Goal: Task Accomplishment & Management: Complete application form

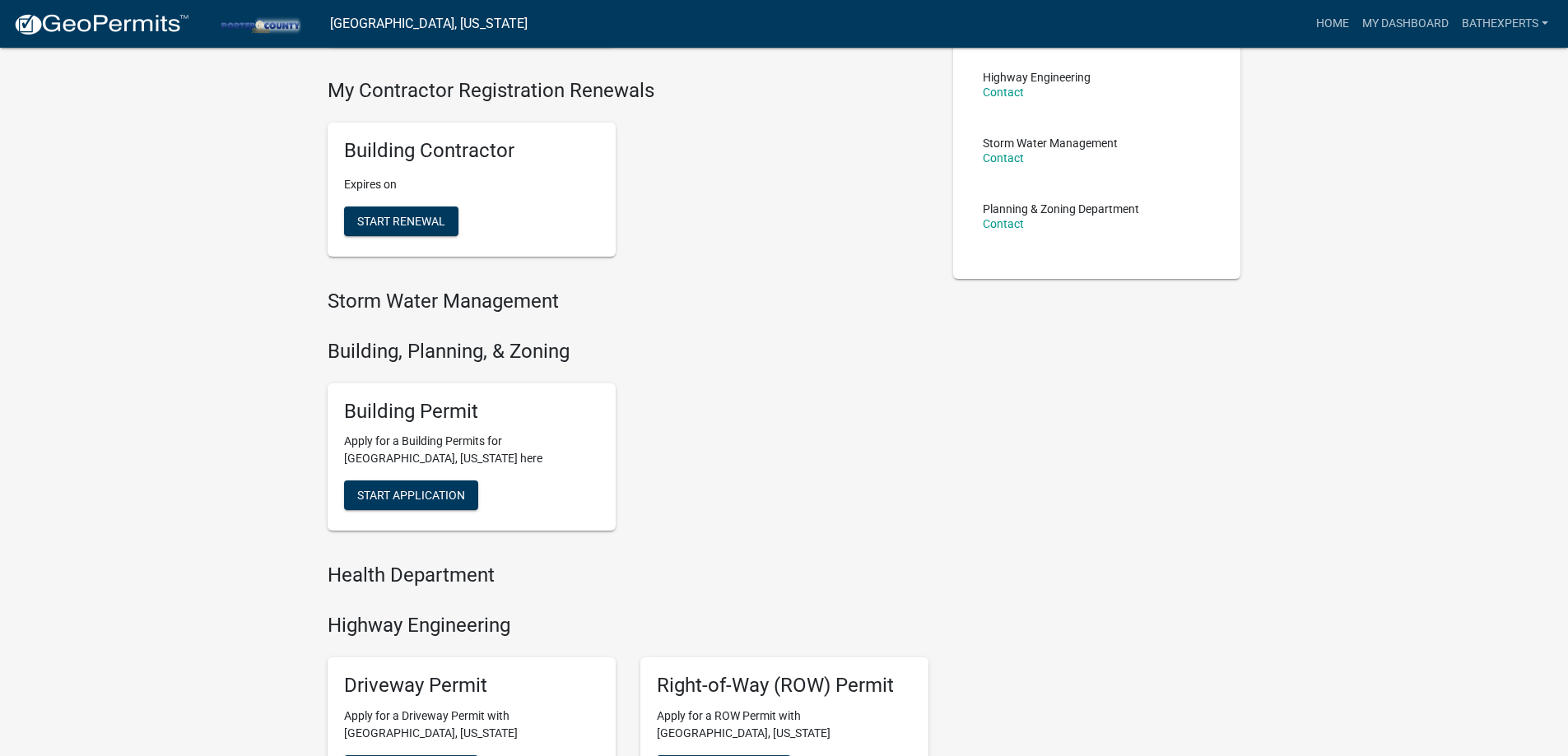
scroll to position [330, 0]
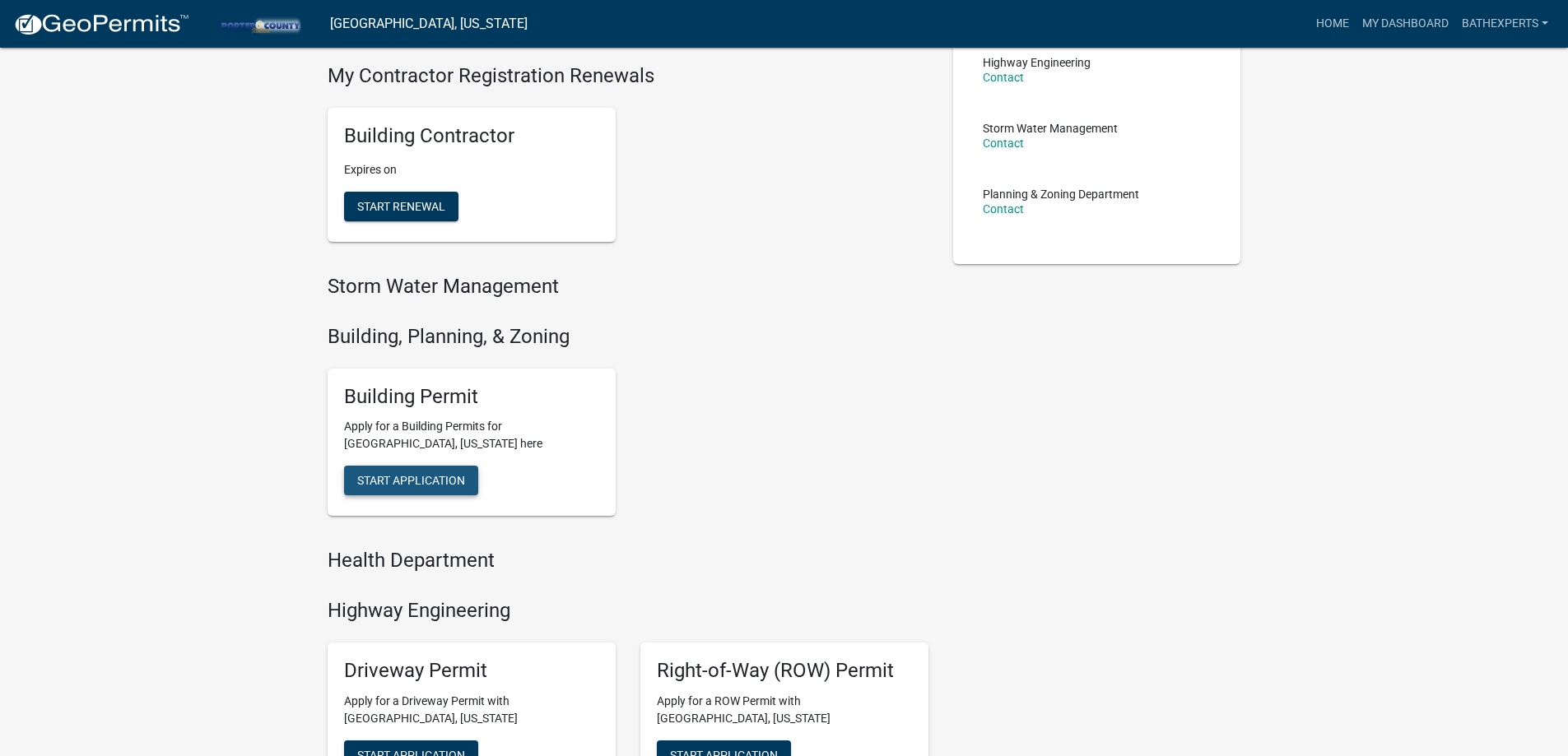
click at [404, 479] on span "Start Application" at bounding box center [411, 481] width 108 height 13
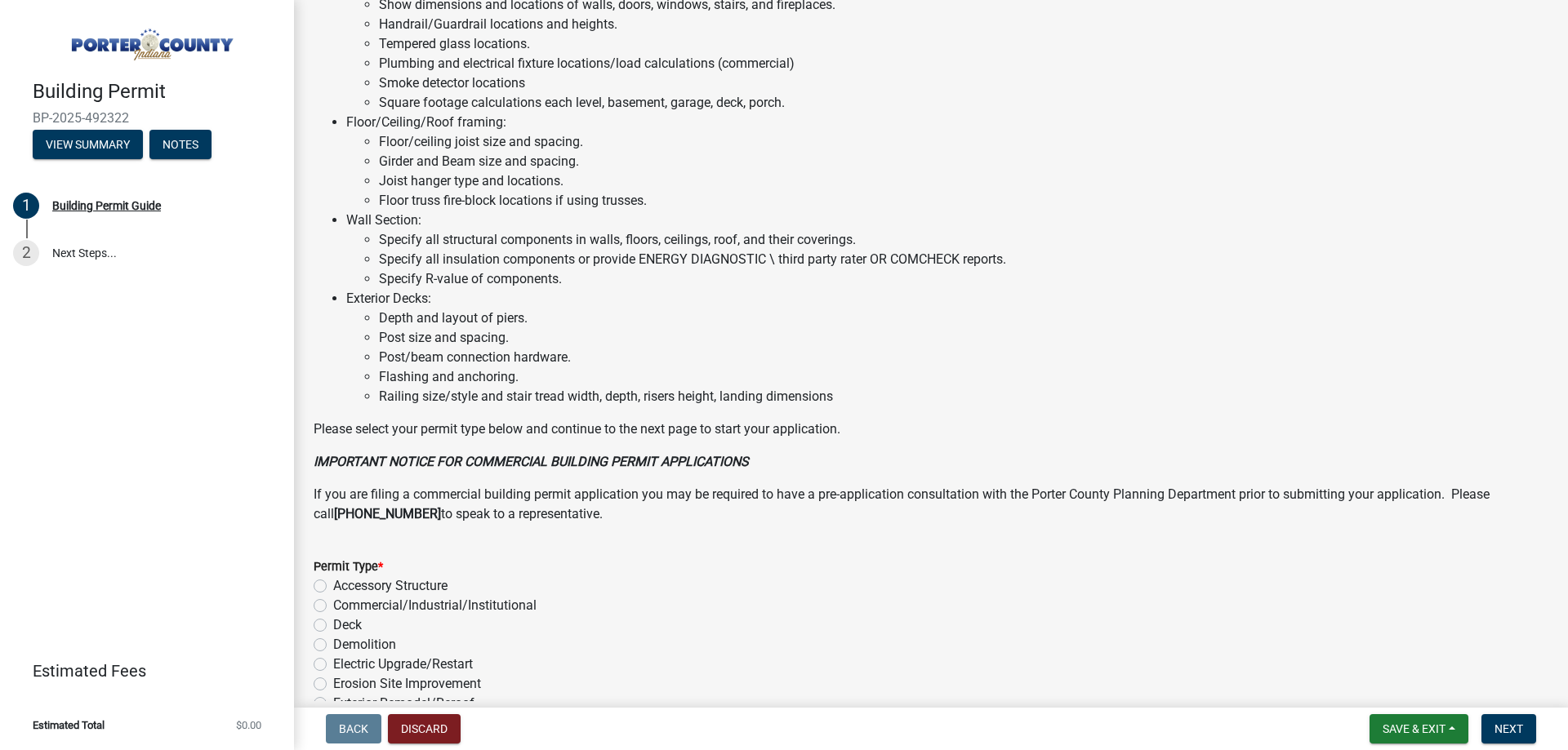
scroll to position [1097, 0]
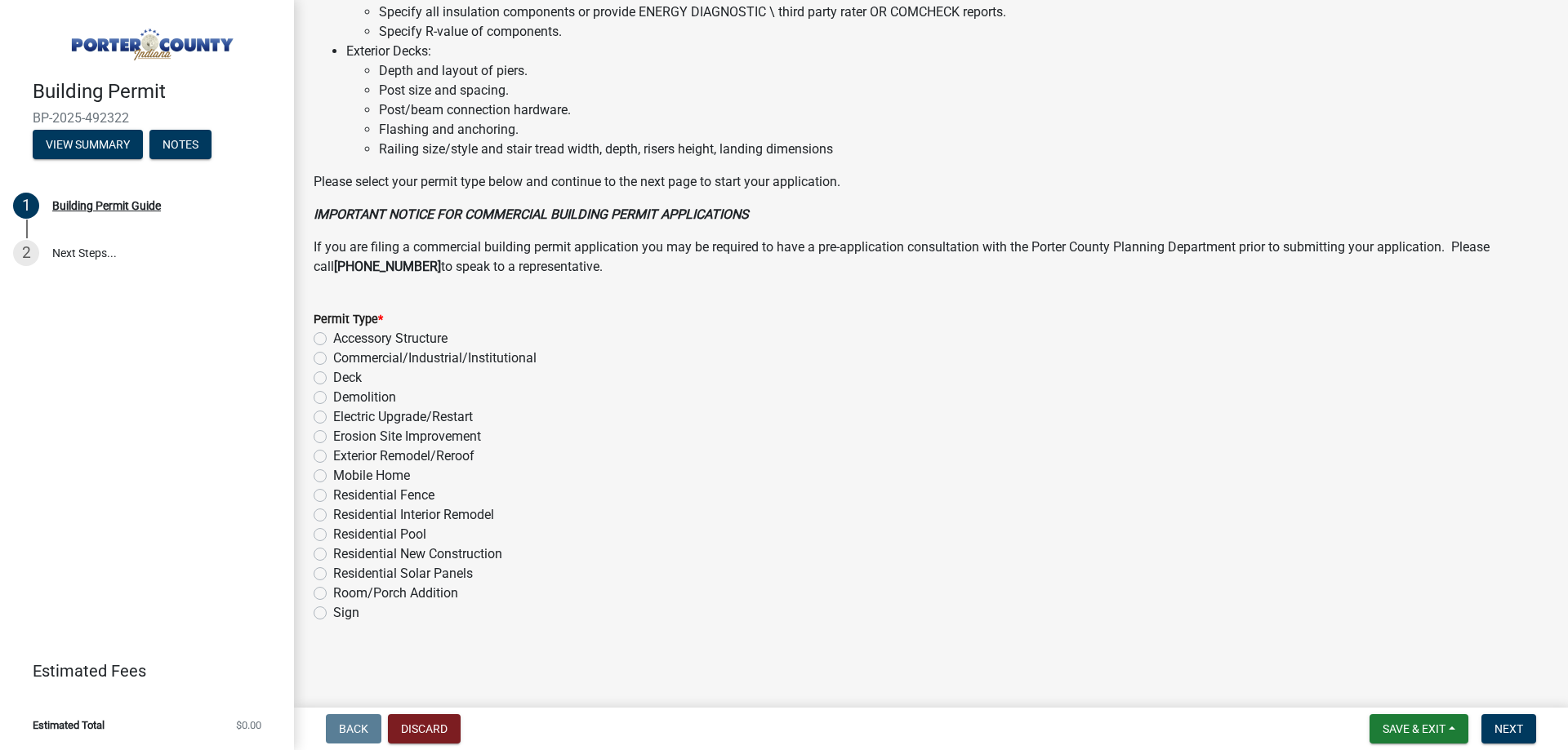
click at [334, 514] on label "Residential Interior Remodel" at bounding box center [414, 514] width 161 height 20
click at [334, 514] on input "Residential Interior Remodel" at bounding box center [338, 510] width 10 height 10
radio input "true"
click at [1507, 723] on span "Next" at bounding box center [1509, 729] width 28 height 13
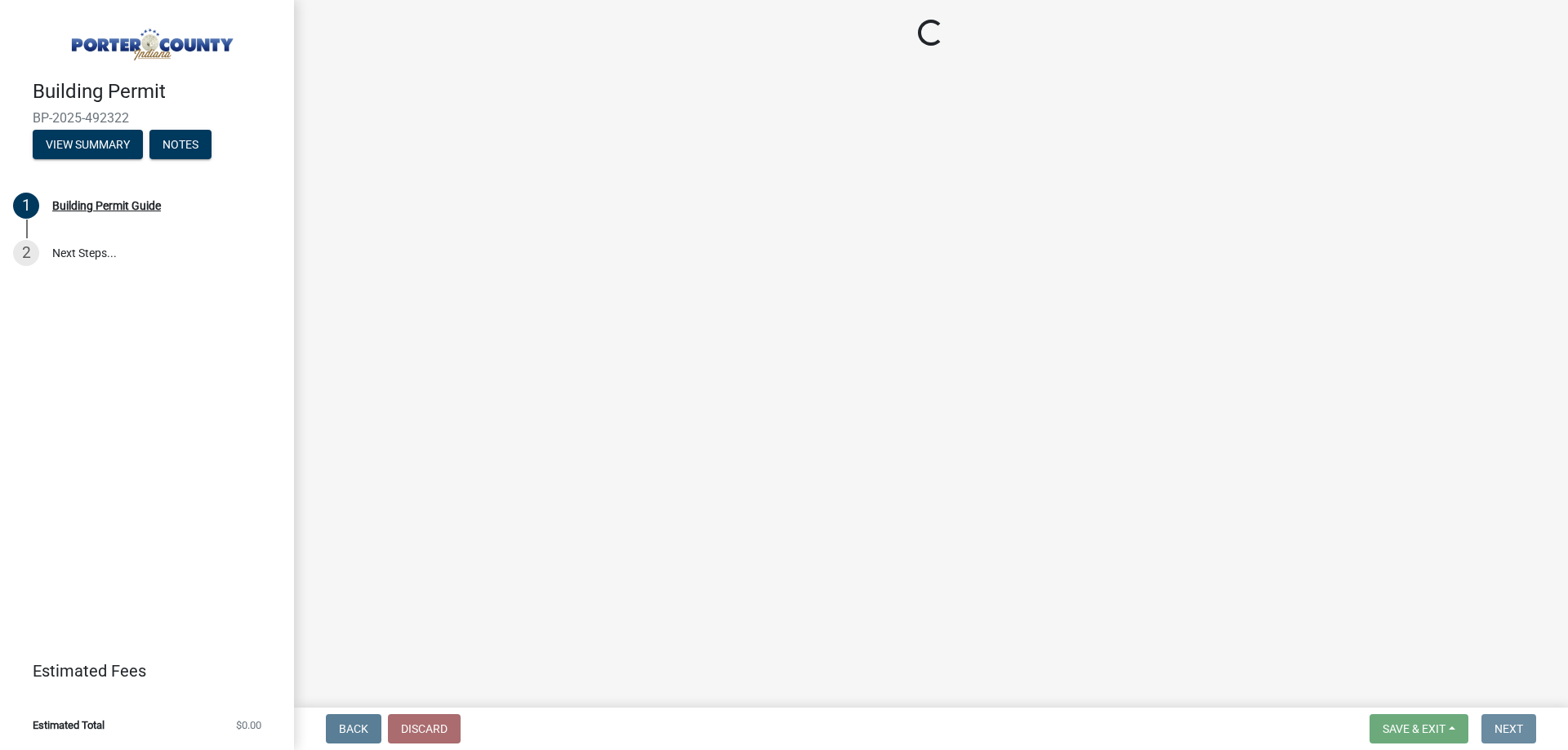
scroll to position [0, 0]
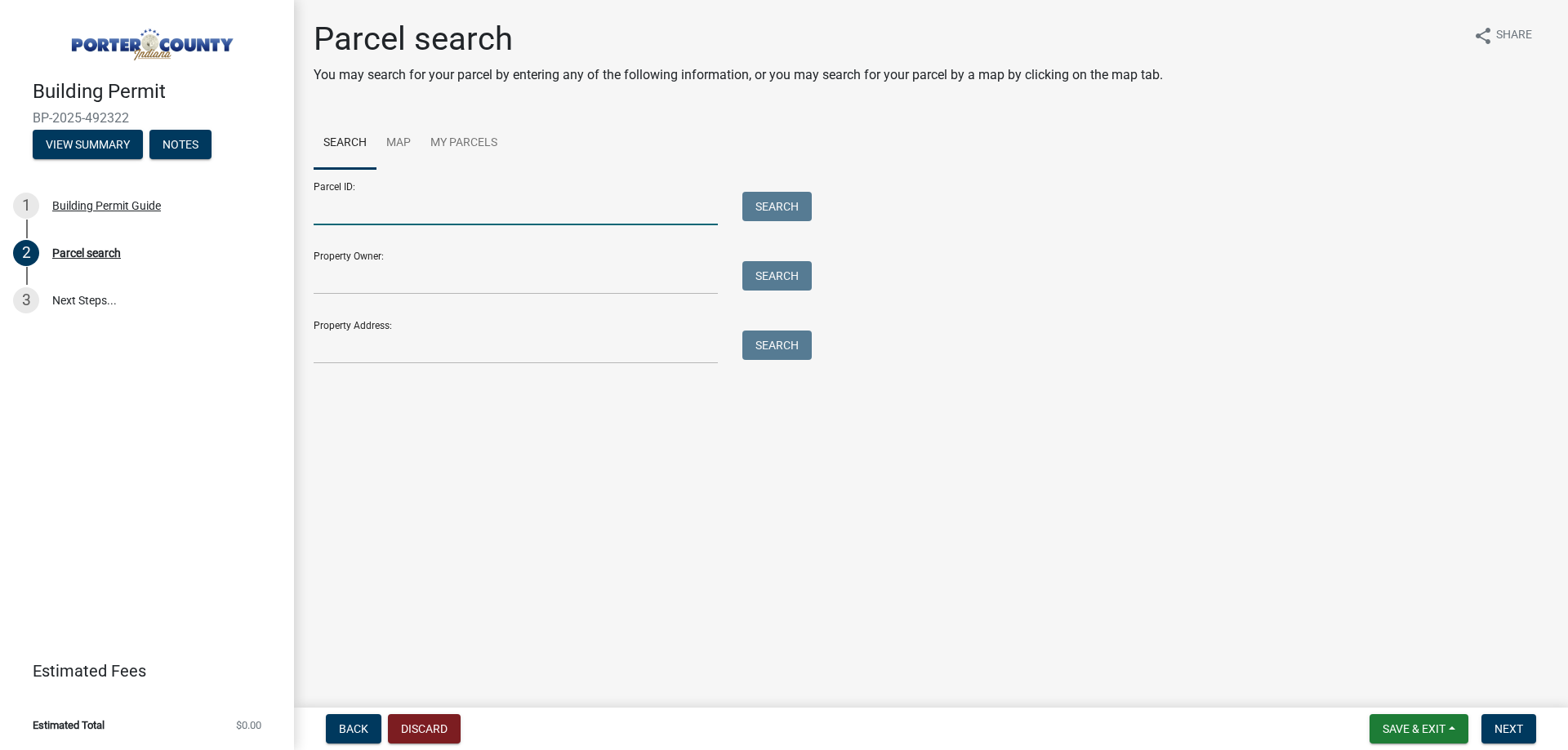
click at [487, 211] on input "Parcel ID:" at bounding box center [515, 209] width 404 height 34
click at [396, 208] on input "Parcel ID:" at bounding box center [515, 209] width 404 height 34
click at [416, 200] on input "Parcel ID:" at bounding box center [515, 209] width 404 height 34
paste input "64-06-31-480-002.000-015"
type input "64-06-31-480-002.000-015"
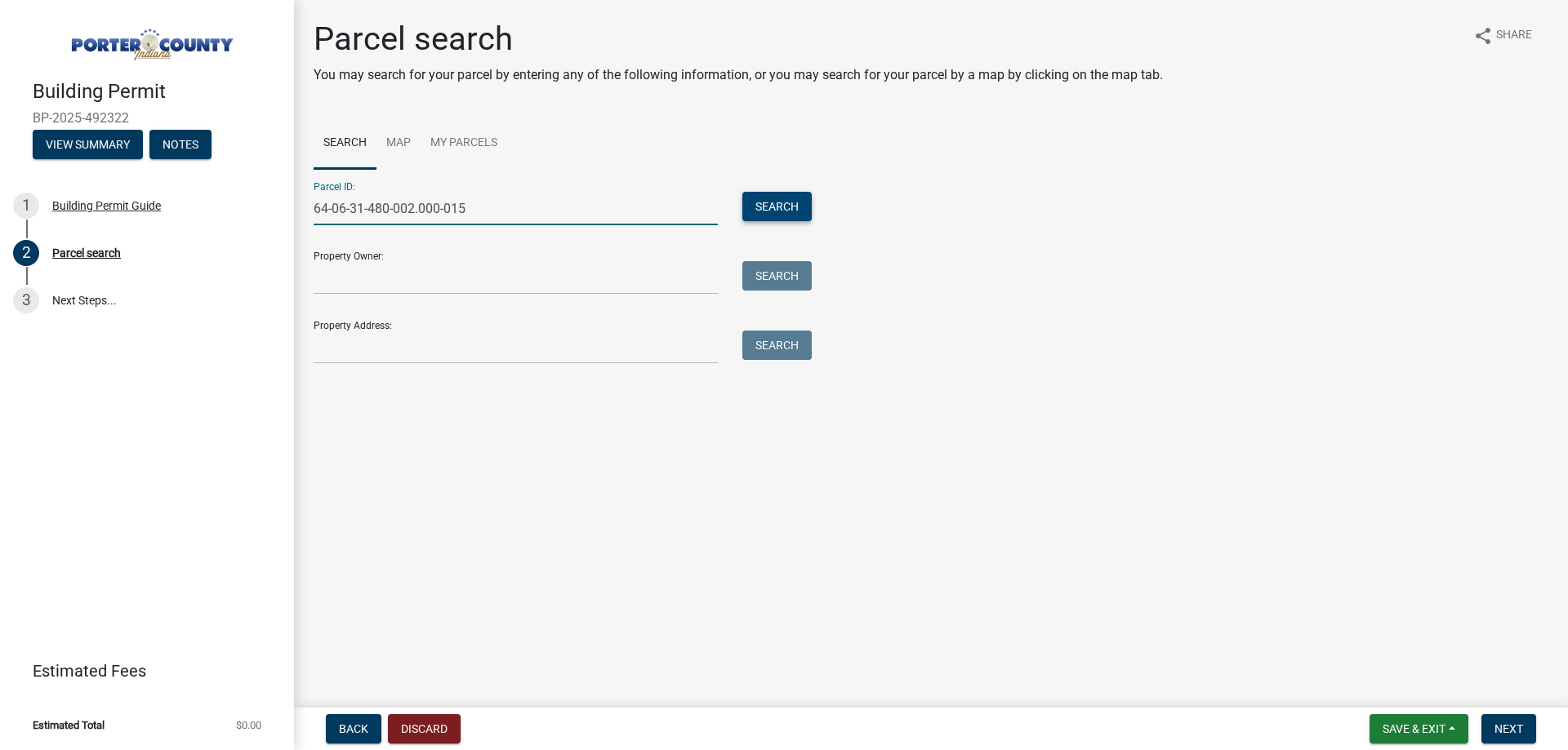
click at [750, 204] on button "Search" at bounding box center [777, 206] width 70 height 29
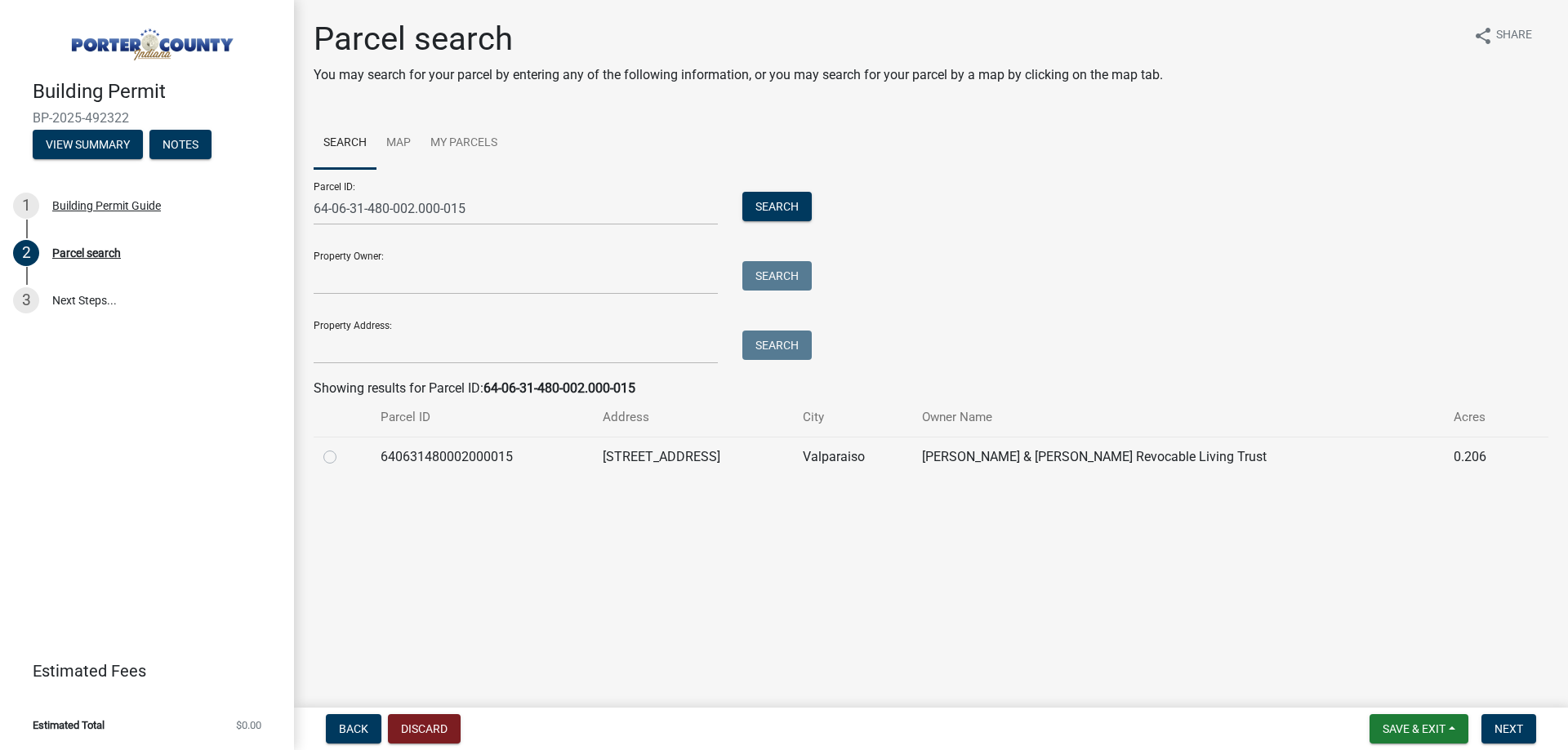
click at [343, 448] on label at bounding box center [343, 448] width 0 height 0
click at [343, 458] on input "radio" at bounding box center [348, 452] width 10 height 10
radio input "true"
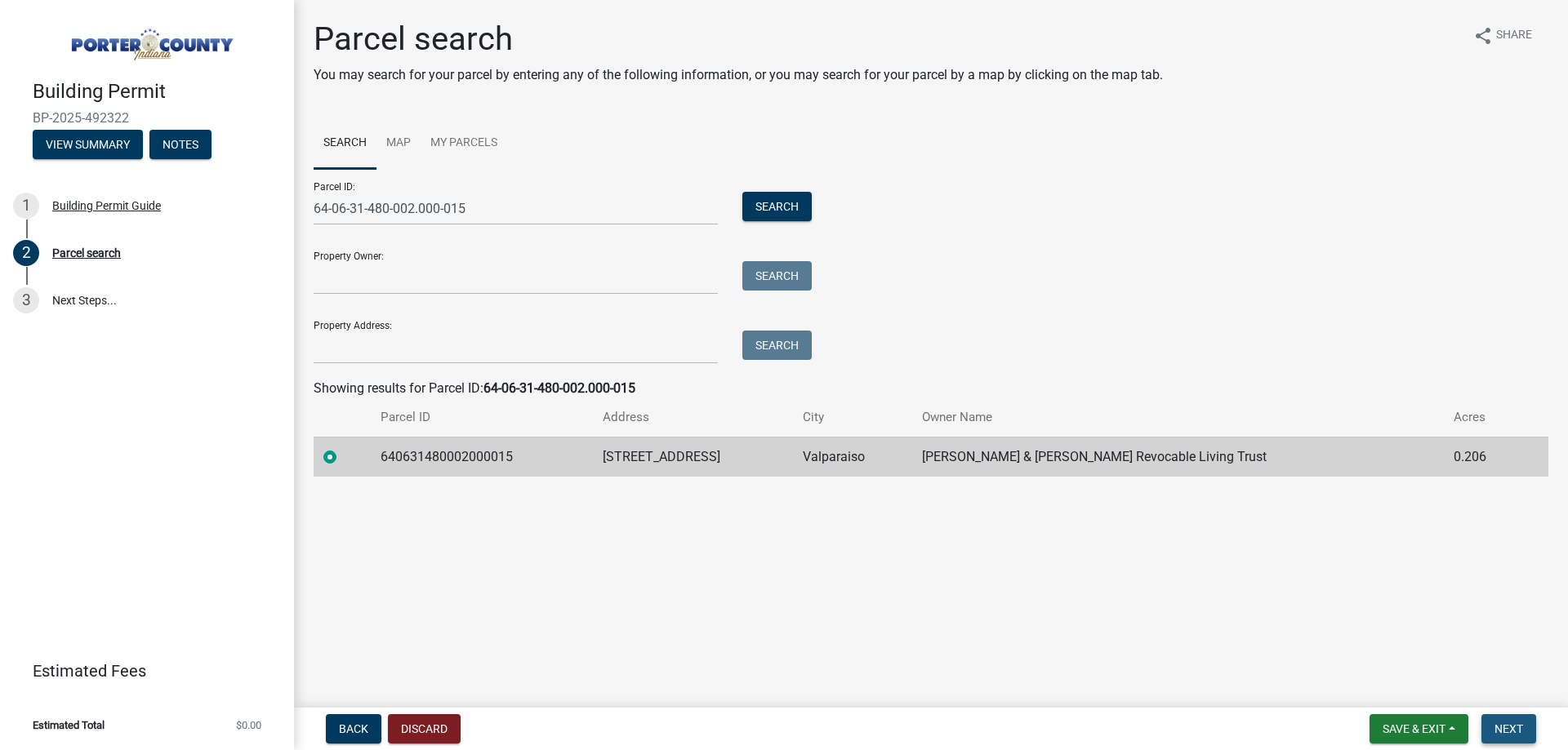
click at [1497, 719] on button "Next" at bounding box center [1509, 728] width 55 height 29
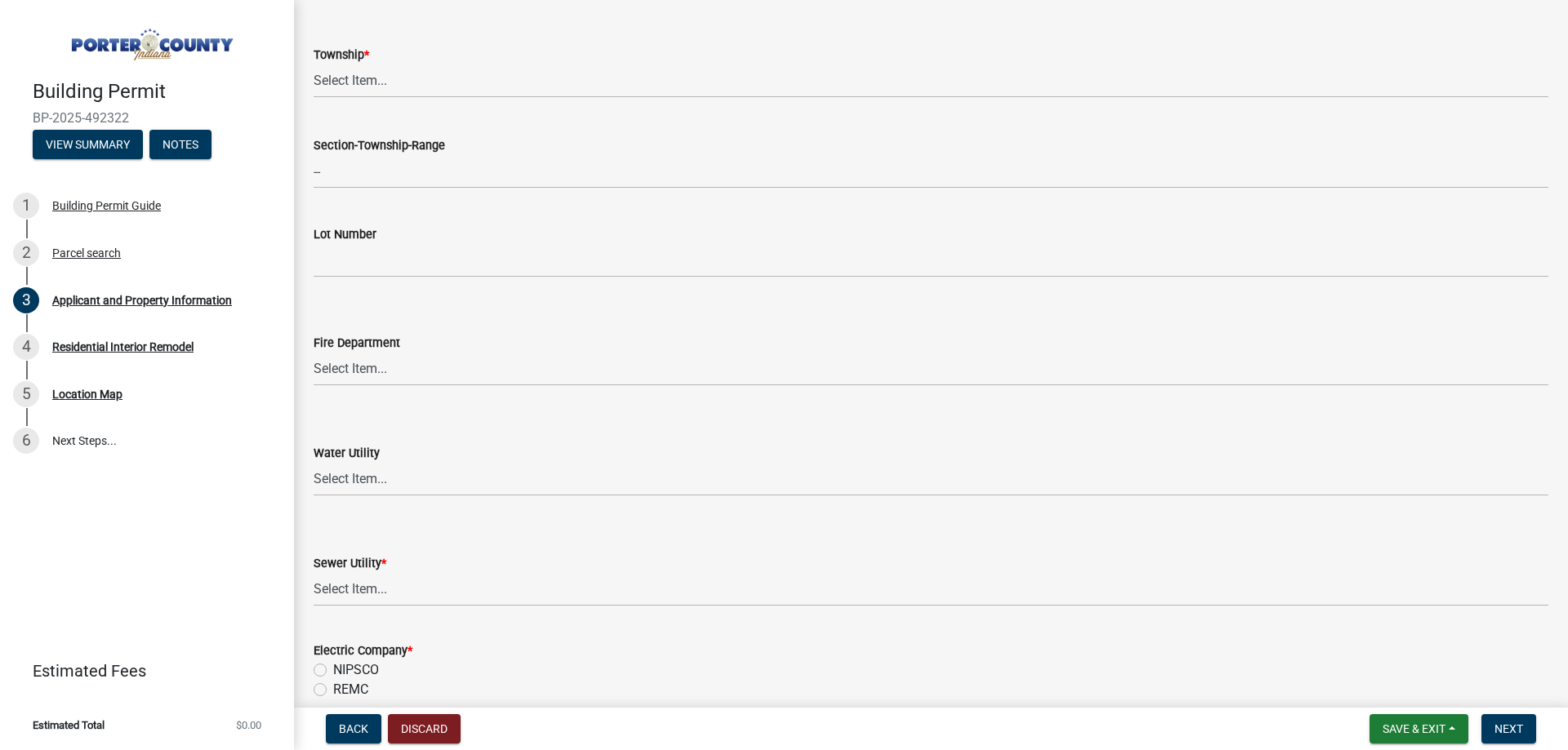
scroll to position [1062, 0]
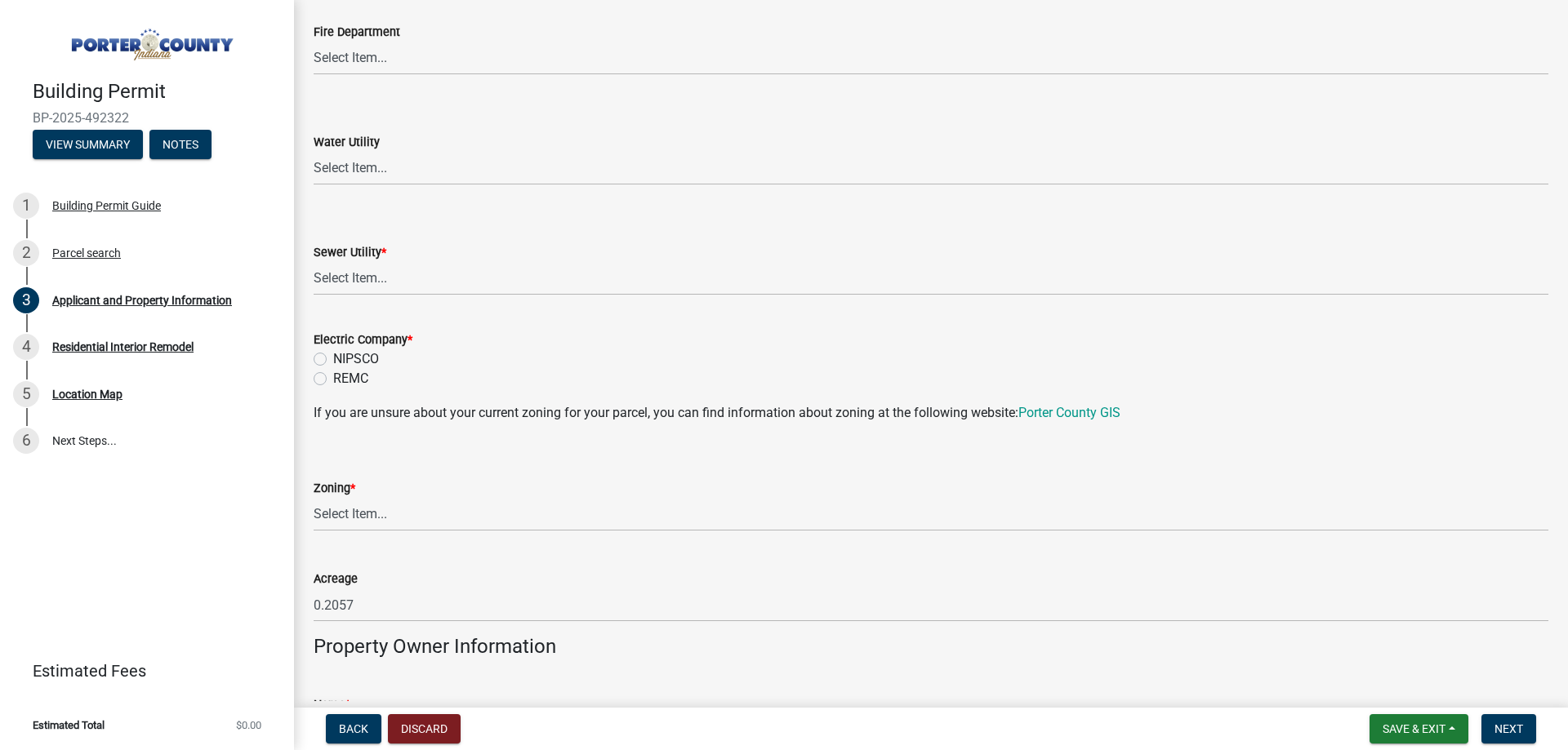
click at [334, 362] on label "NIPSCO" at bounding box center [356, 359] width 46 height 20
click at [334, 360] on input "NIPSCO" at bounding box center [338, 354] width 10 height 10
radio input "true"
click at [428, 272] on select "Select Item... Aqua [US_STATE] Inc Damon Run Falling Waters Lake Eliza - LEACD …" at bounding box center [931, 279] width 1234 height 34
click at [562, 223] on form "Sewer Utility * Select Item... Aqua [US_STATE] Inc Damon Run Falling Waters Lak…" at bounding box center [931, 259] width 1234 height 73
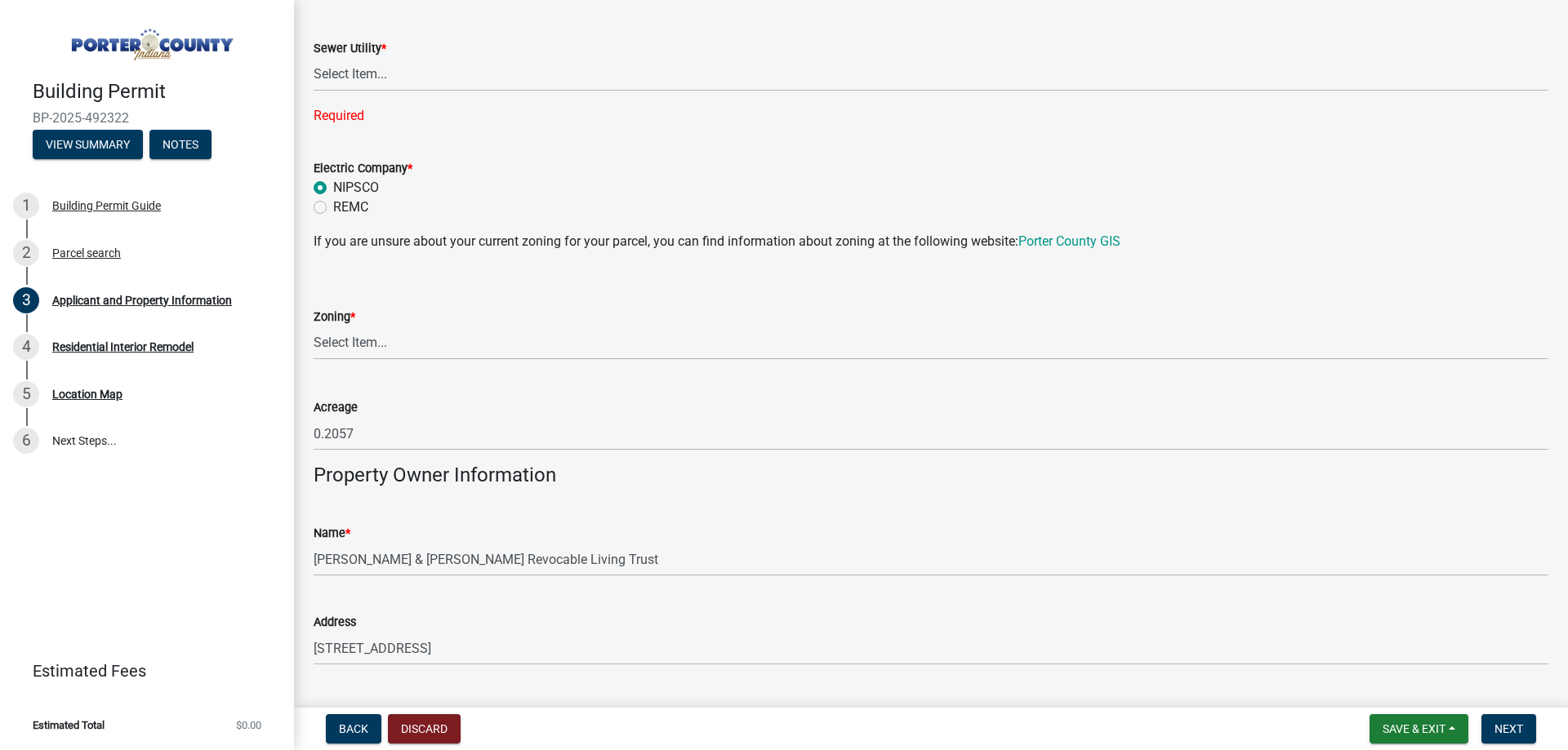
scroll to position [1225, 0]
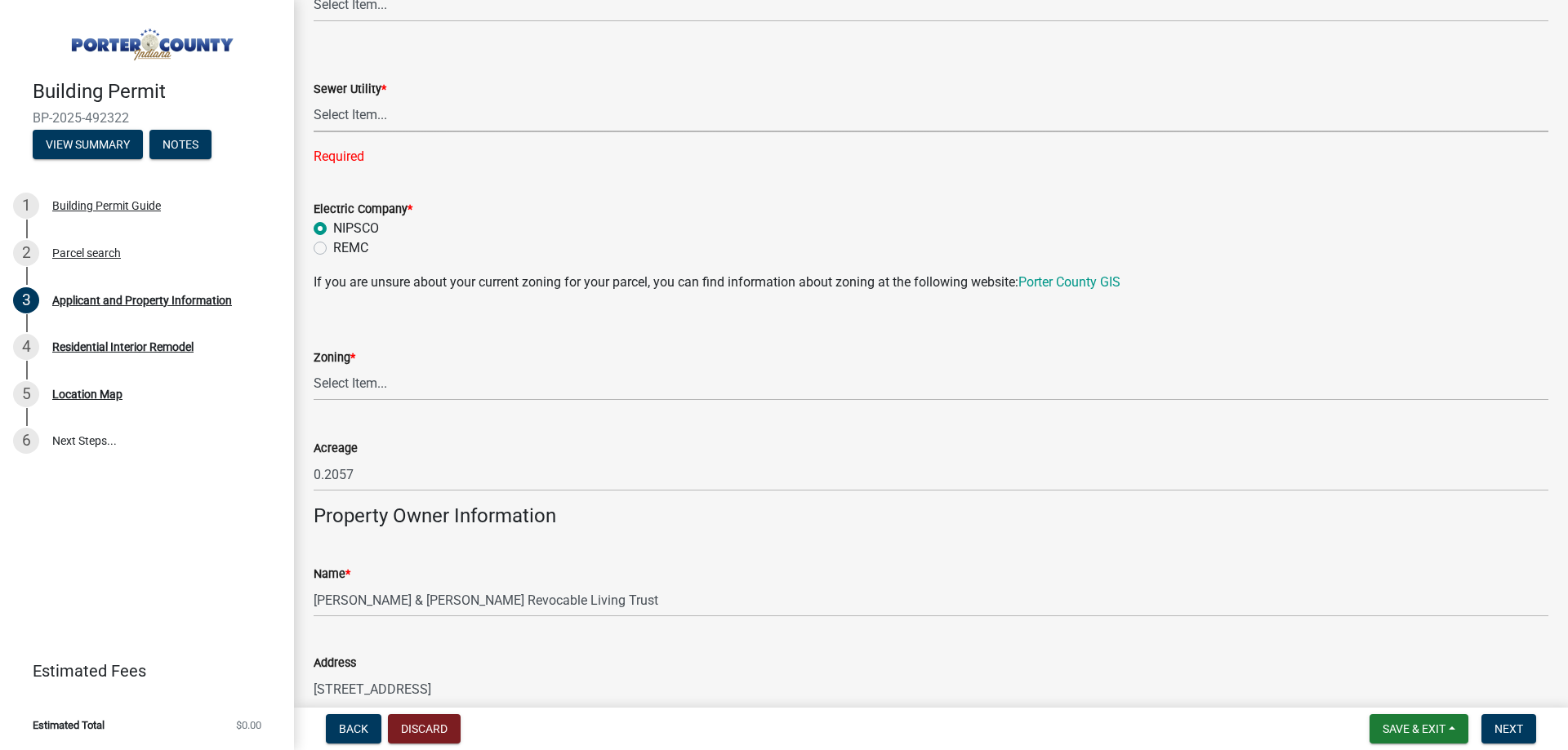
click at [369, 123] on select "Select Item... Aqua [US_STATE] Inc Damon Run Falling Waters Lake Eliza - LEACD …" at bounding box center [931, 116] width 1234 height 34
click at [415, 115] on select "Select Item... Aqua [US_STATE] Inc Damon Run Falling Waters Lake Eliza - LEACD …" at bounding box center [931, 116] width 1234 height 34
click at [374, 104] on select "Select Item... Aqua [US_STATE] Inc Damon Run Falling Waters Lake Eliza - LEACD …" at bounding box center [931, 116] width 1234 height 34
click at [420, 115] on select "Select Item... Aqua [US_STATE] Inc Damon Run Falling Waters Lake Eliza - LEACD …" at bounding box center [931, 116] width 1234 height 34
click at [389, 116] on select "Select Item... Aqua [US_STATE] Inc Damon Run Falling Waters Lake Eliza - LEACD …" at bounding box center [931, 116] width 1234 height 34
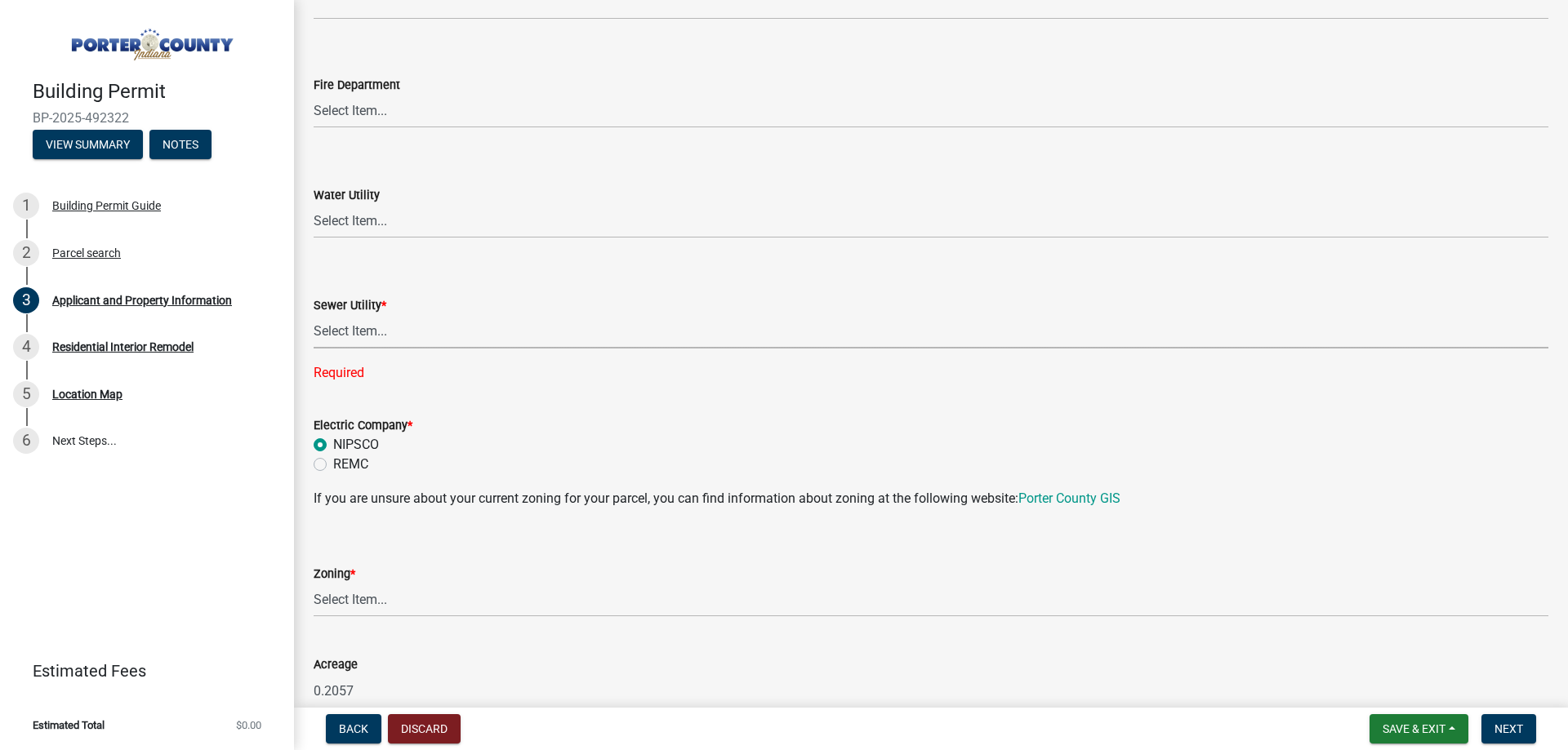
scroll to position [980, 0]
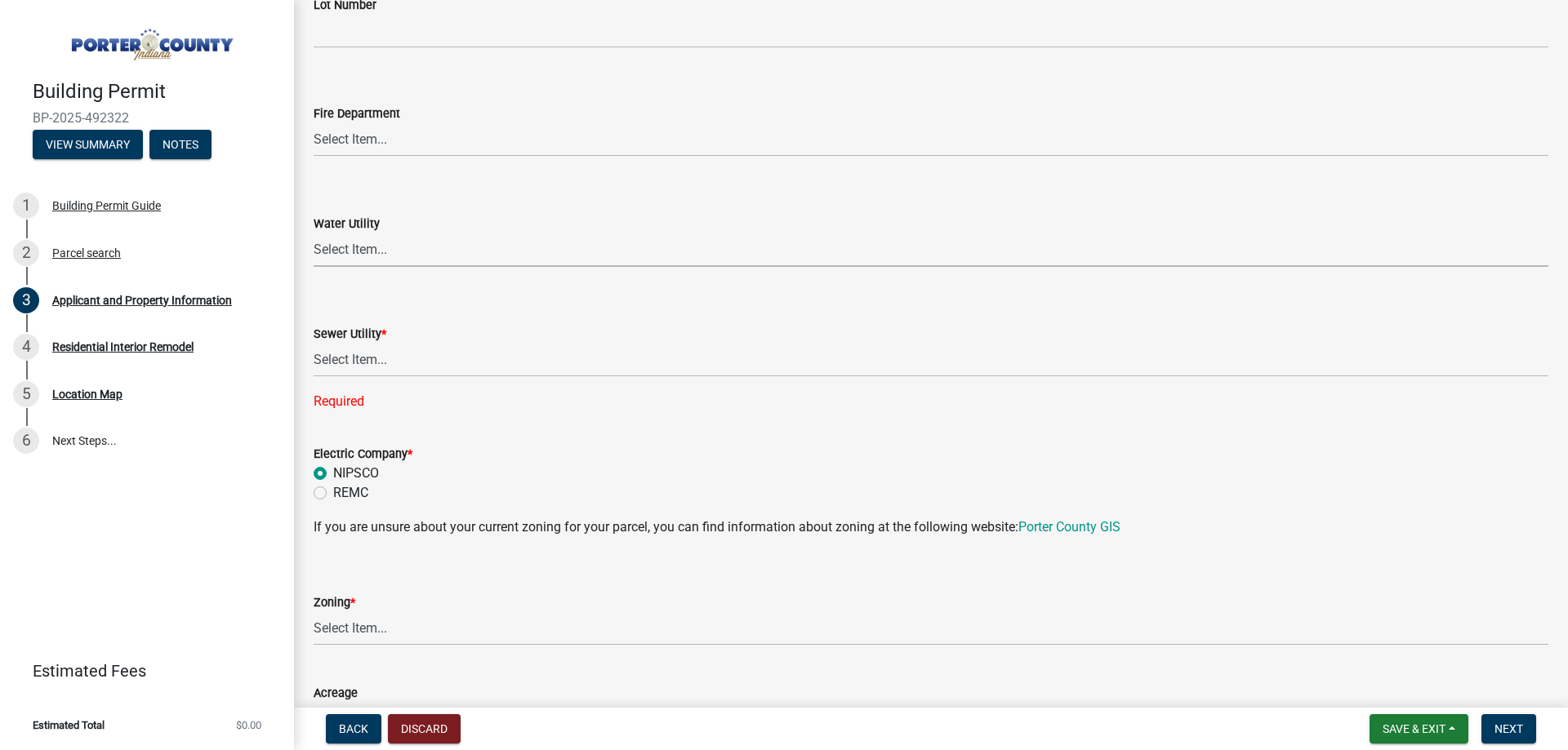
click at [395, 262] on select "Select Item... Aqua [US_STATE] Inc Damon Run [US_STATE] American Water Nature W…" at bounding box center [931, 251] width 1234 height 34
drag, startPoint x: 459, startPoint y: 123, endPoint x: 449, endPoint y: 149, distance: 27.9
click at [458, 123] on select "Select Item... [PERSON_NAME] [PERSON_NAME] Harbor [PERSON_NAME] Grove [PERSON_N…" at bounding box center [931, 140] width 1234 height 34
click at [498, 77] on div "Fire Department Select Item... [PERSON_NAME] [PERSON_NAME] Harbor [PERSON_NAME]…" at bounding box center [931, 108] width 1234 height 95
click at [429, 242] on select "Select Item... Aqua [US_STATE] Inc Damon Run [US_STATE] American Water Nature W…" at bounding box center [931, 251] width 1234 height 34
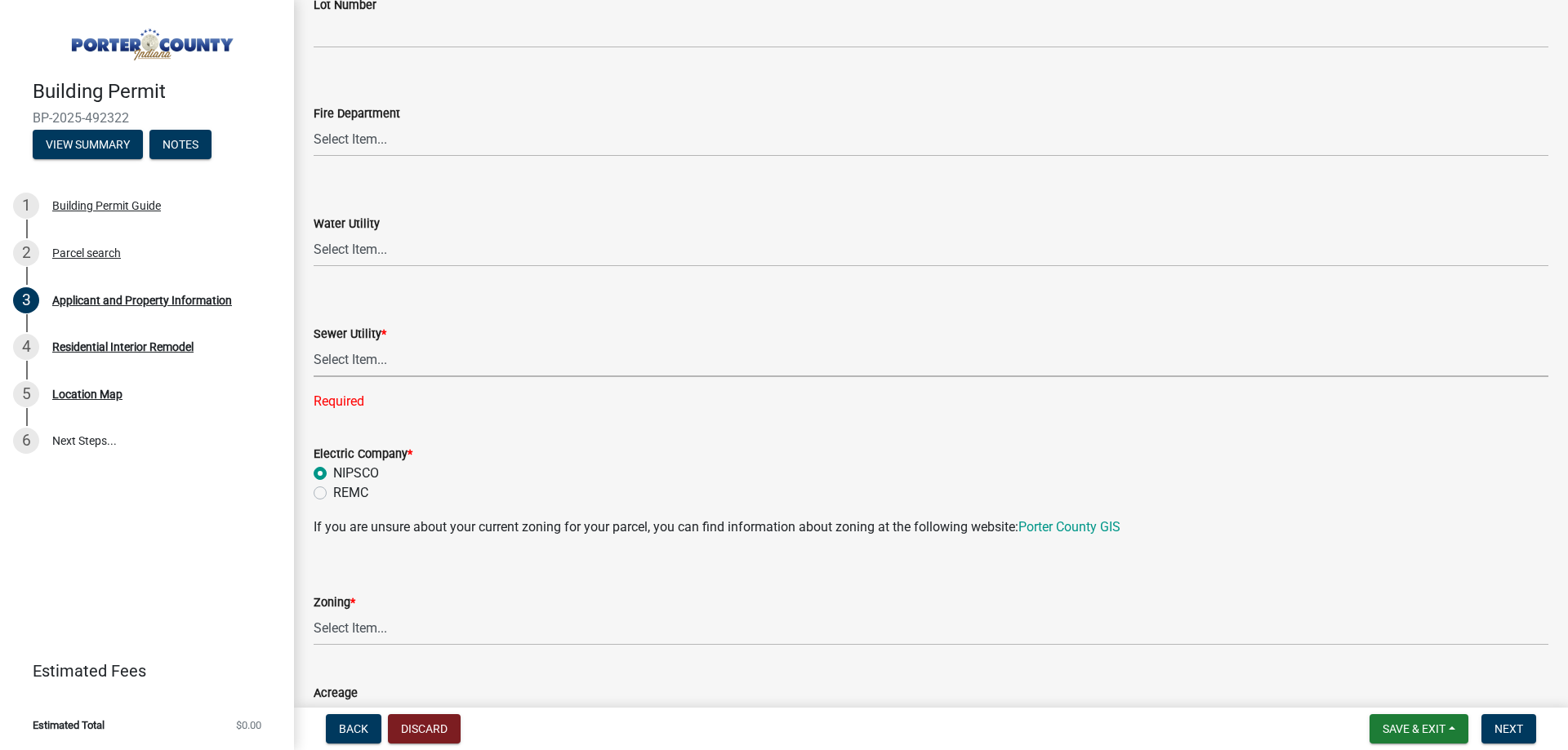
click at [374, 358] on select "Select Item... Aqua [US_STATE] Inc Damon Run Falling Waters Lake Eliza - LEACD …" at bounding box center [931, 361] width 1234 height 34
click at [368, 358] on select "Select Item... Aqua [US_STATE] Inc Damon Run Falling Waters Lake Eliza - LEACD …" at bounding box center [931, 361] width 1234 height 34
click at [314, 344] on select "Select Item... Aqua [US_STATE] Inc Damon Run Falling Waters Lake Eliza - LEACD …" at bounding box center [931, 361] width 1234 height 34
select select "ad46db9b-b68a-4590-8d08-f4fb10f3ead6"
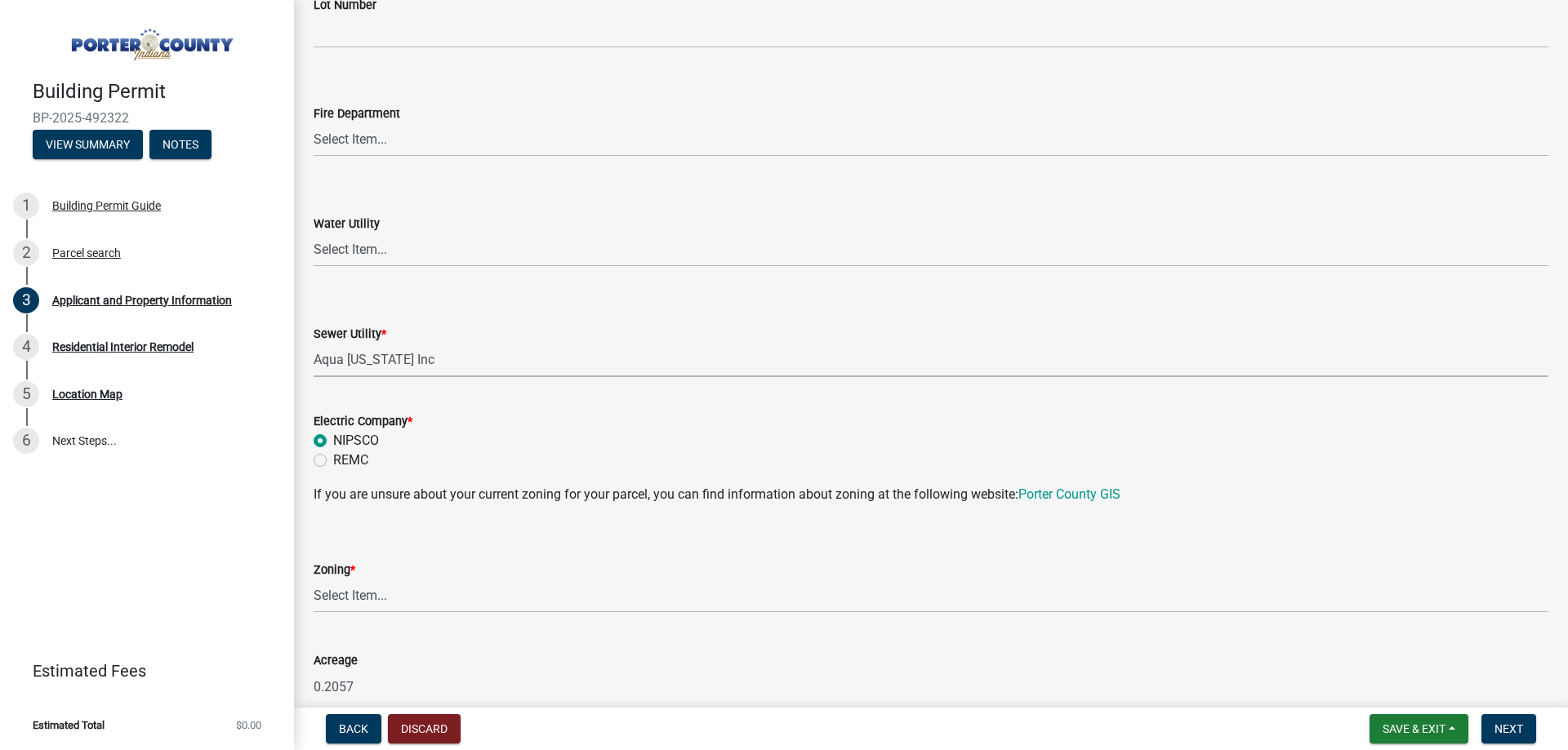
click at [424, 417] on div "Electric Company *" at bounding box center [931, 421] width 1234 height 20
click at [337, 417] on label "Electric Company *" at bounding box center [363, 422] width 99 height 11
drag, startPoint x: 337, startPoint y: 417, endPoint x: 401, endPoint y: 424, distance: 64.4
click at [401, 424] on label "Electric Company *" at bounding box center [363, 422] width 99 height 11
click at [469, 432] on div "NIPSCO" at bounding box center [931, 441] width 1234 height 20
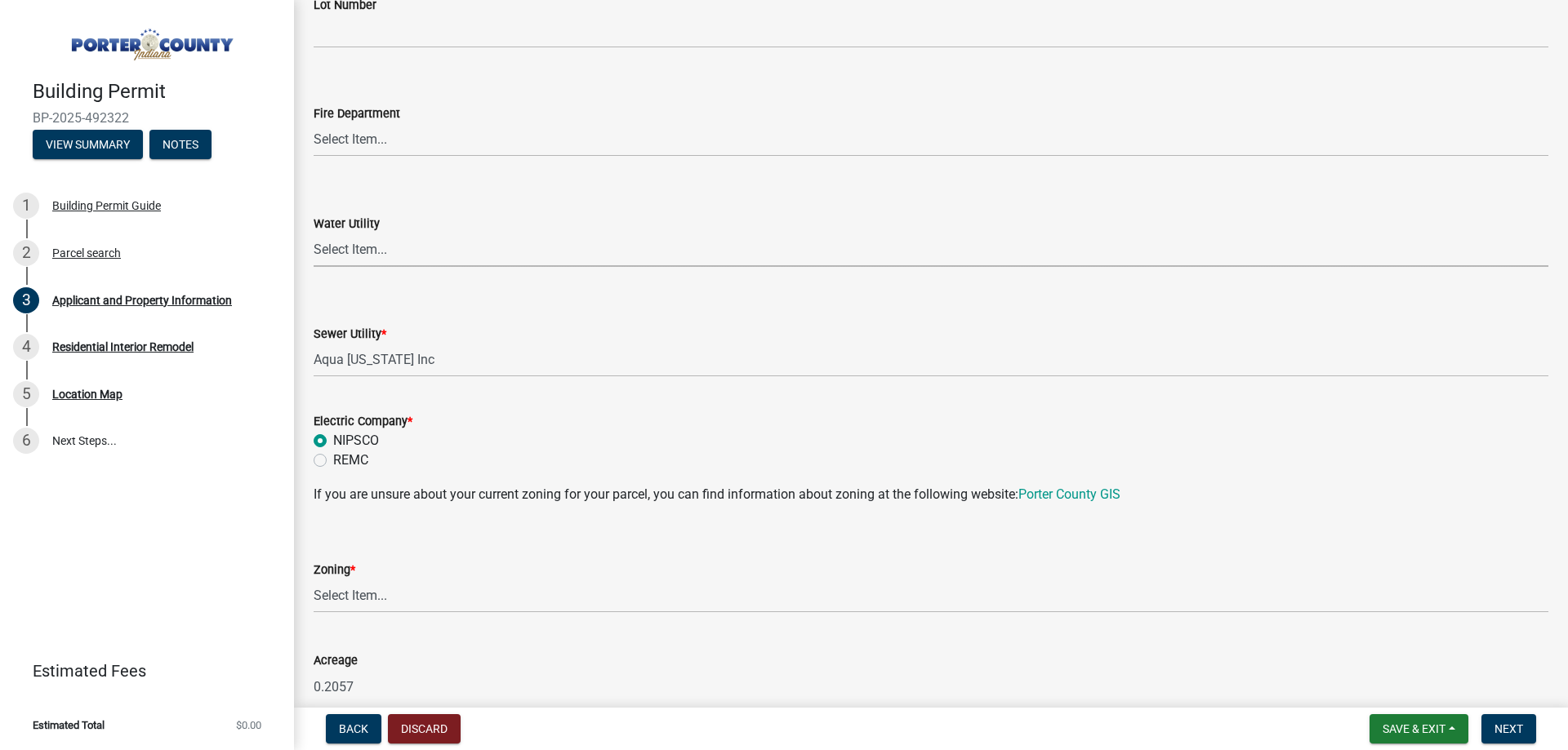
click at [395, 247] on select "Select Item... Aqua [US_STATE] Inc Damon Run [US_STATE] American Water Nature W…" at bounding box center [931, 251] width 1234 height 34
click at [372, 219] on label "Water Utility" at bounding box center [347, 224] width 66 height 11
click at [372, 234] on select "Select Item... Aqua [US_STATE] Inc Damon Run [US_STATE] American Water Nature W…" at bounding box center [931, 251] width 1234 height 34
click at [356, 238] on select "Select Item... Aqua [US_STATE] Inc Damon Run [US_STATE] American Water Nature W…" at bounding box center [931, 251] width 1234 height 34
click at [367, 211] on form "Water Utility Select Item... Aqua [US_STATE] Inc Damon Run [US_STATE] American …" at bounding box center [931, 230] width 1234 height 73
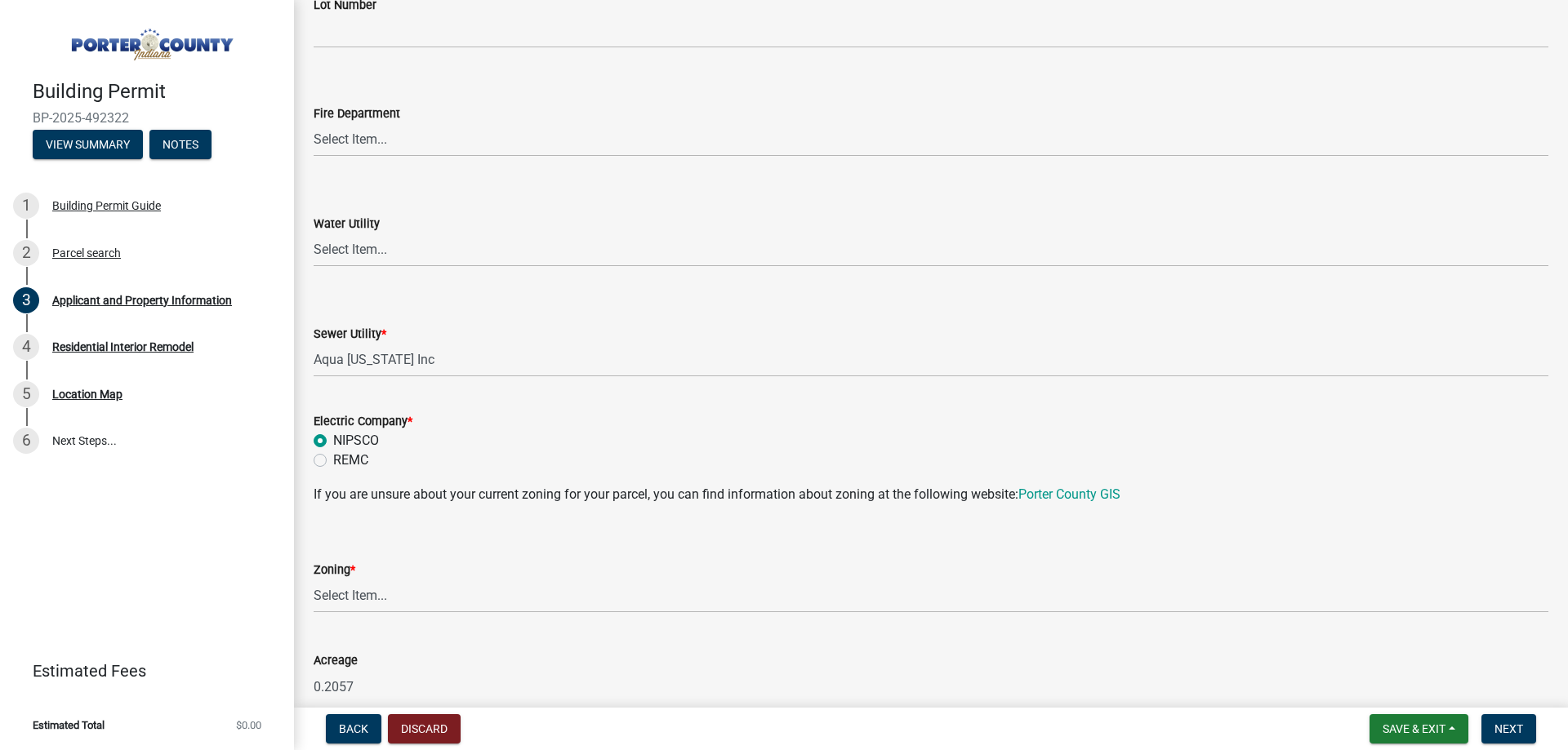
click at [313, 398] on div "Electric Company * NIPSCO REMC" at bounding box center [931, 431] width 1259 height 78
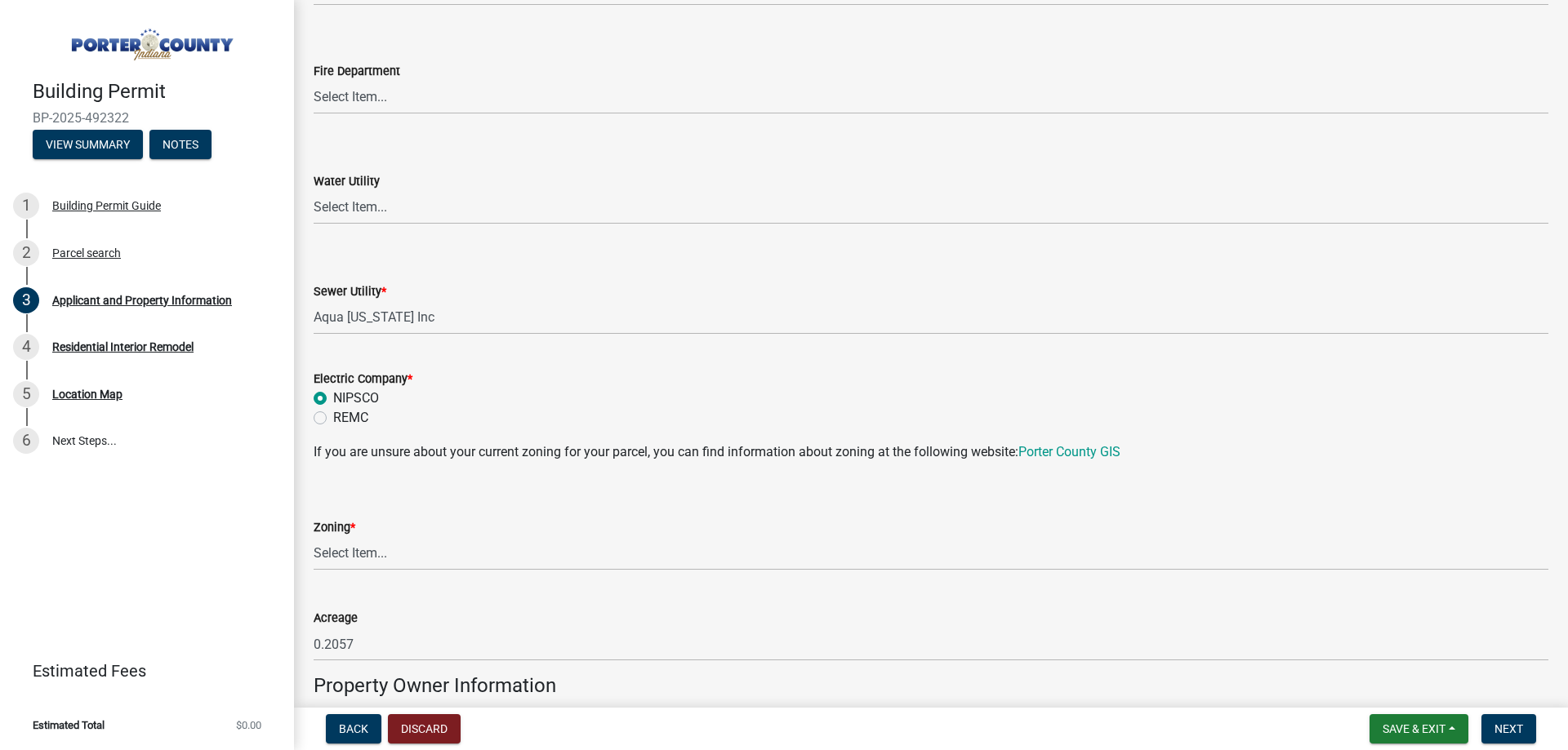
scroll to position [1062, 0]
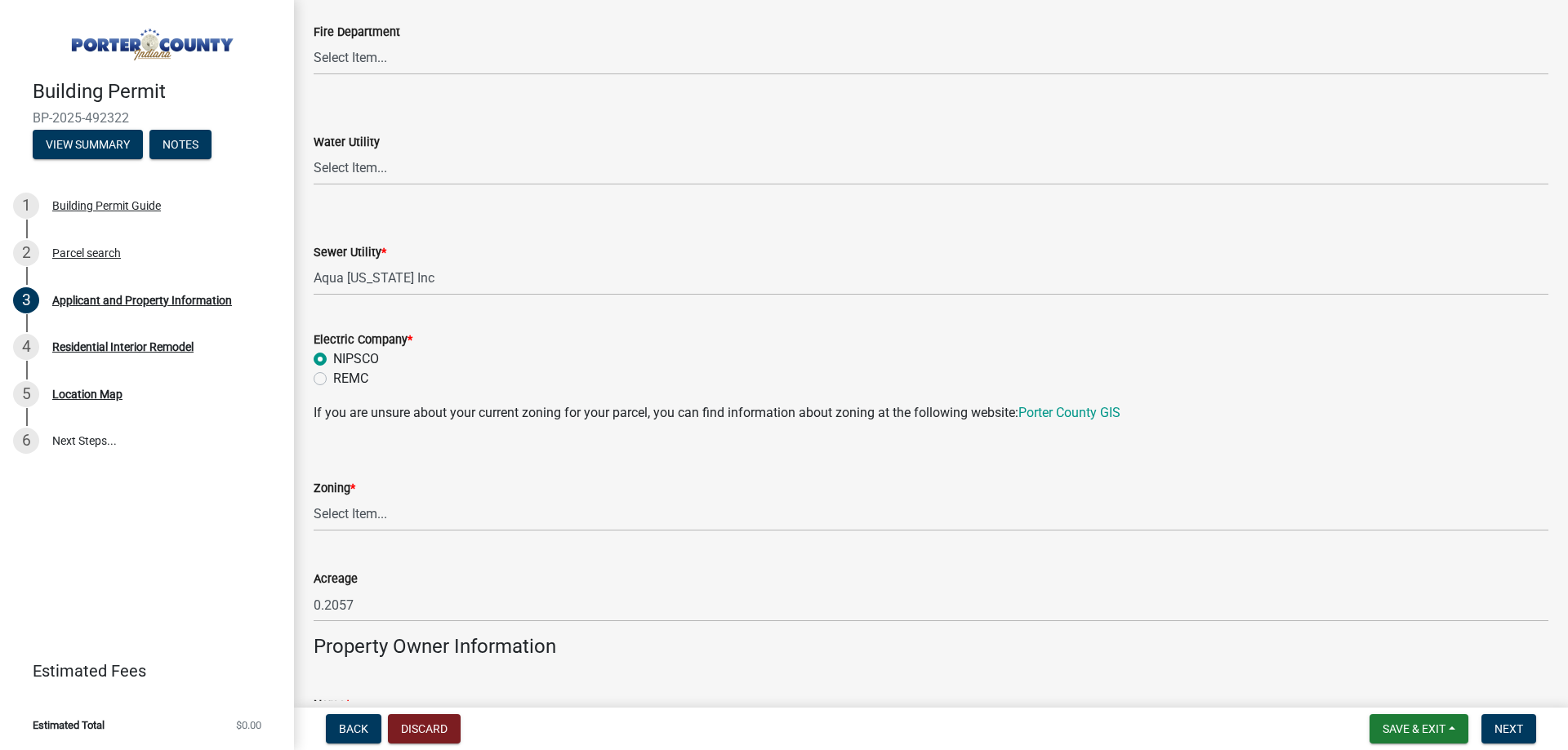
click at [532, 495] on div "Zoning *" at bounding box center [931, 488] width 1234 height 20
click at [523, 513] on select "Select Item... A1 A2 CH CM CN I1 I2 I3 IN MP OT P1 P2 PUD R1 R2 R3 R4 RL RR" at bounding box center [931, 515] width 1234 height 34
click at [314, 498] on select "Select Item... A1 A2 CH CM CN I1 I2 I3 IN MP OT P1 P2 PUD R1 R2 R3 R4 RL RR" at bounding box center [931, 515] width 1234 height 34
select select "0d764019-f1ff-4f3b-9299-33f0d080acc7"
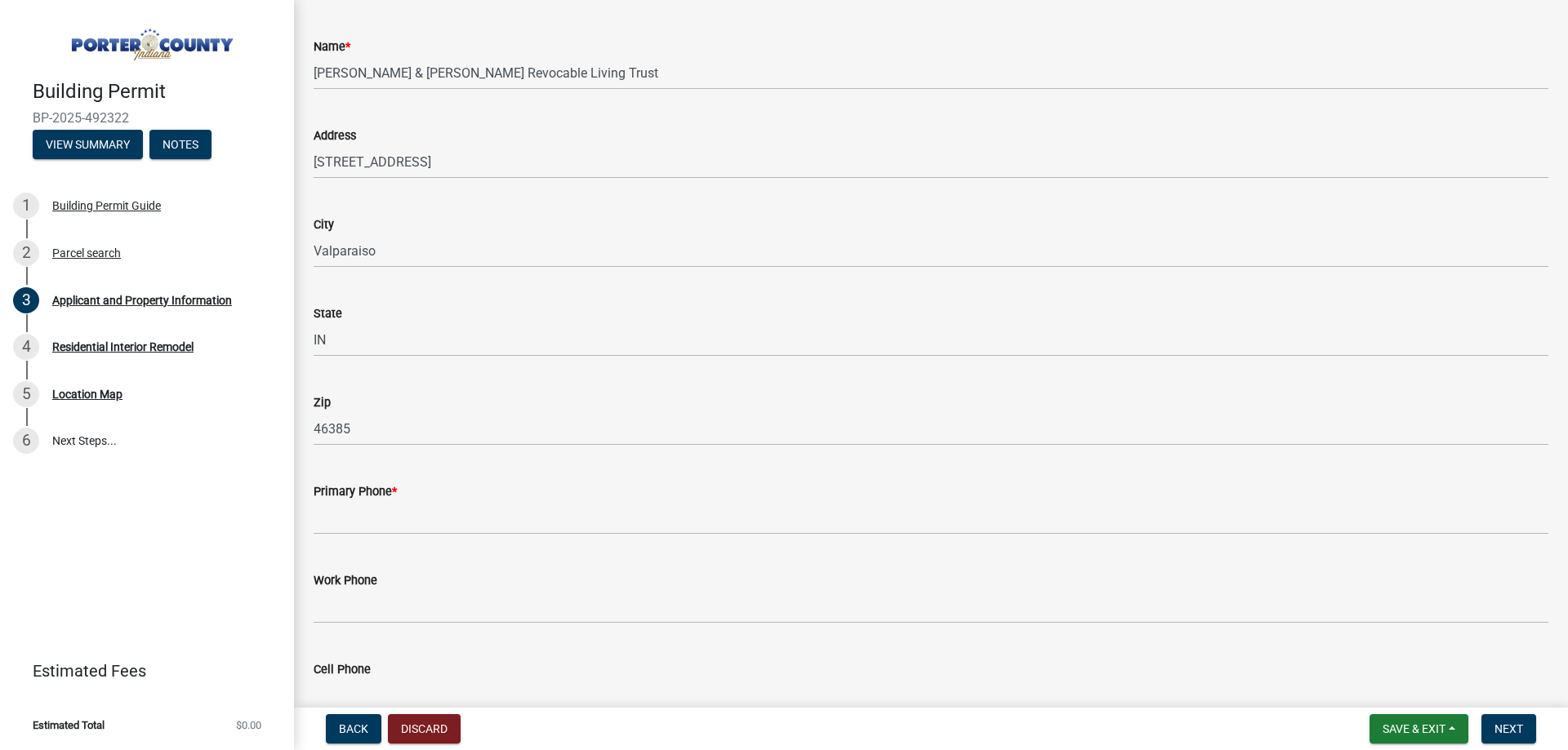
scroll to position [1960, 0]
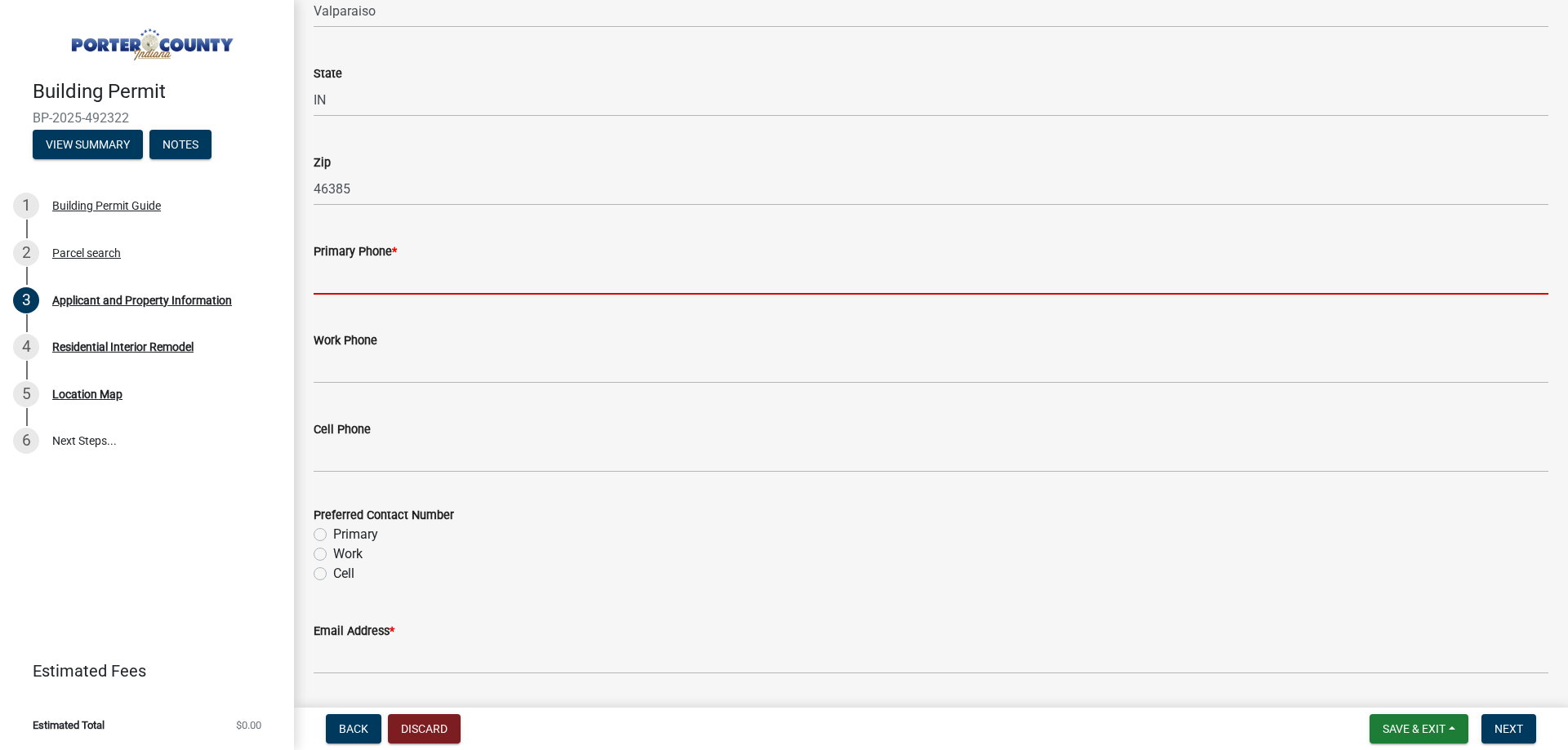
click at [386, 286] on input "Primary Phone *" at bounding box center [931, 278] width 1234 height 34
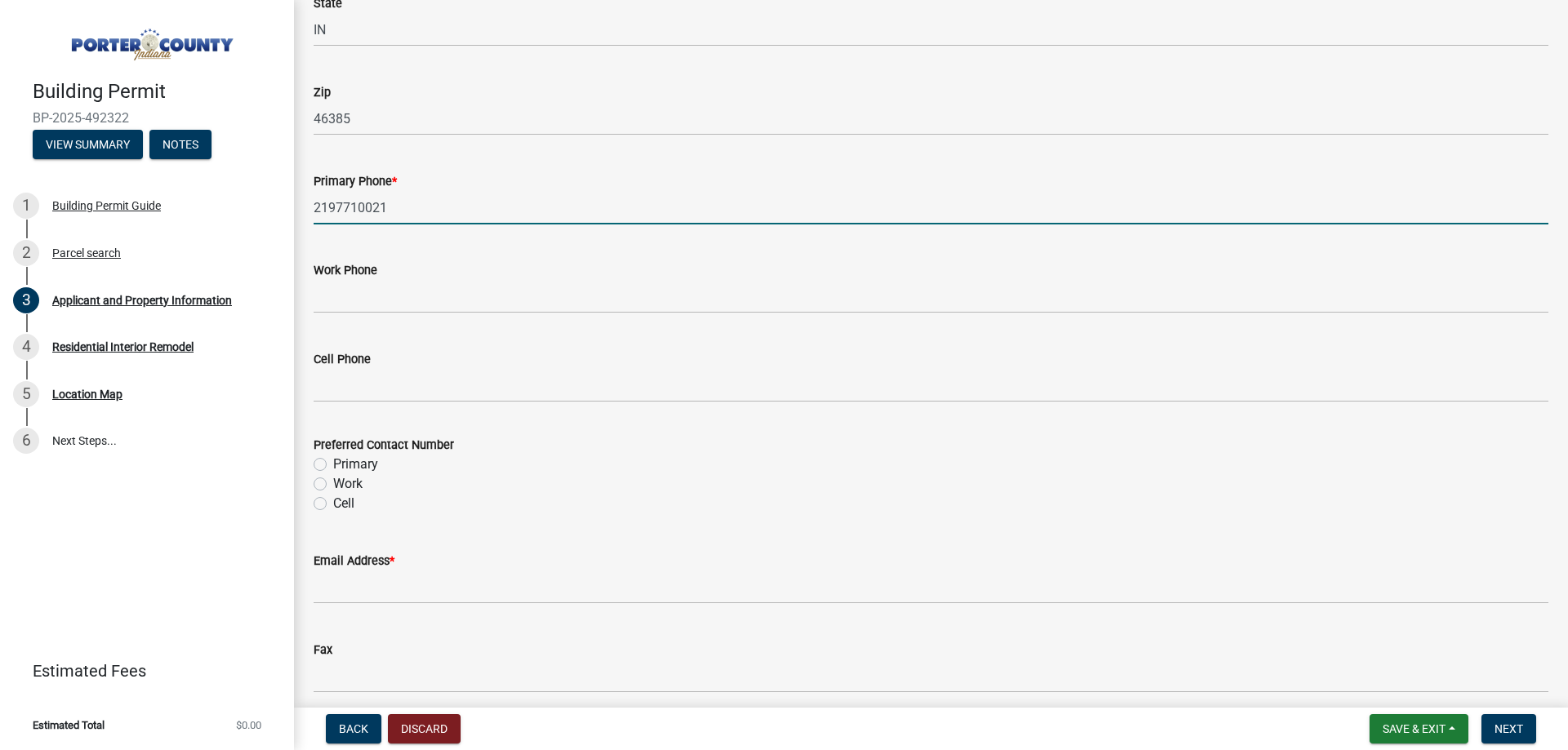
scroll to position [2123, 0]
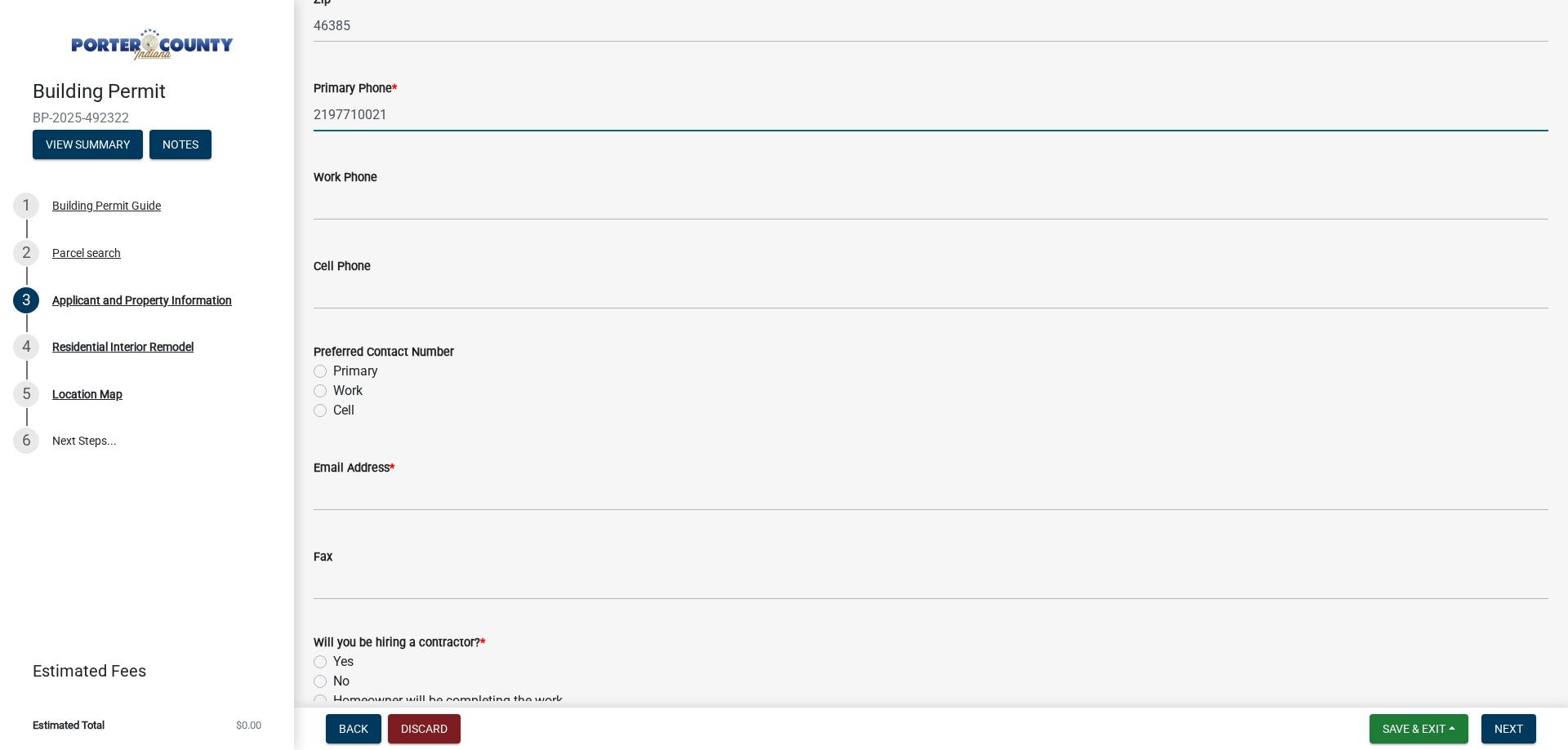
type input "2197710021"
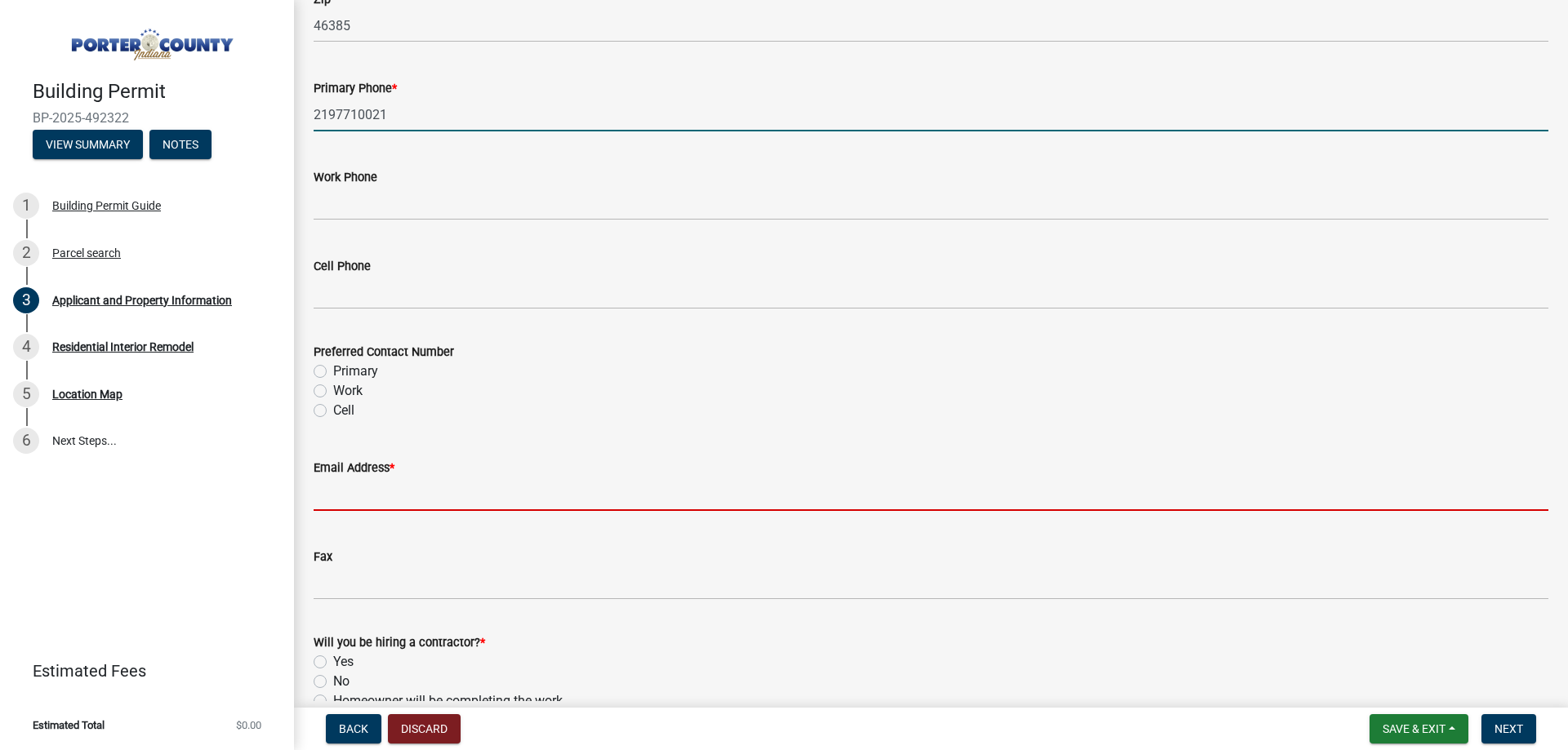
click at [385, 496] on input "Email Address *" at bounding box center [931, 495] width 1234 height 34
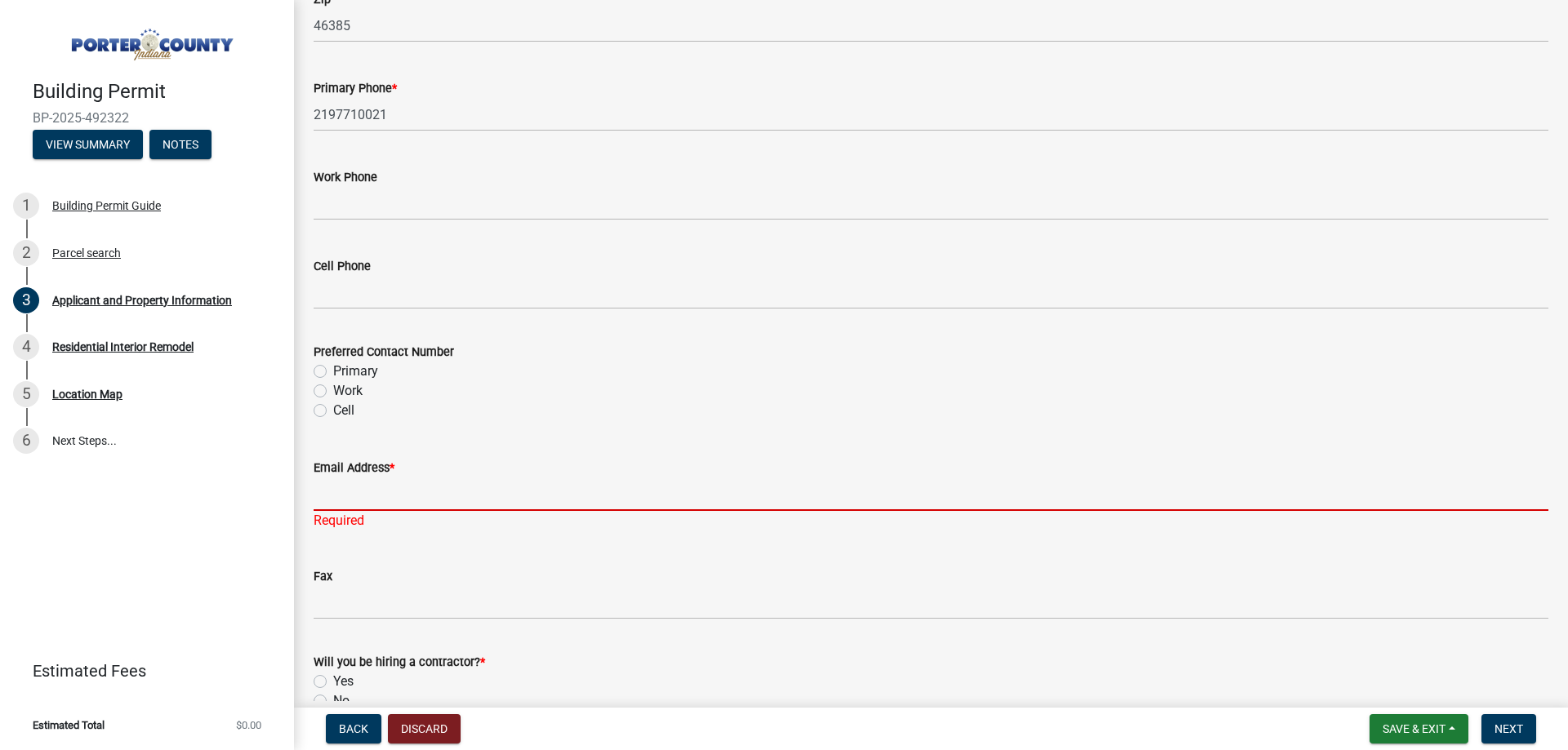
click at [388, 499] on input "Email Address *" at bounding box center [931, 495] width 1234 height 34
paste input "[EMAIL_ADDRESS][DOMAIN_NAME]"
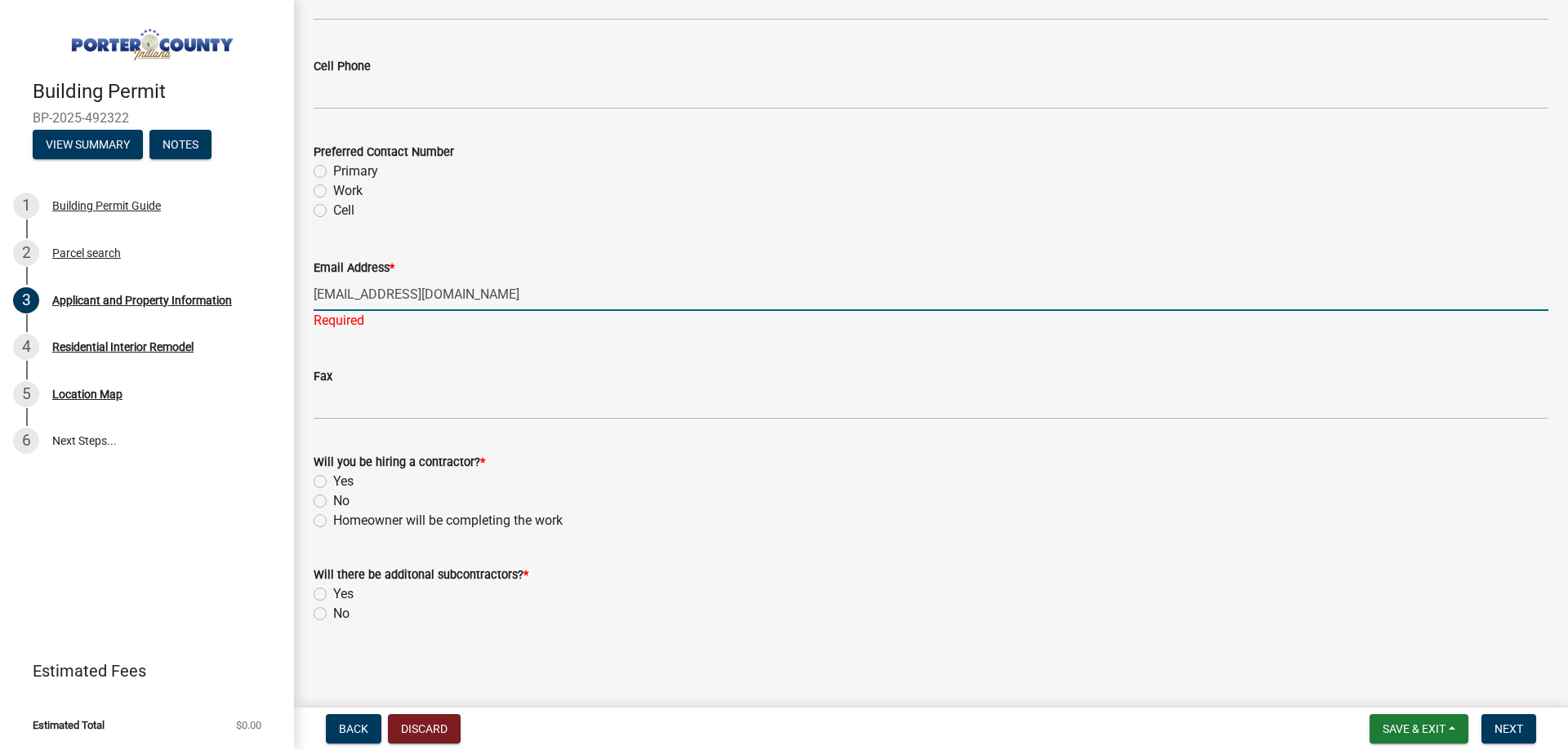
scroll to position [2324, 0]
type input "[EMAIL_ADDRESS][DOMAIN_NAME]"
click at [334, 485] on label "Yes" at bounding box center [344, 481] width 21 height 20
click at [334, 481] on input "Yes" at bounding box center [338, 476] width 10 height 10
radio input "true"
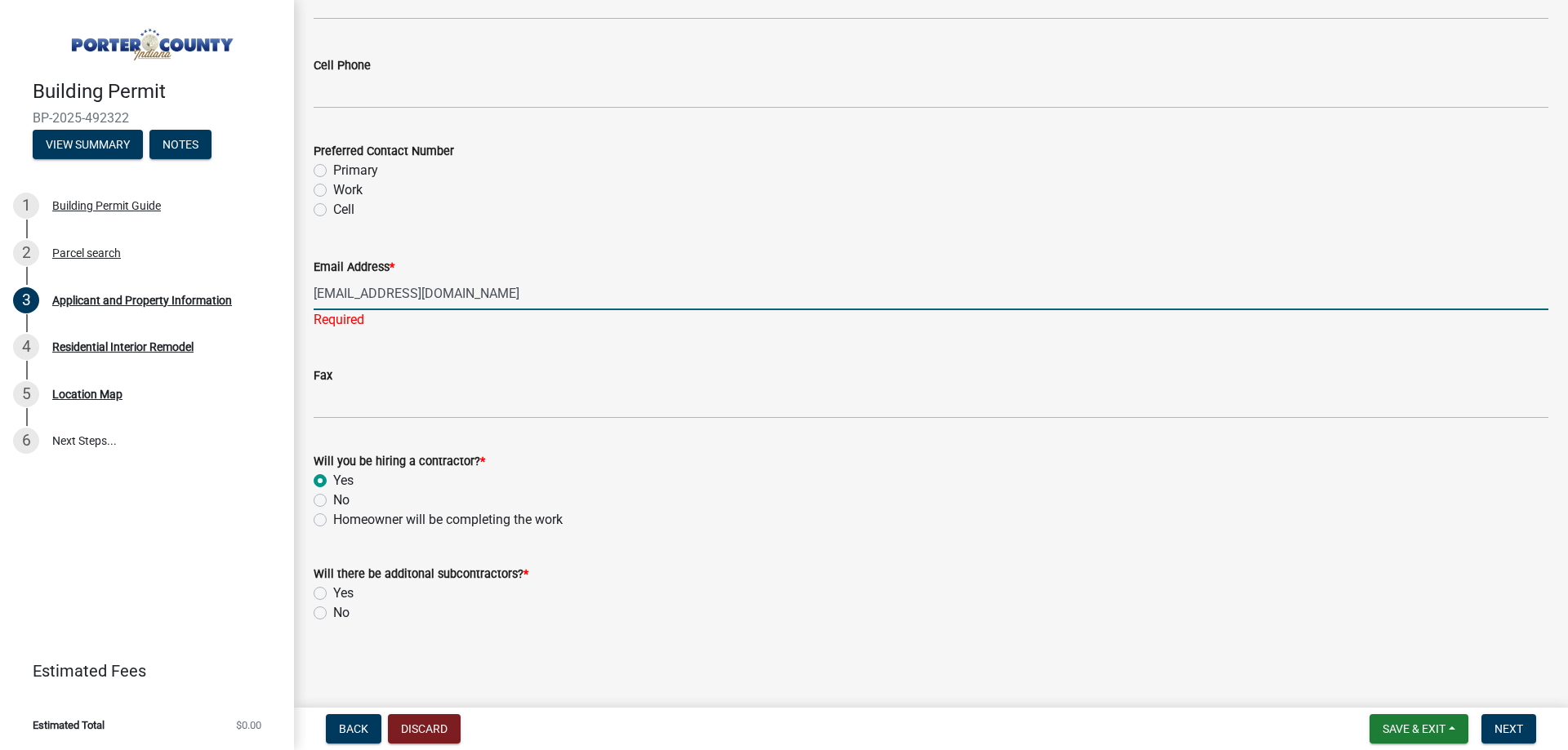
scroll to position [2305, 0]
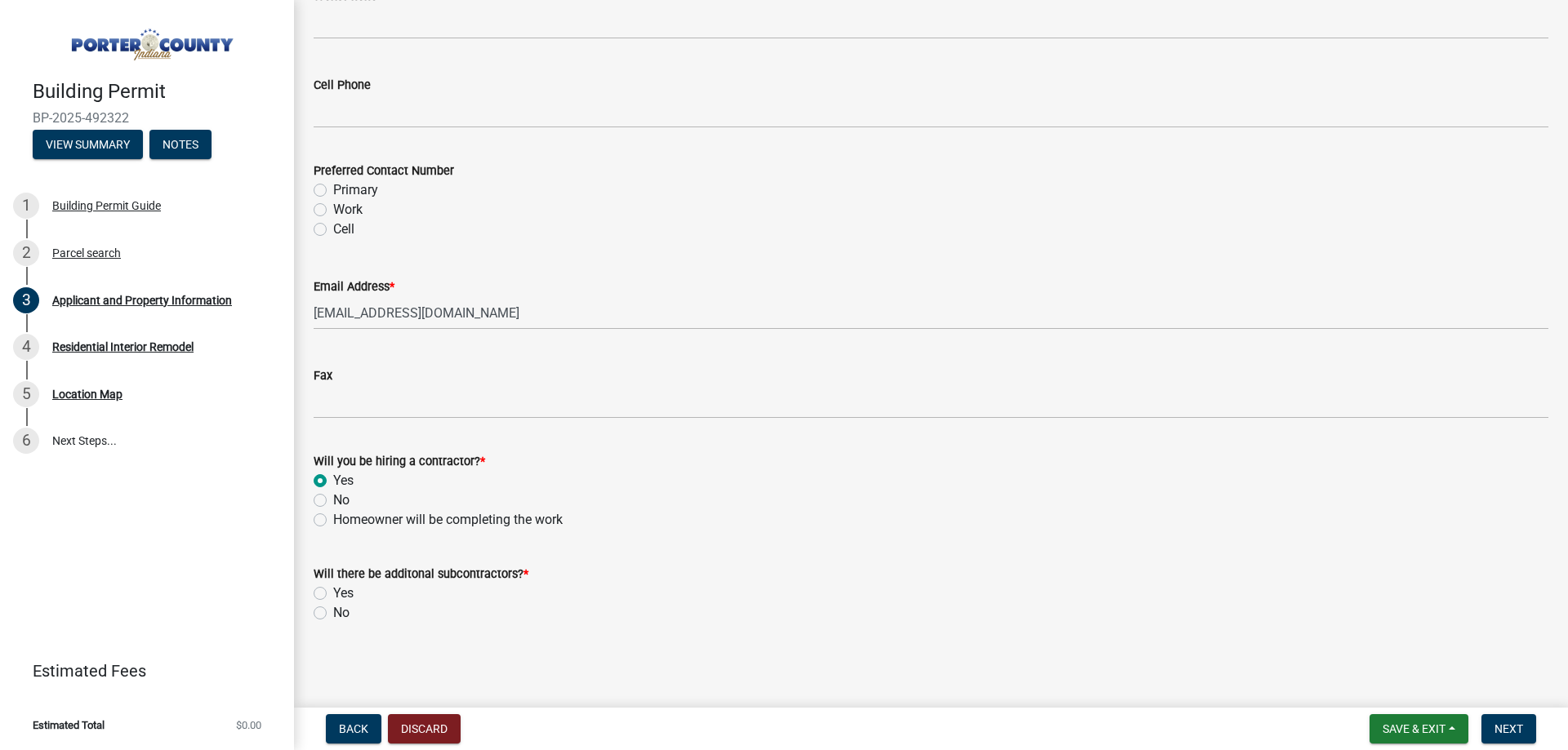
click at [334, 612] on label "No" at bounding box center [341, 612] width 16 height 20
click at [334, 612] on input "No" at bounding box center [338, 608] width 10 height 10
radio input "true"
click at [1524, 726] on button "Next" at bounding box center [1509, 728] width 55 height 29
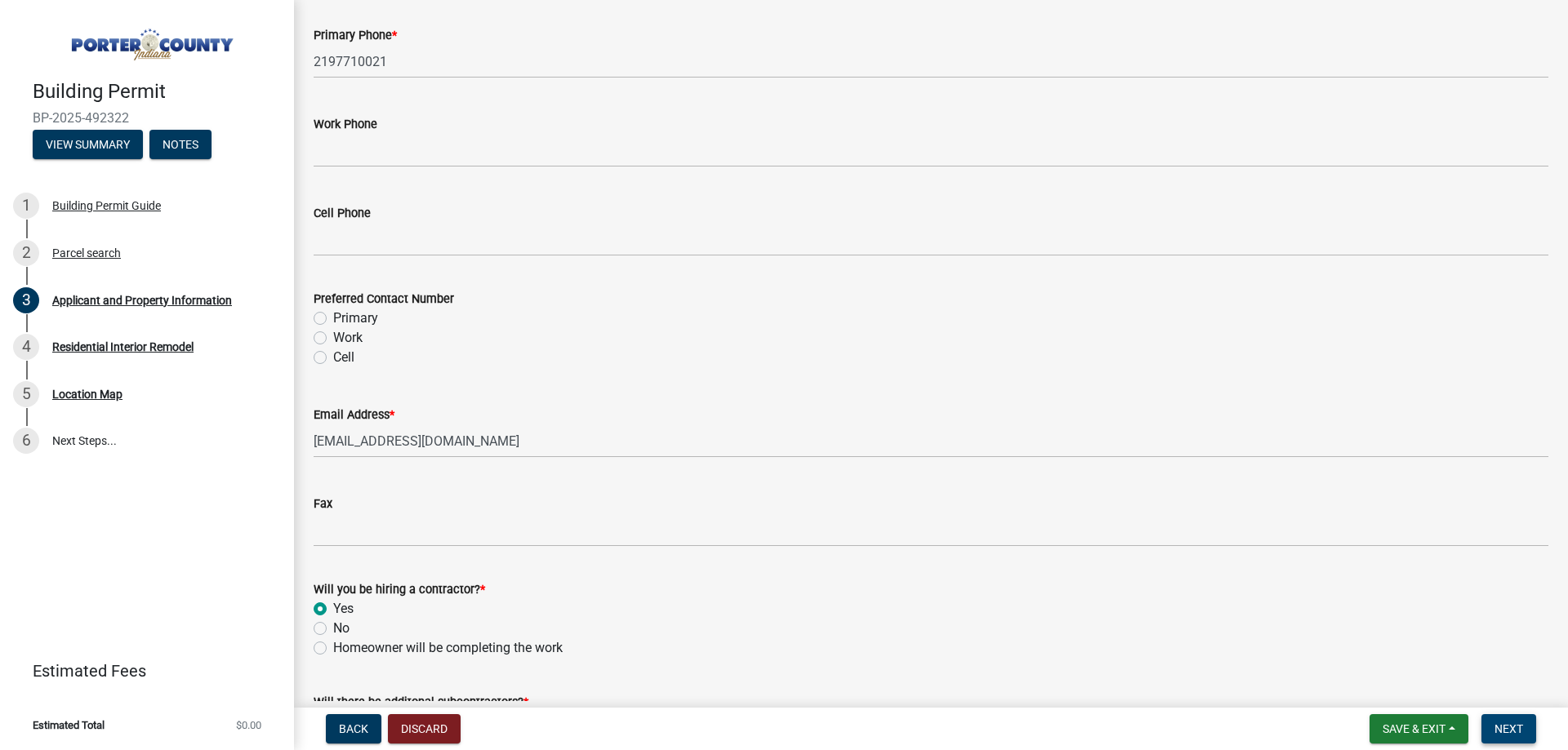
scroll to position [2337, 0]
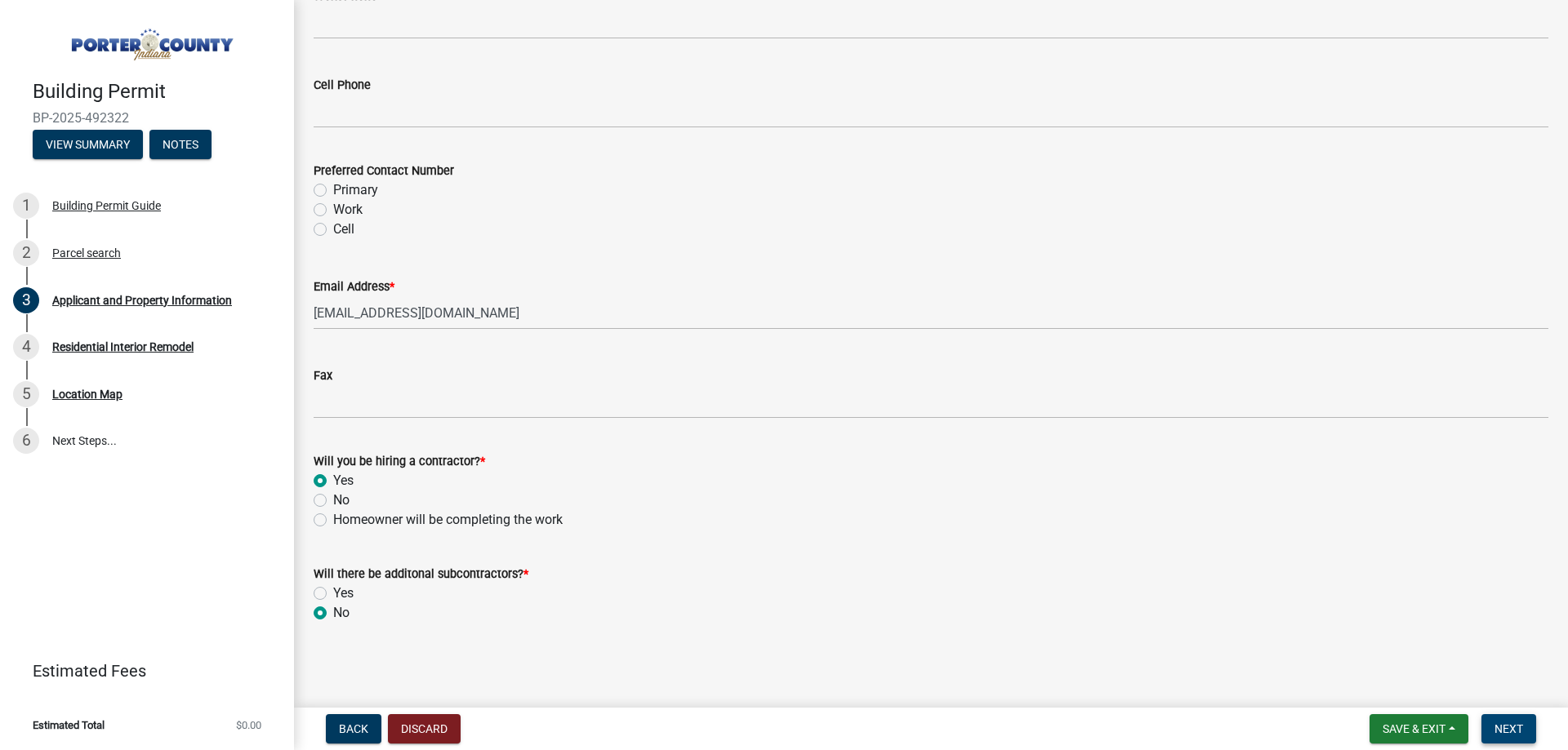
click at [1527, 721] on button "Next" at bounding box center [1509, 728] width 55 height 29
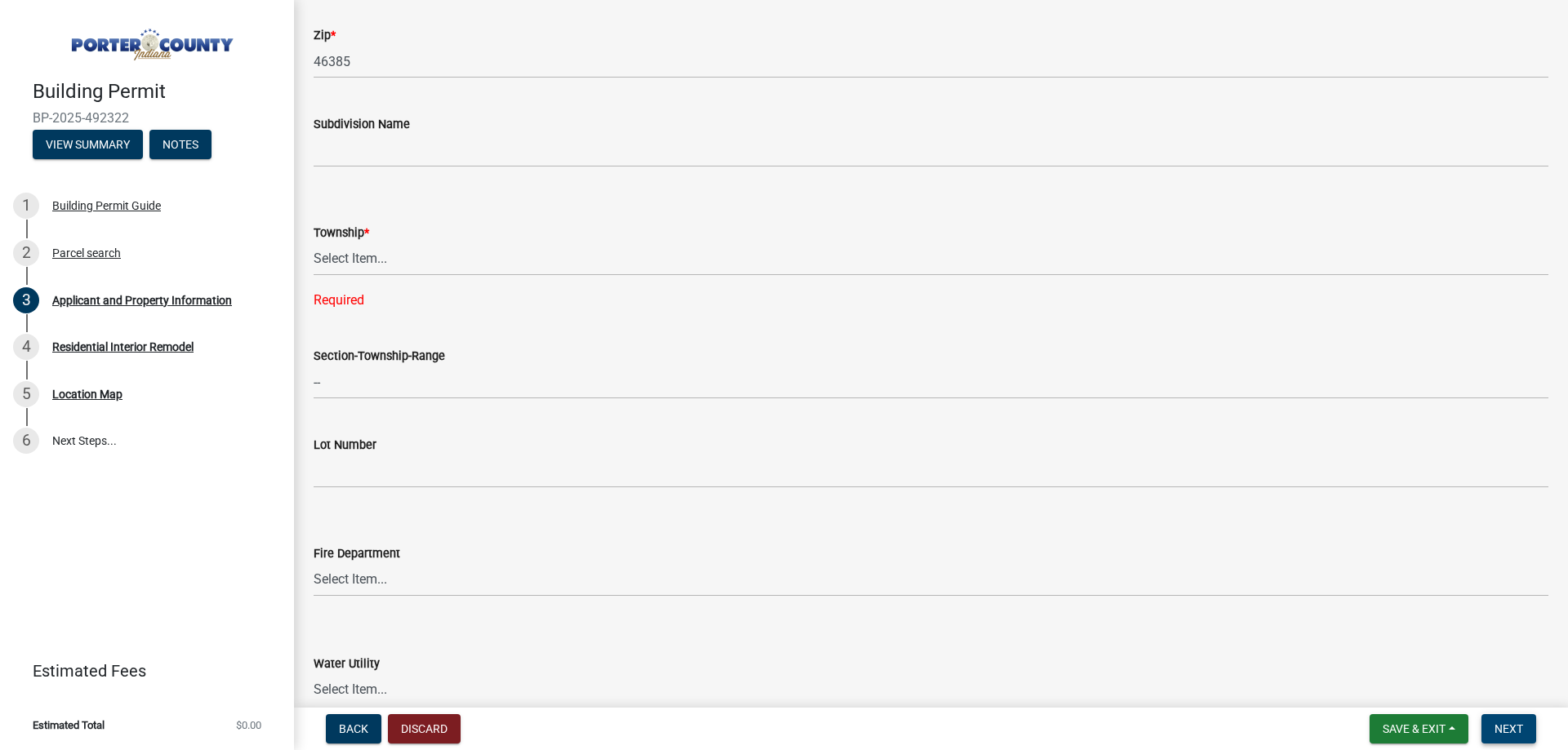
scroll to position [377, 0]
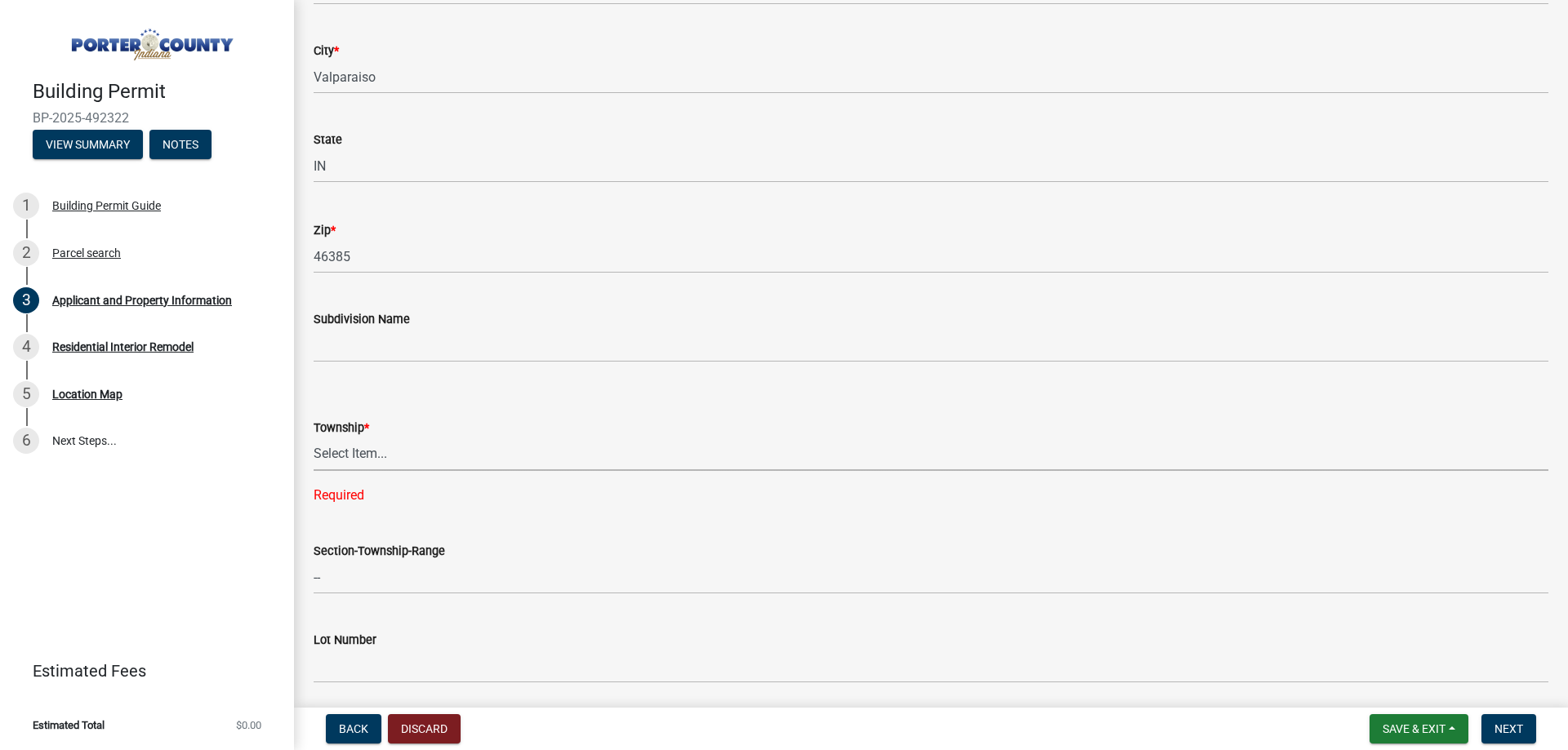
click at [383, 442] on select "Select Item... [PERSON_NAME][GEOGRAPHIC_DATA] [PERSON_NAME][GEOGRAPHIC_DATA] [G…" at bounding box center [931, 455] width 1234 height 34
click at [382, 448] on select "Select Item... [PERSON_NAME][GEOGRAPHIC_DATA] [PERSON_NAME][GEOGRAPHIC_DATA] [G…" at bounding box center [931, 455] width 1234 height 34
click at [314, 438] on select "Select Item... [PERSON_NAME][GEOGRAPHIC_DATA] [PERSON_NAME][GEOGRAPHIC_DATA] [G…" at bounding box center [931, 455] width 1234 height 34
select select "3ef279d8-364d-4472-9edf-8c32643de6c0"
click at [1499, 719] on button "Next" at bounding box center [1509, 728] width 55 height 29
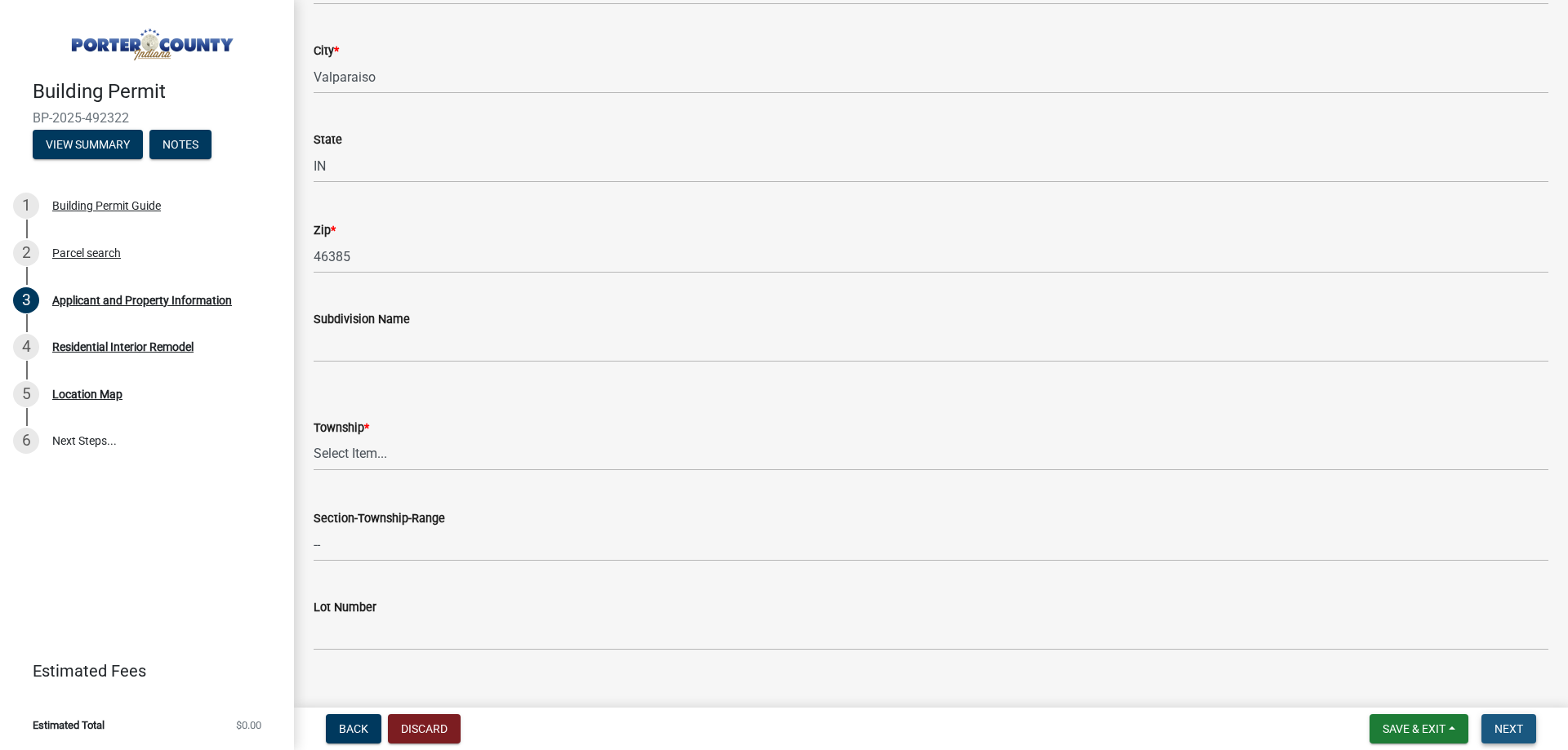
scroll to position [0, 0]
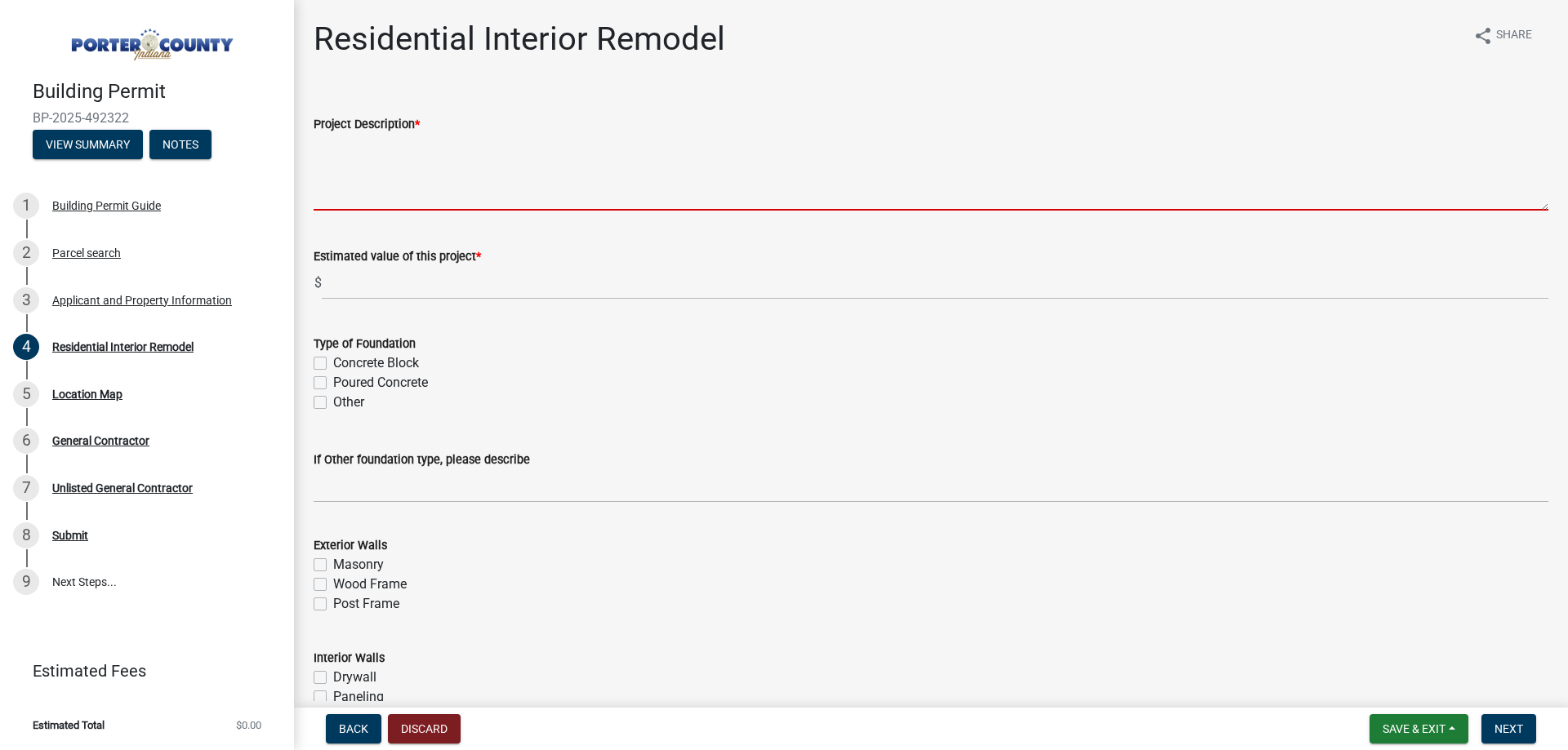
click at [414, 186] on textarea "Project Description *" at bounding box center [931, 171] width 1234 height 76
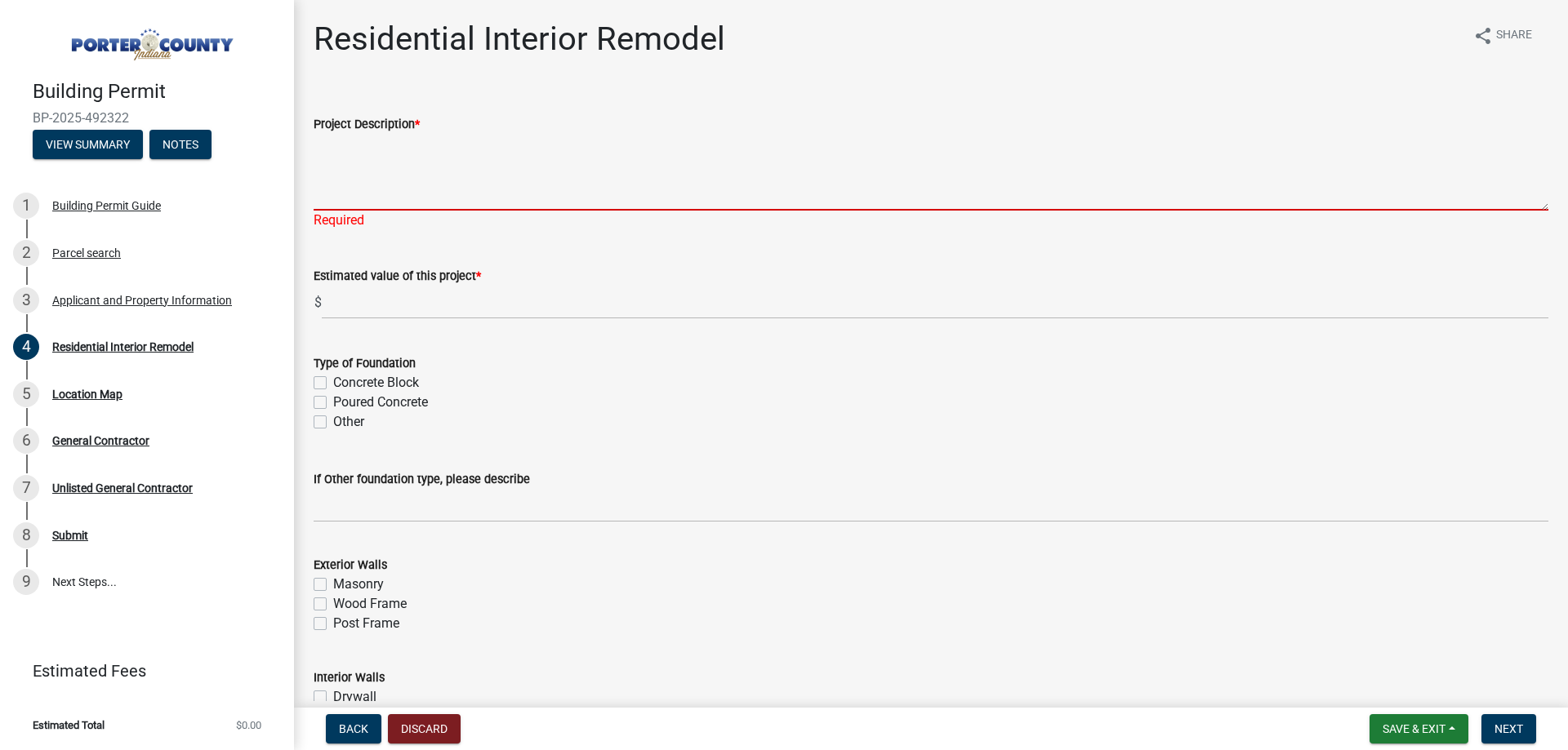
drag, startPoint x: 432, startPoint y: 174, endPoint x: 449, endPoint y: 174, distance: 17.0
click at [432, 176] on textarea "Project Description *" at bounding box center [931, 171] width 1234 height 76
paste textarea "Bath remodel. Replacing one p-trap, the valve, and the fixture system."
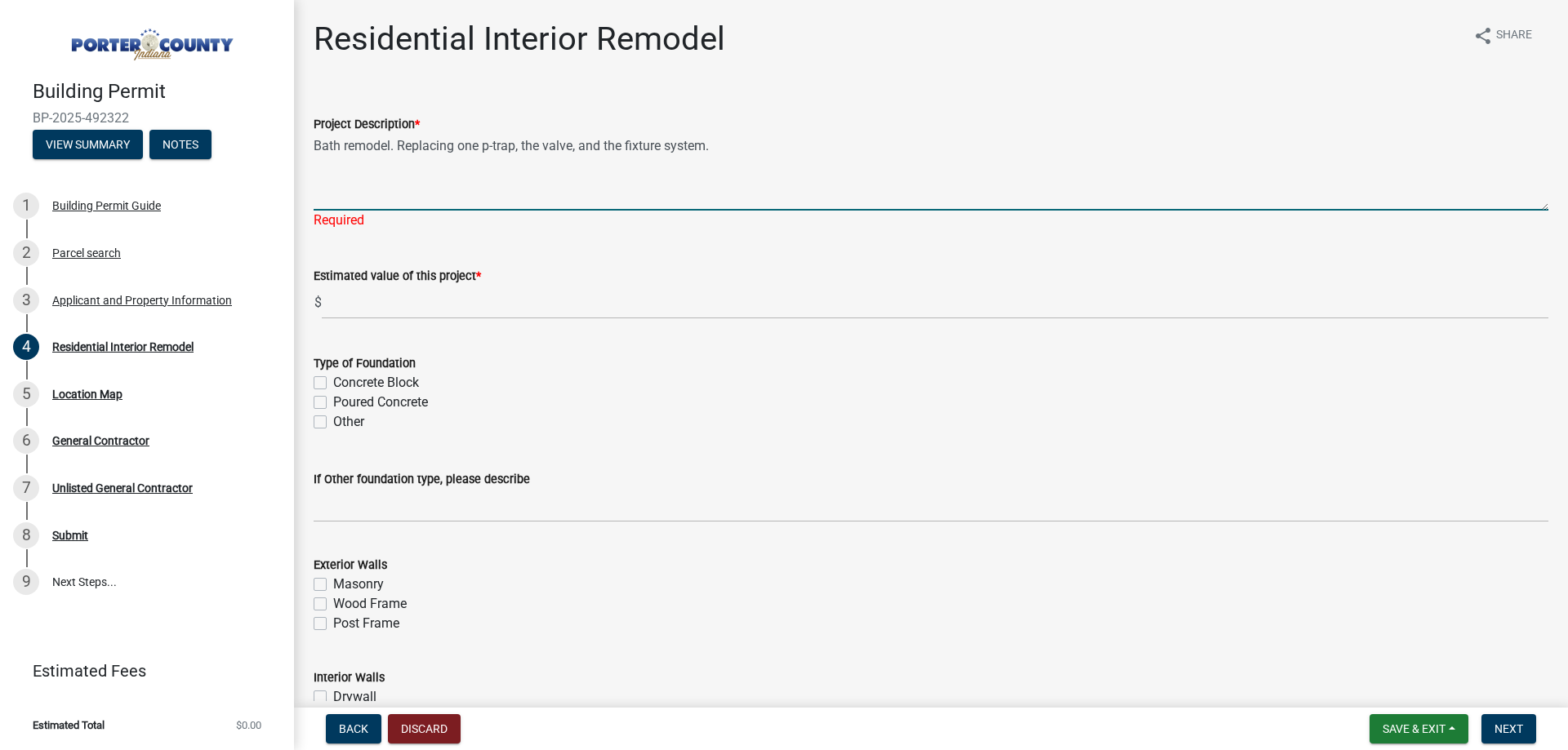
click at [455, 150] on textarea "Bath remodel. Replacing one p-trap, the valve, and the fixture system." at bounding box center [931, 171] width 1234 height 76
click at [320, 147] on textarea "Bath remodel. Replacing the shower walls, base, one p-trap, the valve, and the …" at bounding box center [931, 171] width 1234 height 76
type textarea "Tub=to-shower bath remodel. Replacing the shower walls, base, one p-trap, the v…"
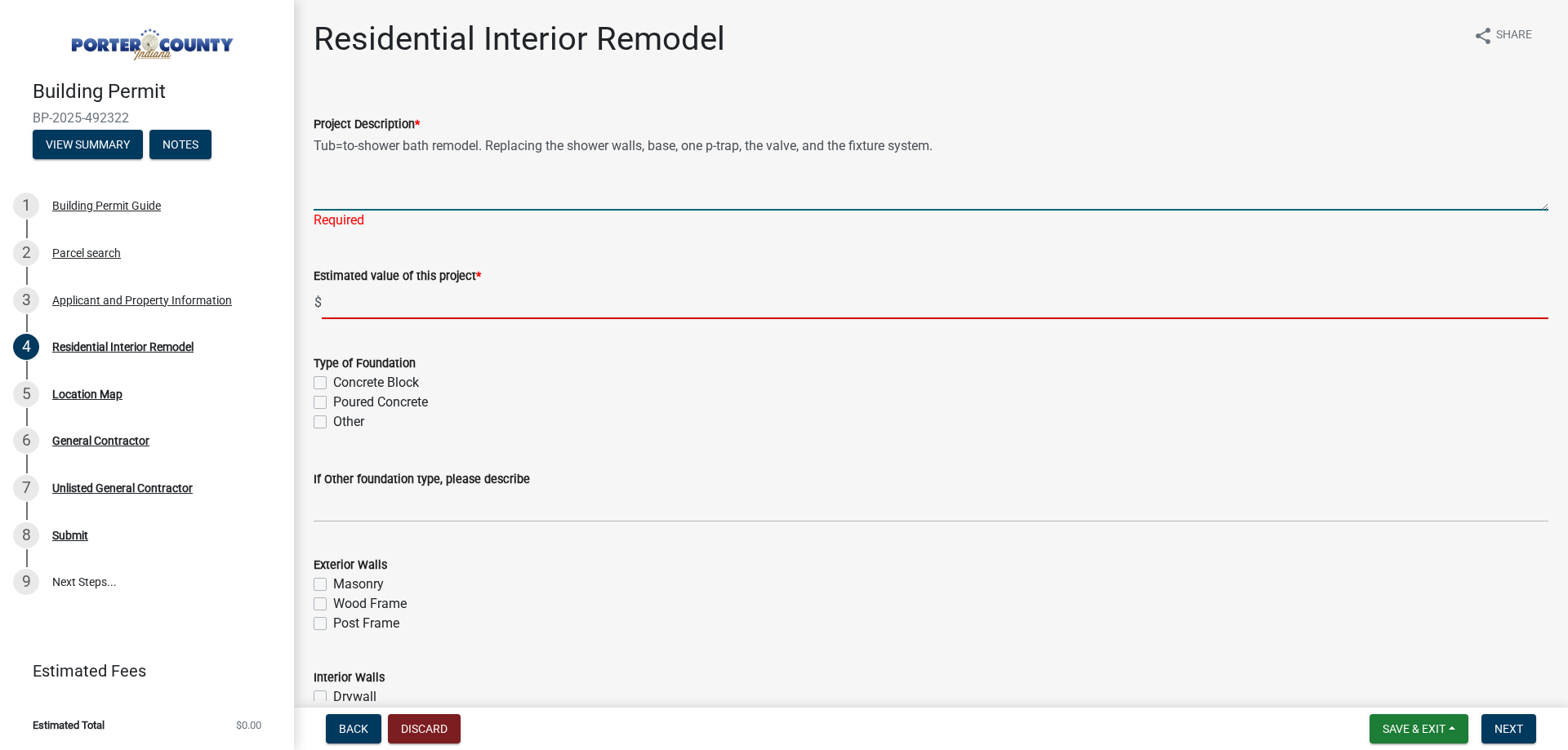
click at [389, 308] on wm-data-entity-input "Estimated value of this project * $" at bounding box center [931, 288] width 1234 height 90
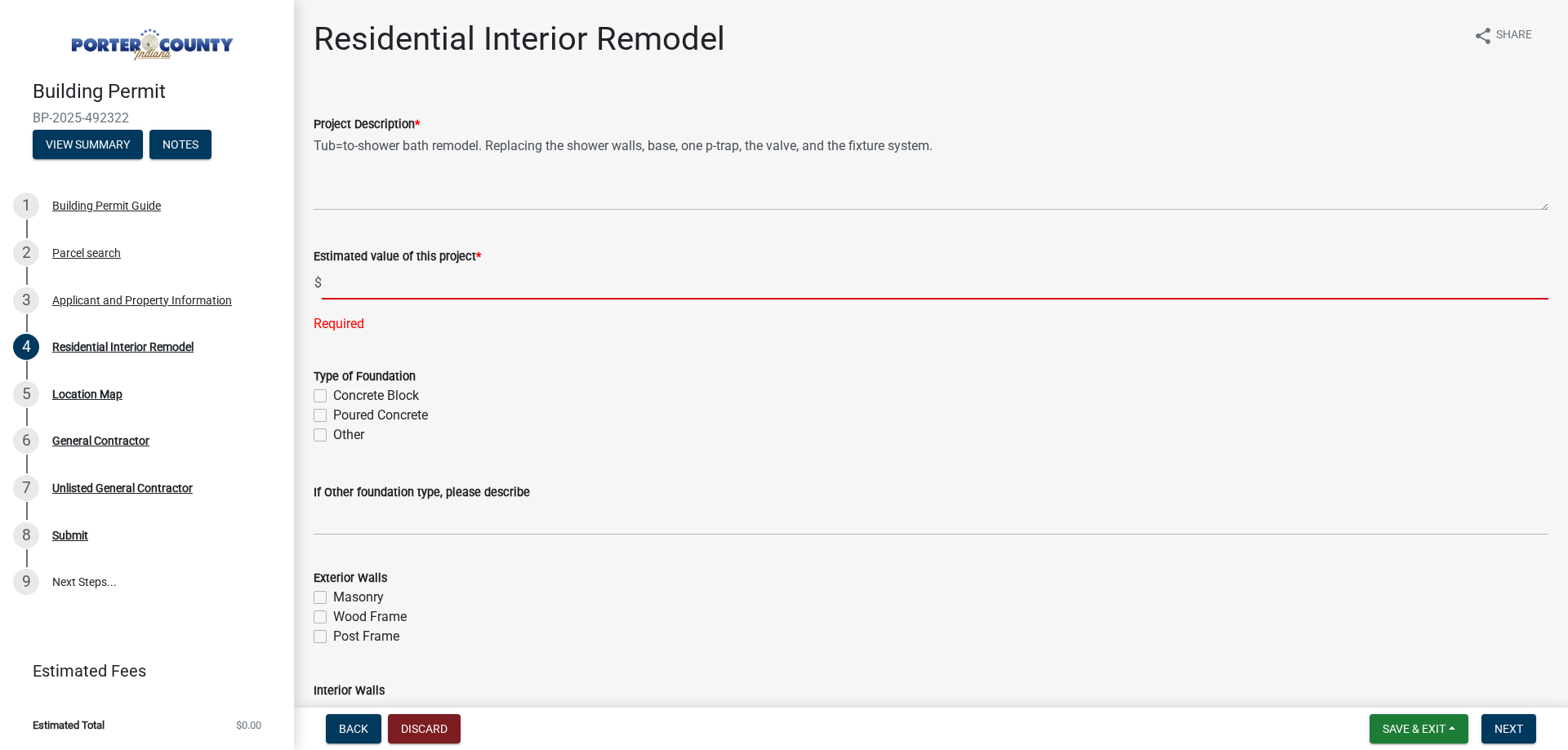
click at [416, 279] on input "text" at bounding box center [935, 284] width 1227 height 34
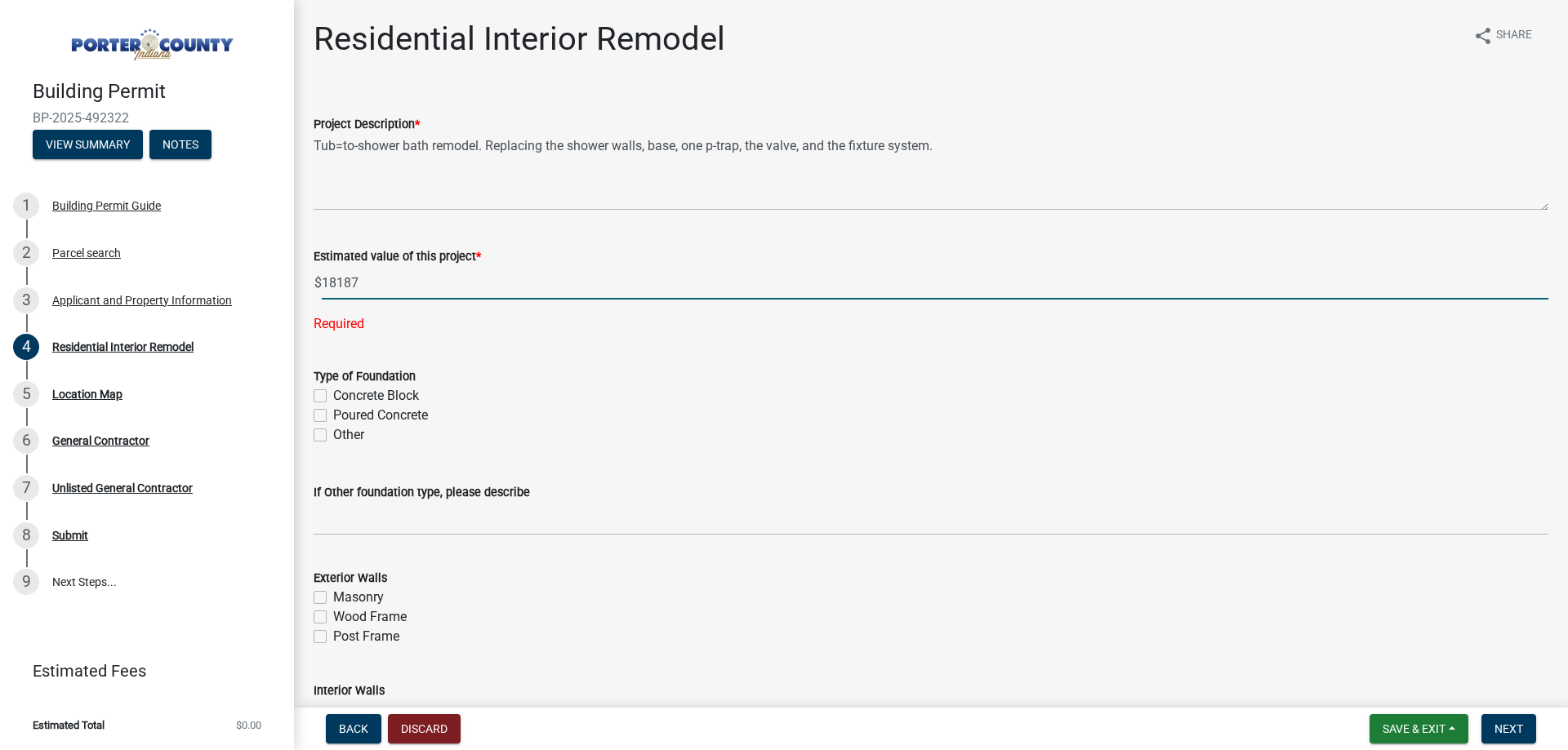
type input "18187"
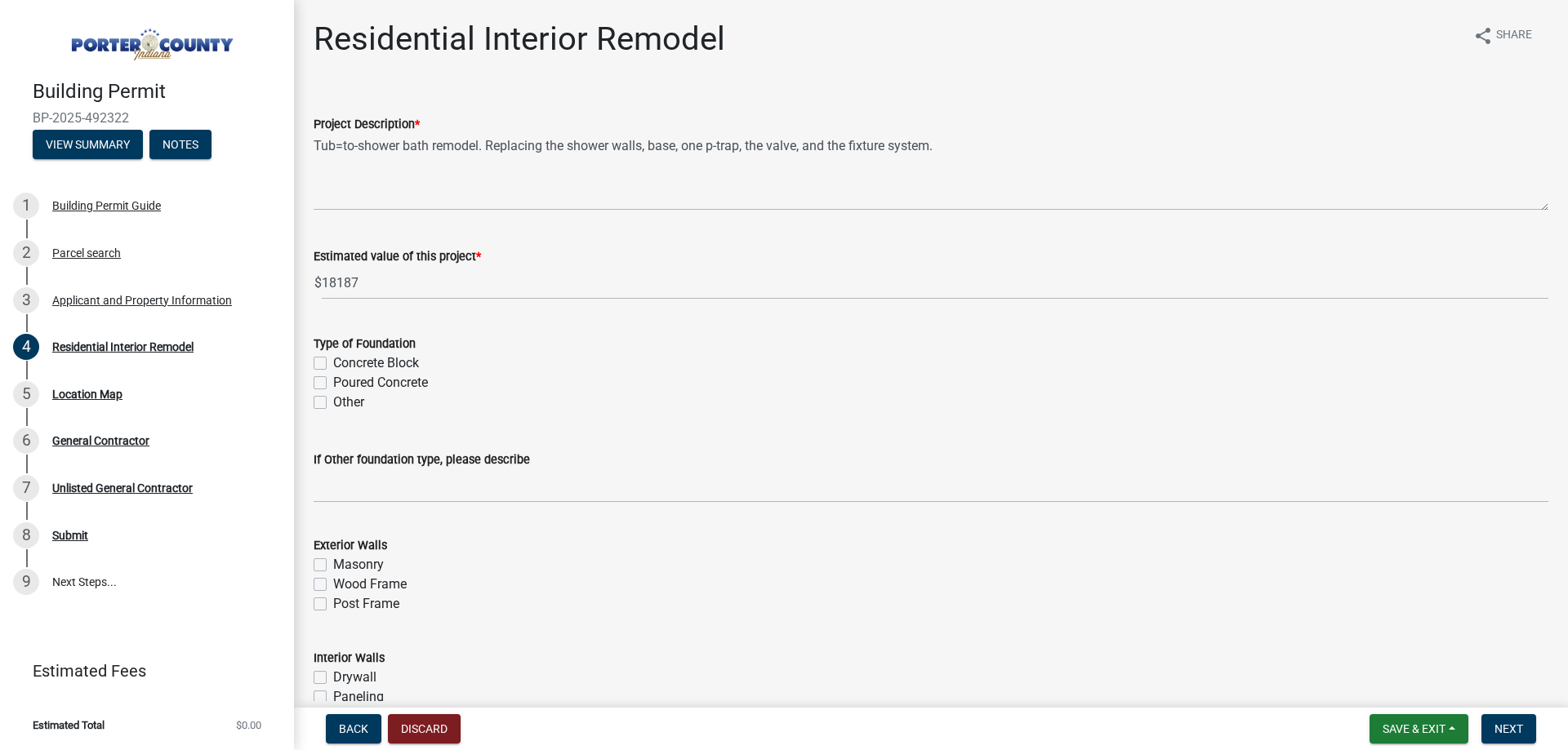
click at [377, 352] on form "Type of Foundation Concrete Block Poured Concrete Other" at bounding box center [931, 364] width 1234 height 98
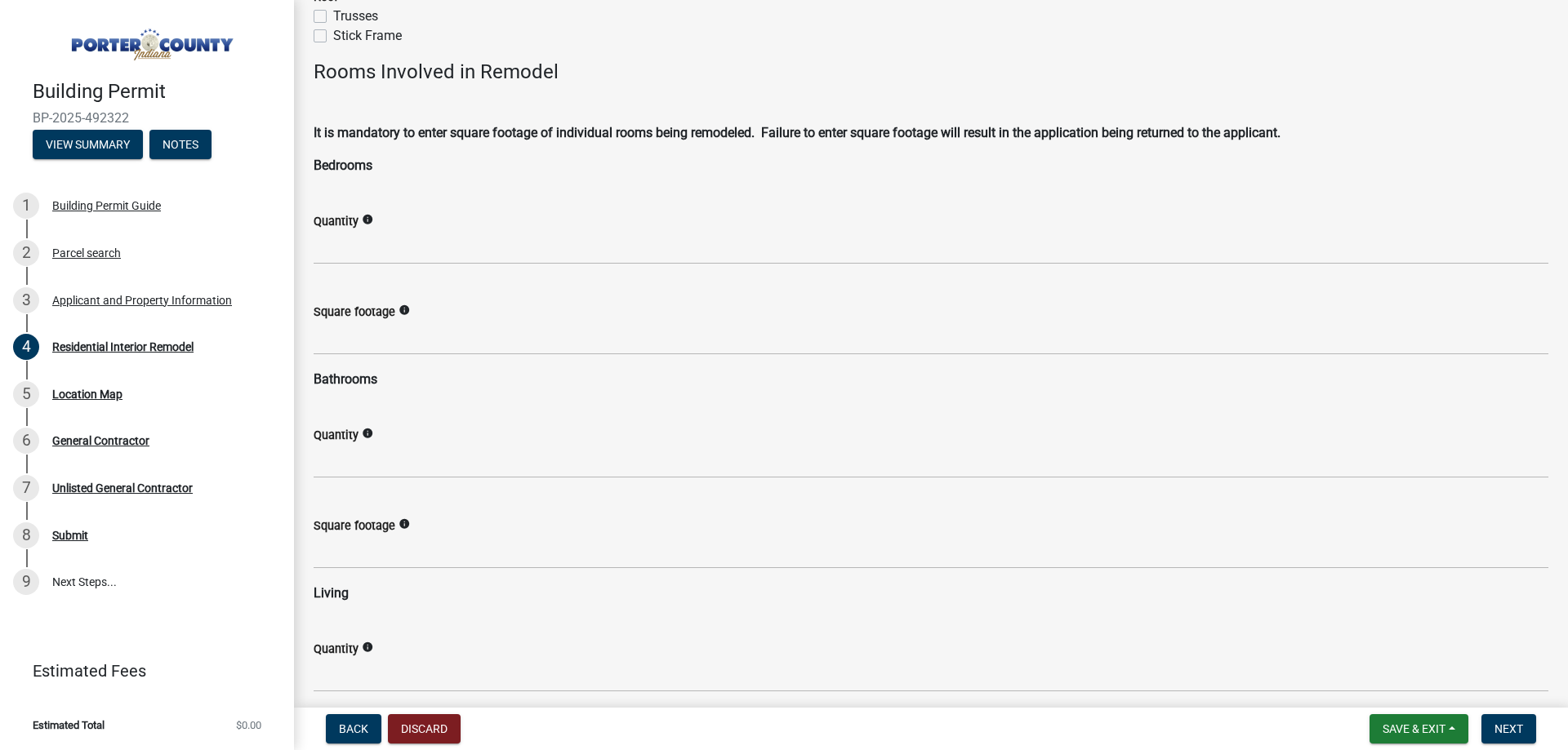
scroll to position [898, 0]
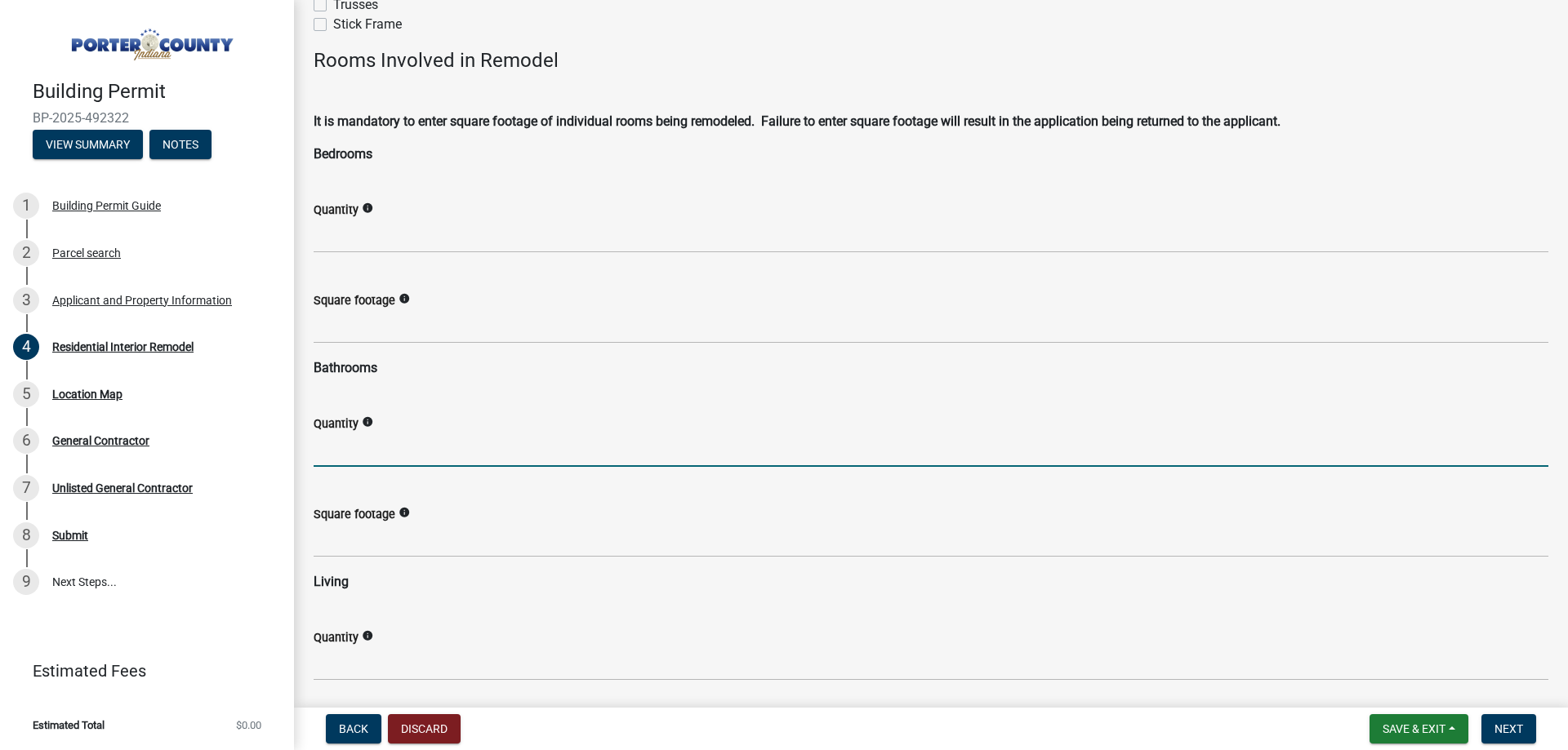
drag, startPoint x: 375, startPoint y: 462, endPoint x: 387, endPoint y: 470, distance: 14.4
click at [375, 462] on input "text" at bounding box center [931, 450] width 1234 height 34
type input "1"
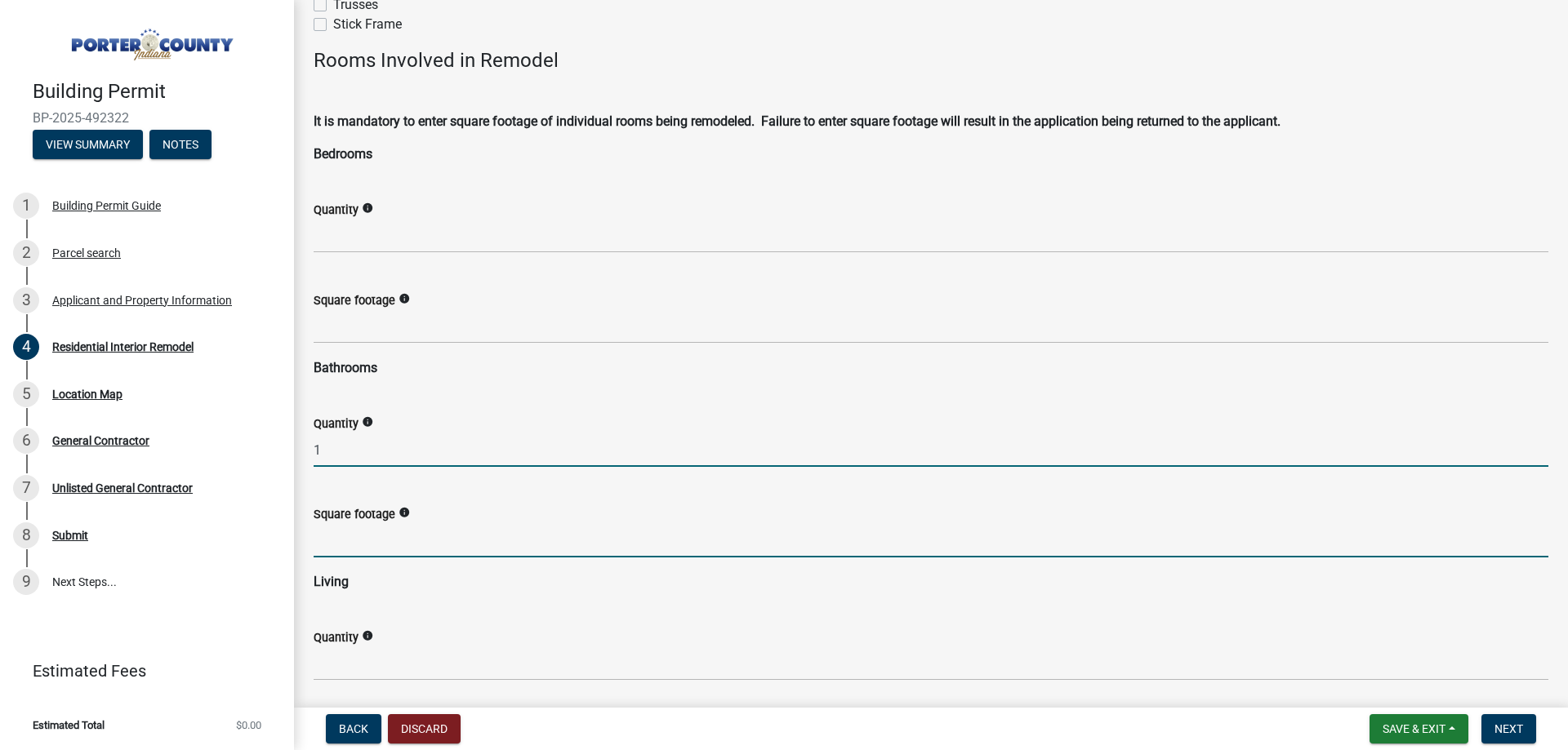
click at [393, 538] on input "text" at bounding box center [931, 541] width 1234 height 34
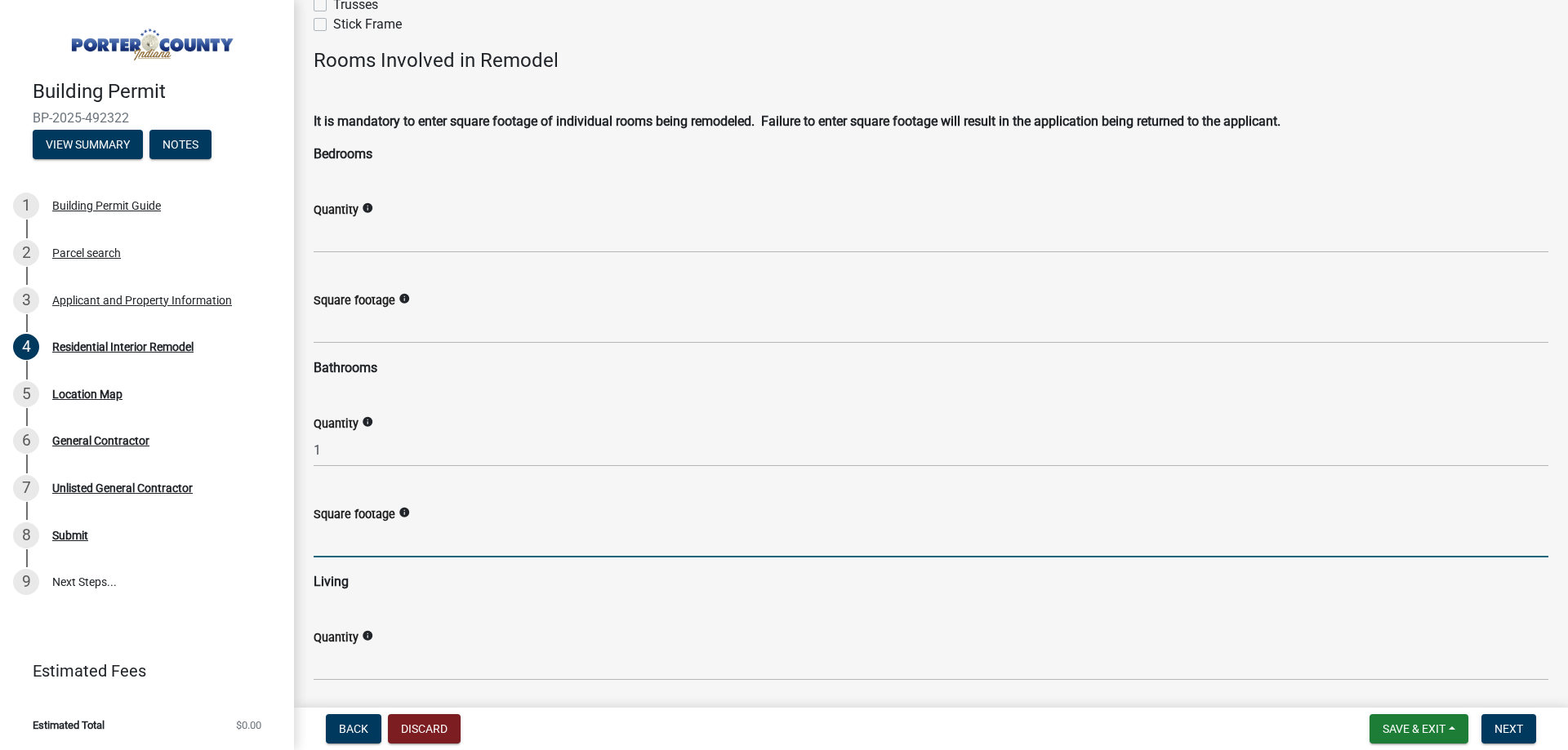
type input "40"
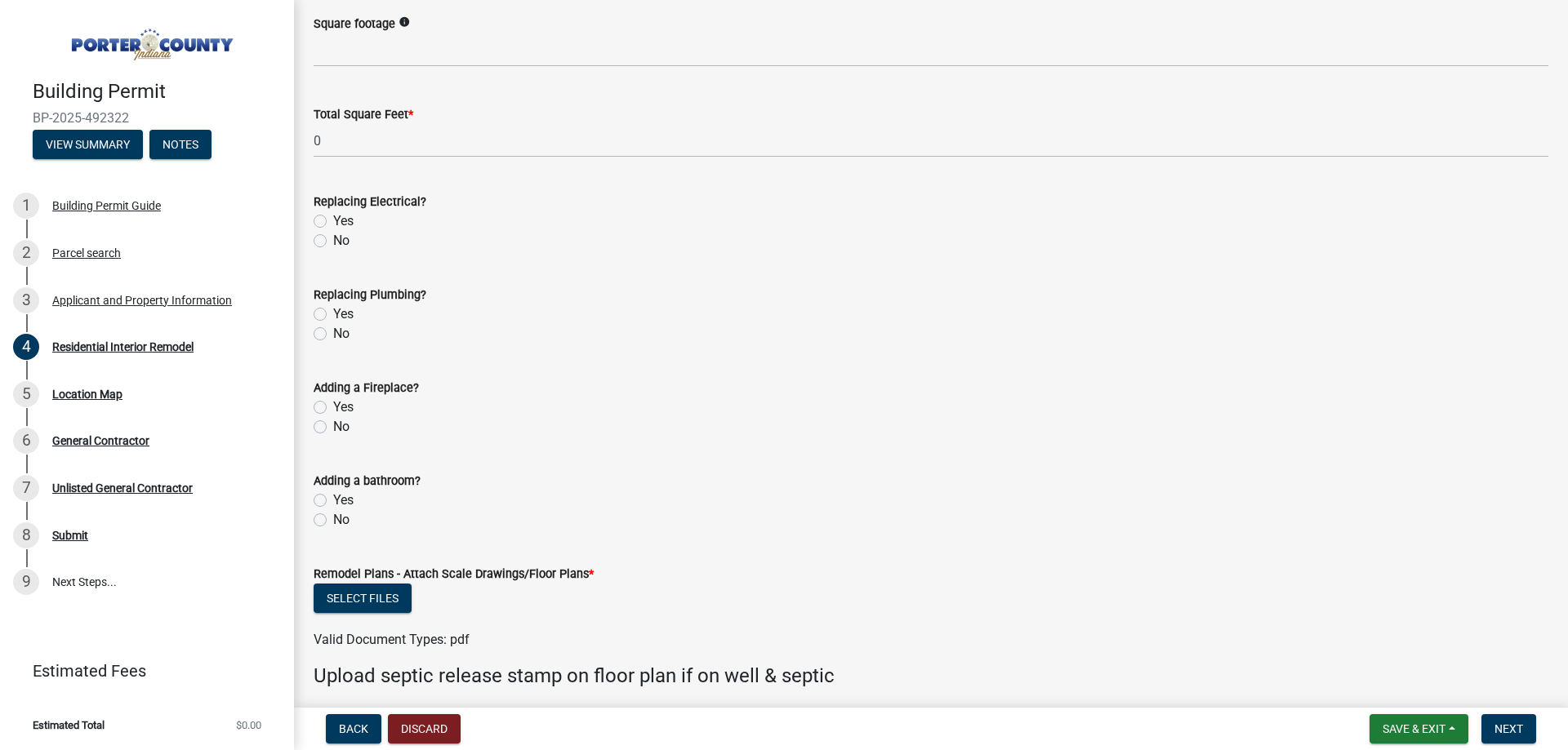
scroll to position [2287, 0]
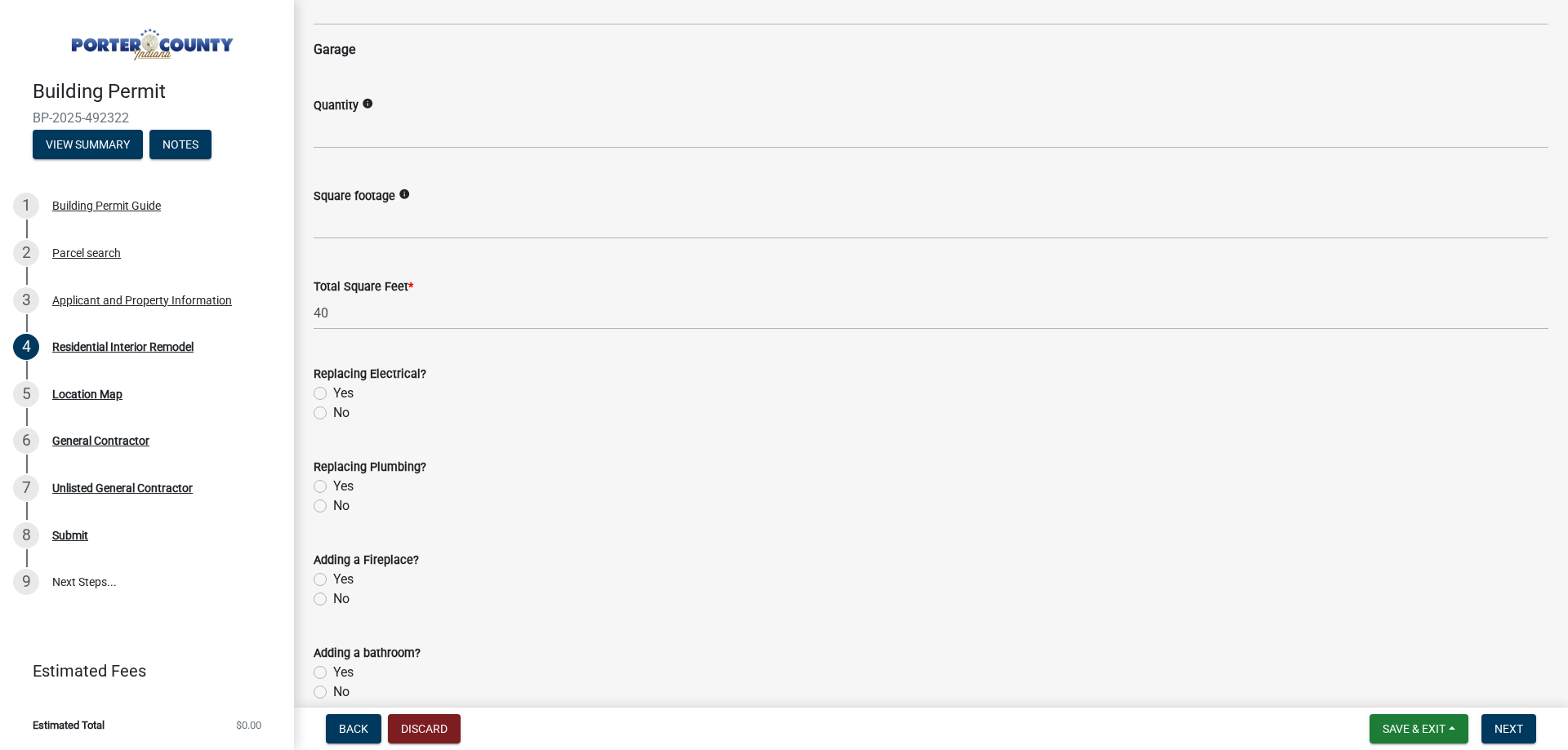
click at [334, 415] on label "No" at bounding box center [341, 413] width 16 height 20
click at [334, 414] on input "No" at bounding box center [338, 408] width 10 height 10
radio input "true"
click at [334, 484] on label "Yes" at bounding box center [344, 486] width 21 height 20
click at [334, 484] on input "Yes" at bounding box center [338, 481] width 10 height 10
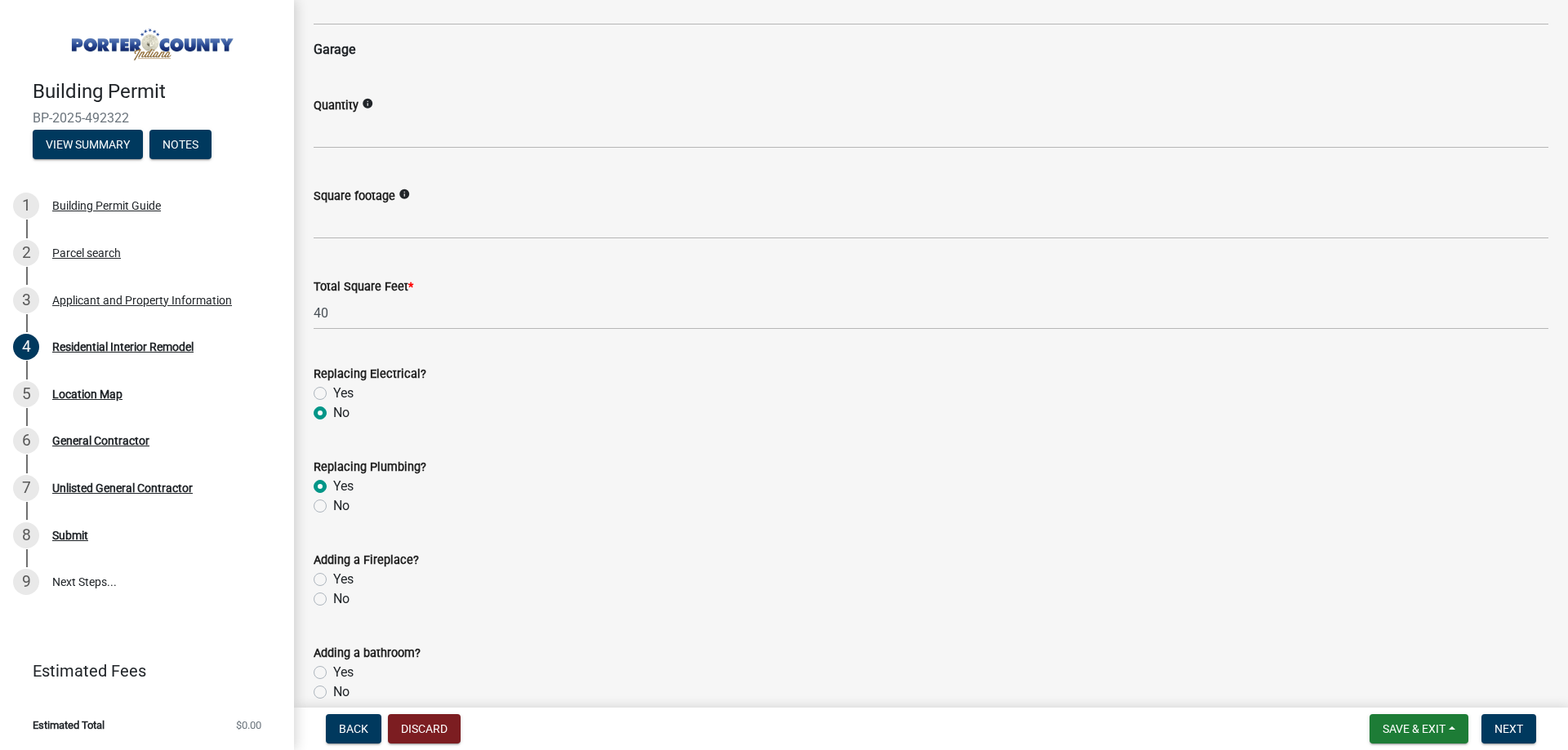
radio input "true"
drag, startPoint x: 321, startPoint y: 598, endPoint x: 324, endPoint y: 608, distance: 10.4
click at [334, 601] on label "No" at bounding box center [341, 599] width 16 height 20
click at [334, 600] on input "No" at bounding box center [338, 595] width 10 height 10
radio input "true"
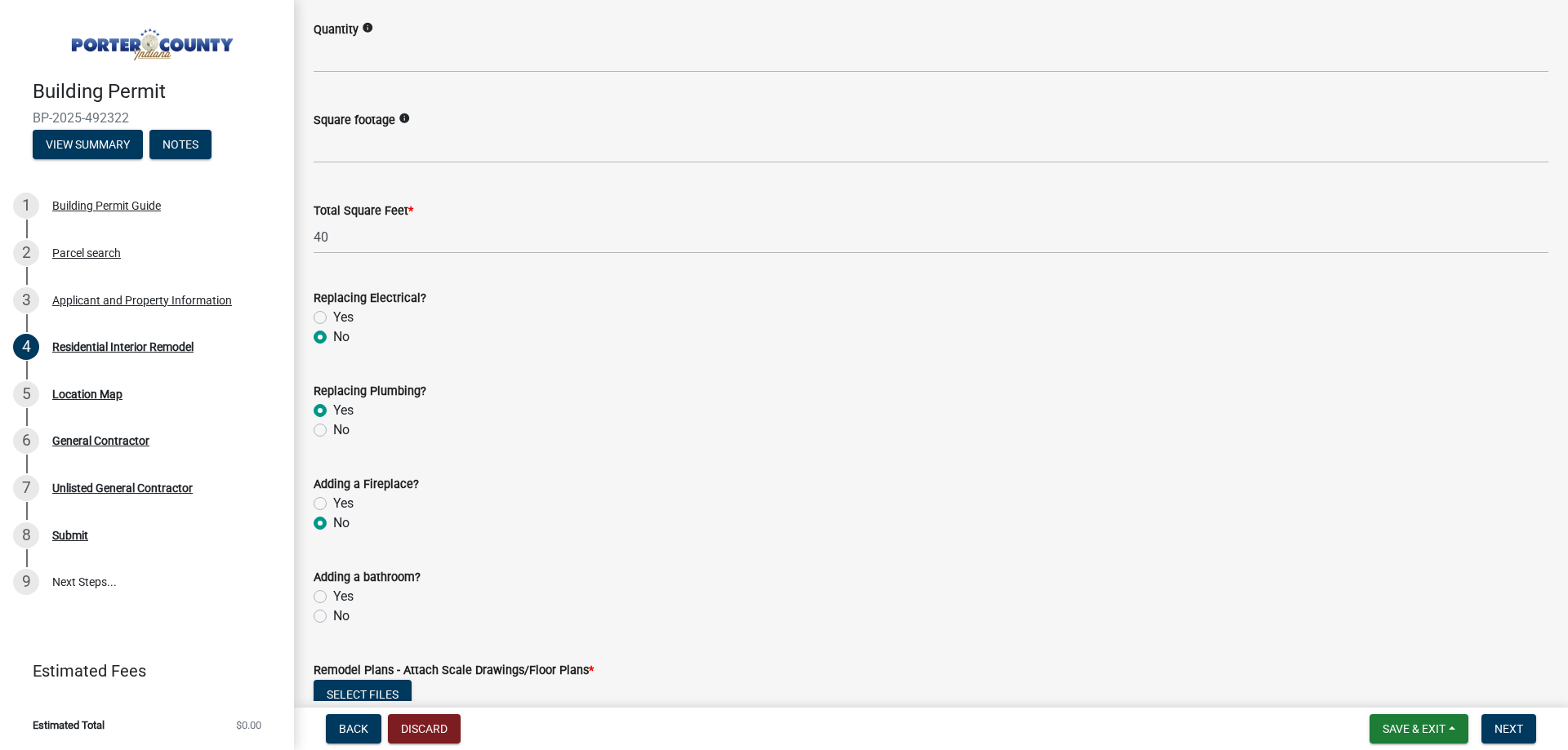
scroll to position [2450, 0]
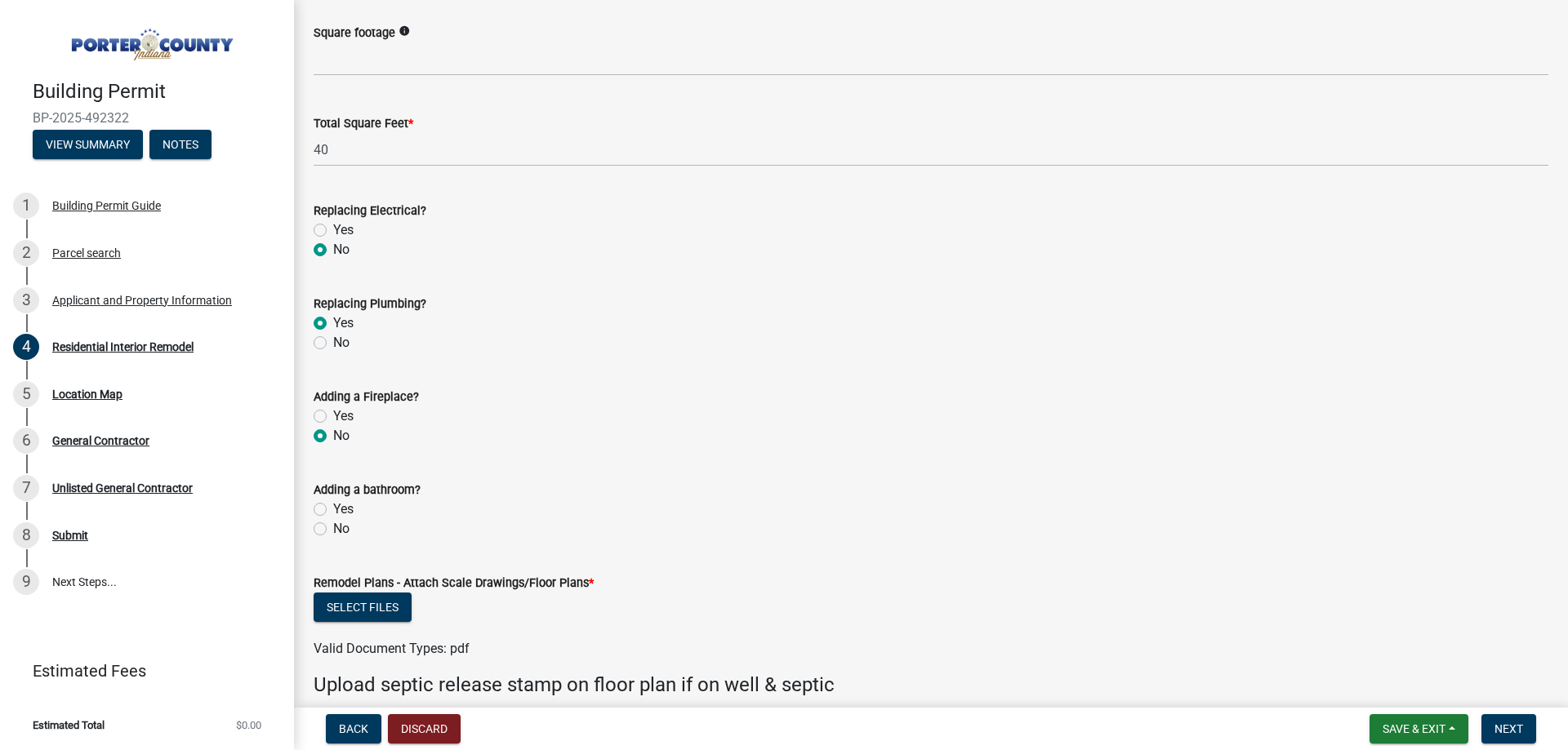
click at [334, 529] on label "No" at bounding box center [341, 529] width 16 height 20
click at [334, 529] on input "No" at bounding box center [338, 524] width 10 height 10
radio input "true"
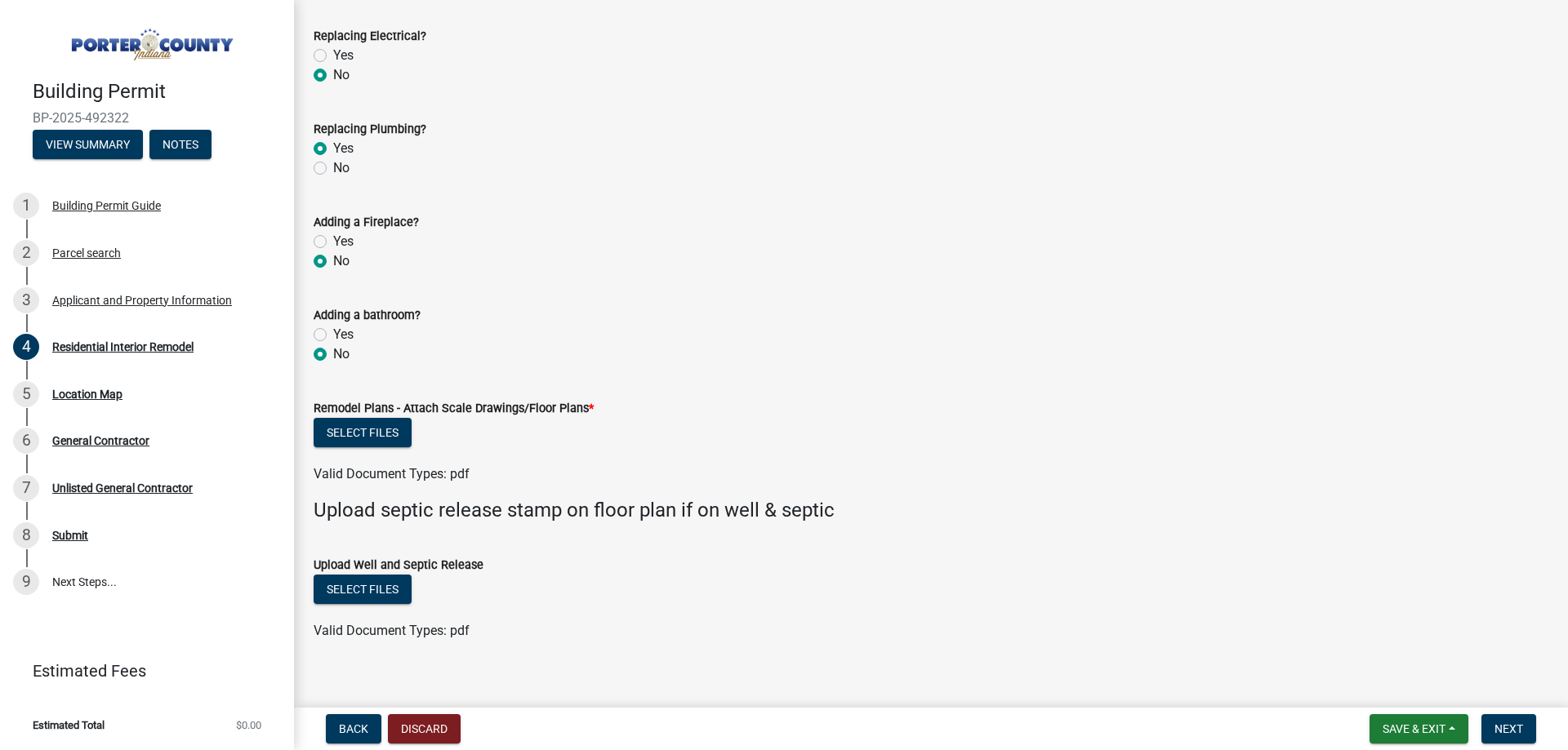
scroll to position [2643, 0]
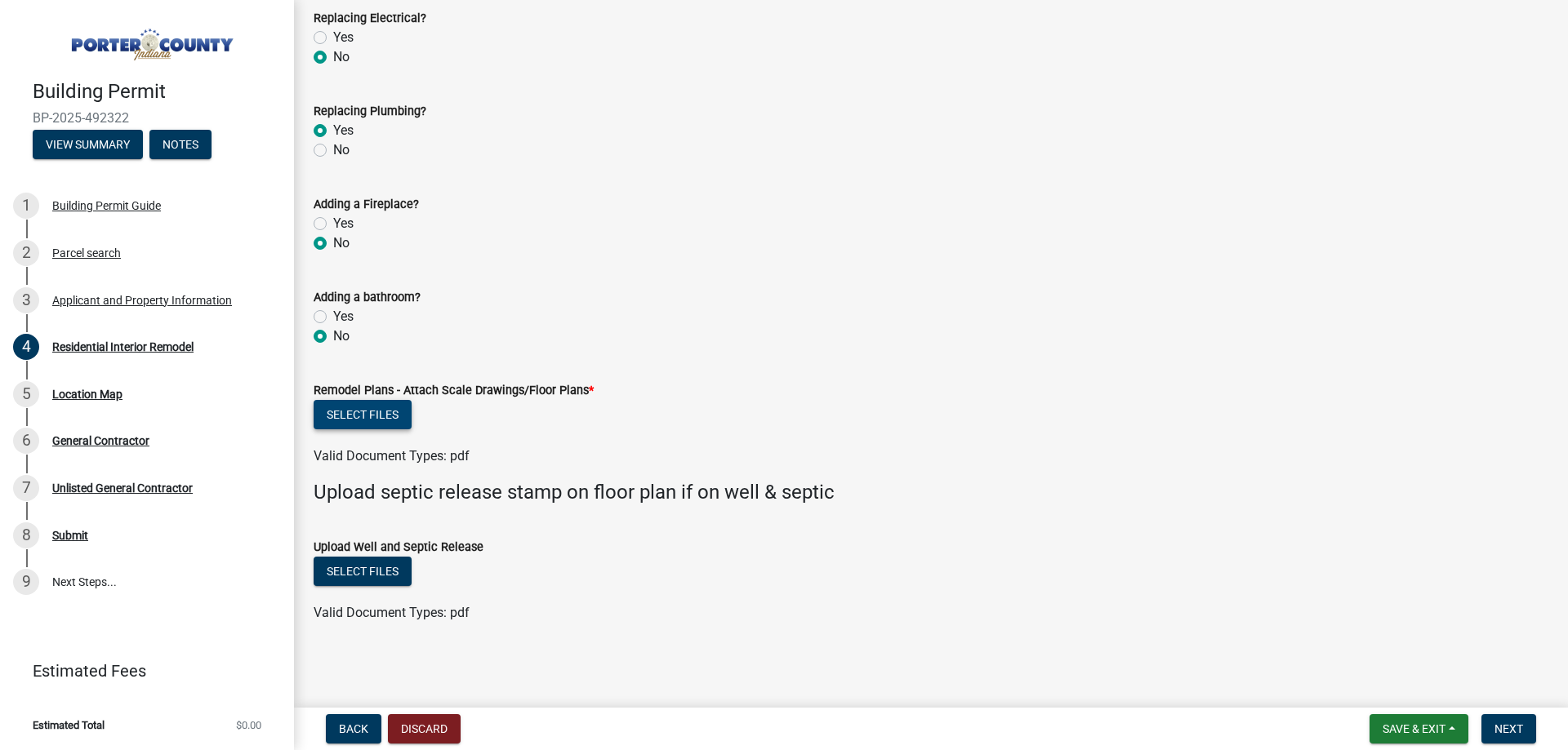
click at [376, 424] on button "Select files" at bounding box center [363, 415] width 98 height 29
click at [400, 416] on button "Select files" at bounding box center [363, 415] width 98 height 29
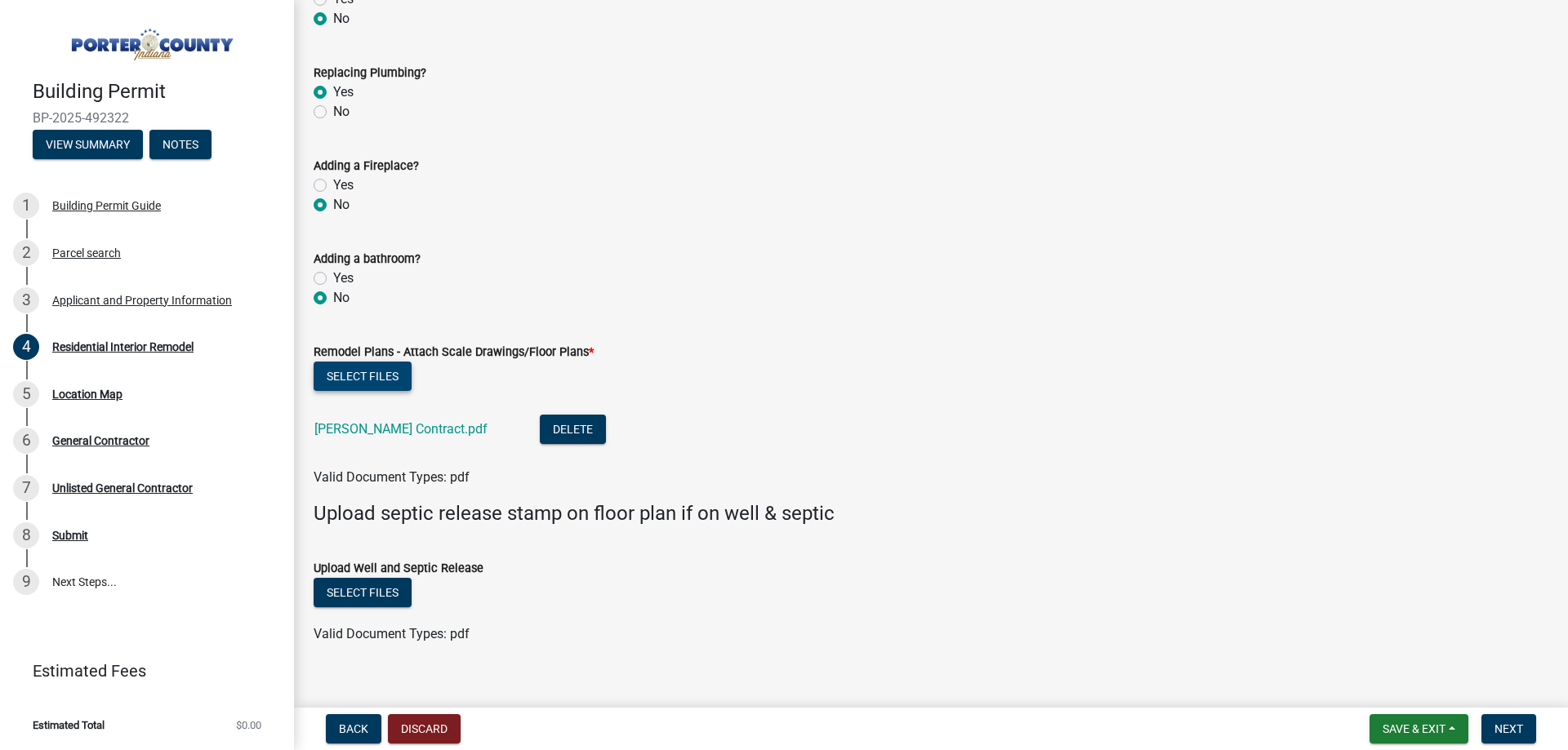
scroll to position [2702, 0]
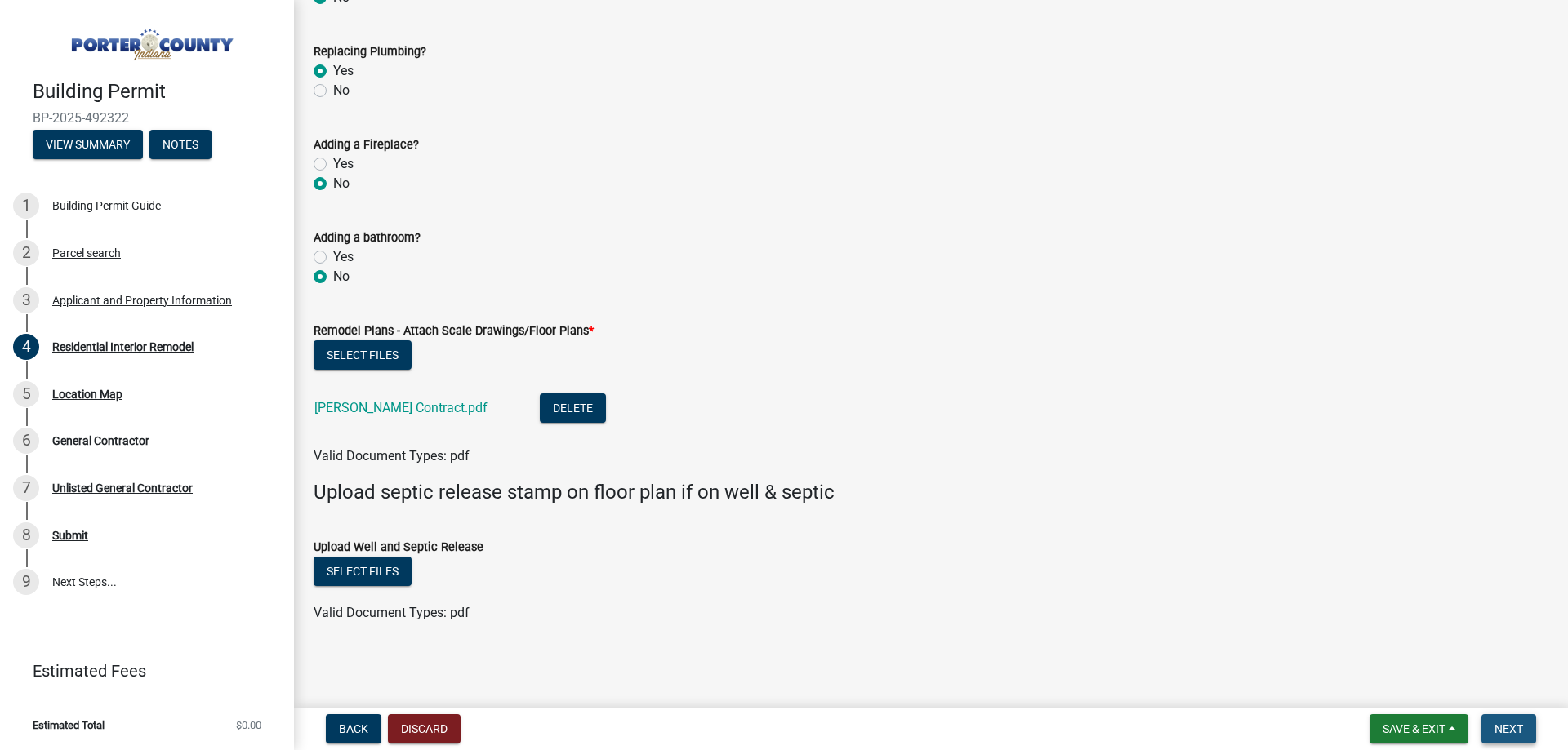
click at [1521, 723] on span "Next" at bounding box center [1509, 729] width 28 height 13
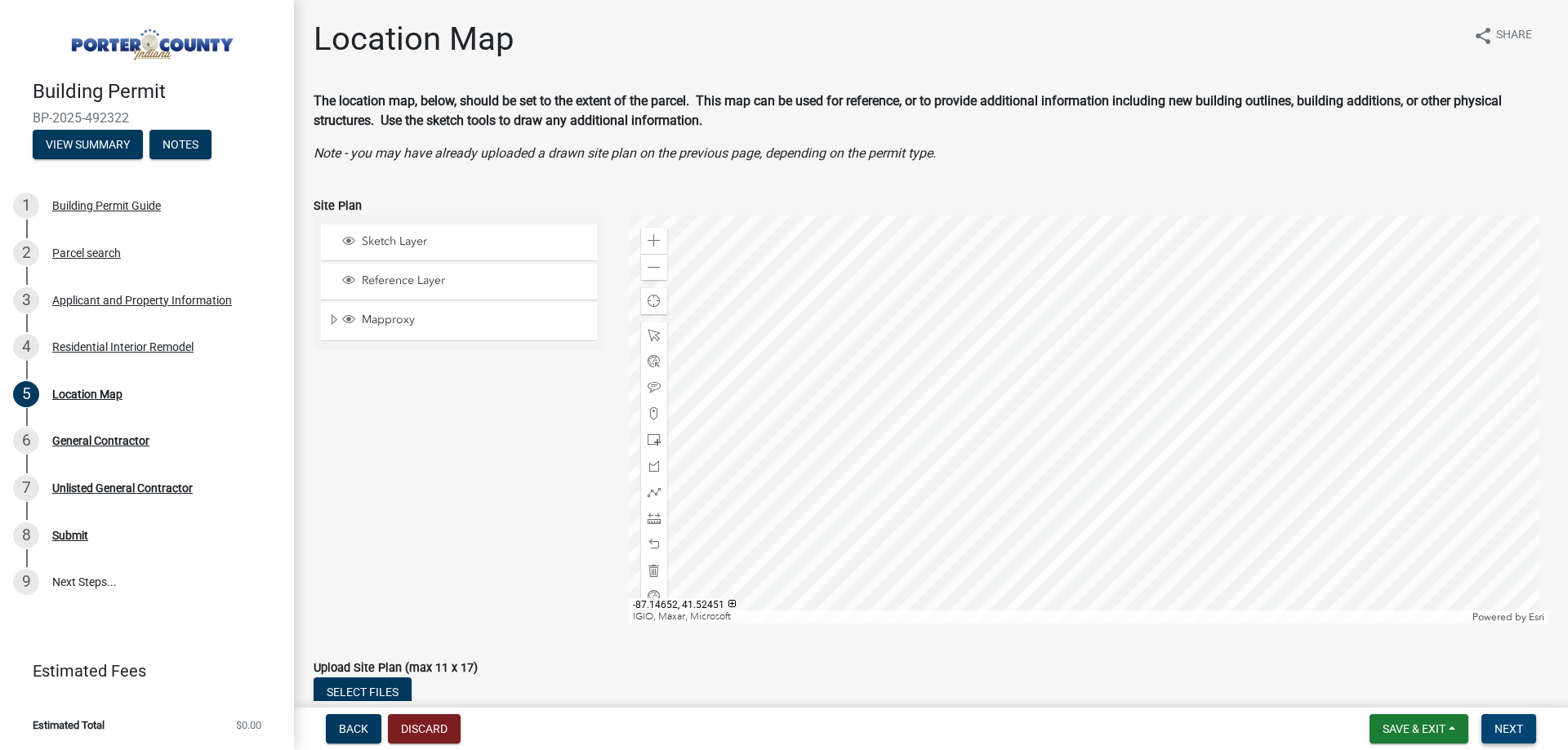
click at [1496, 718] on button "Next" at bounding box center [1509, 728] width 55 height 29
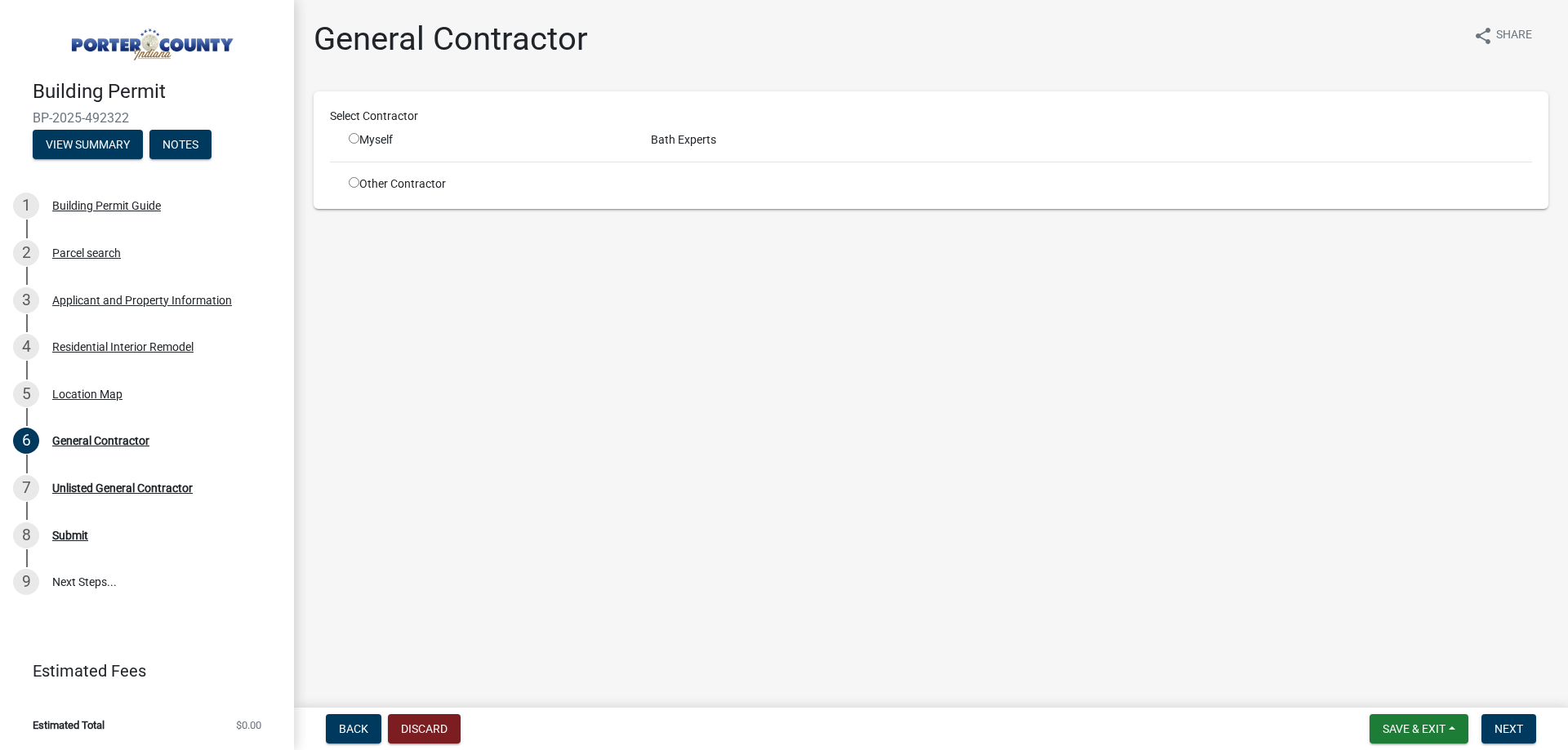
click at [352, 139] on input "radio" at bounding box center [353, 138] width 10 height 10
radio input "true"
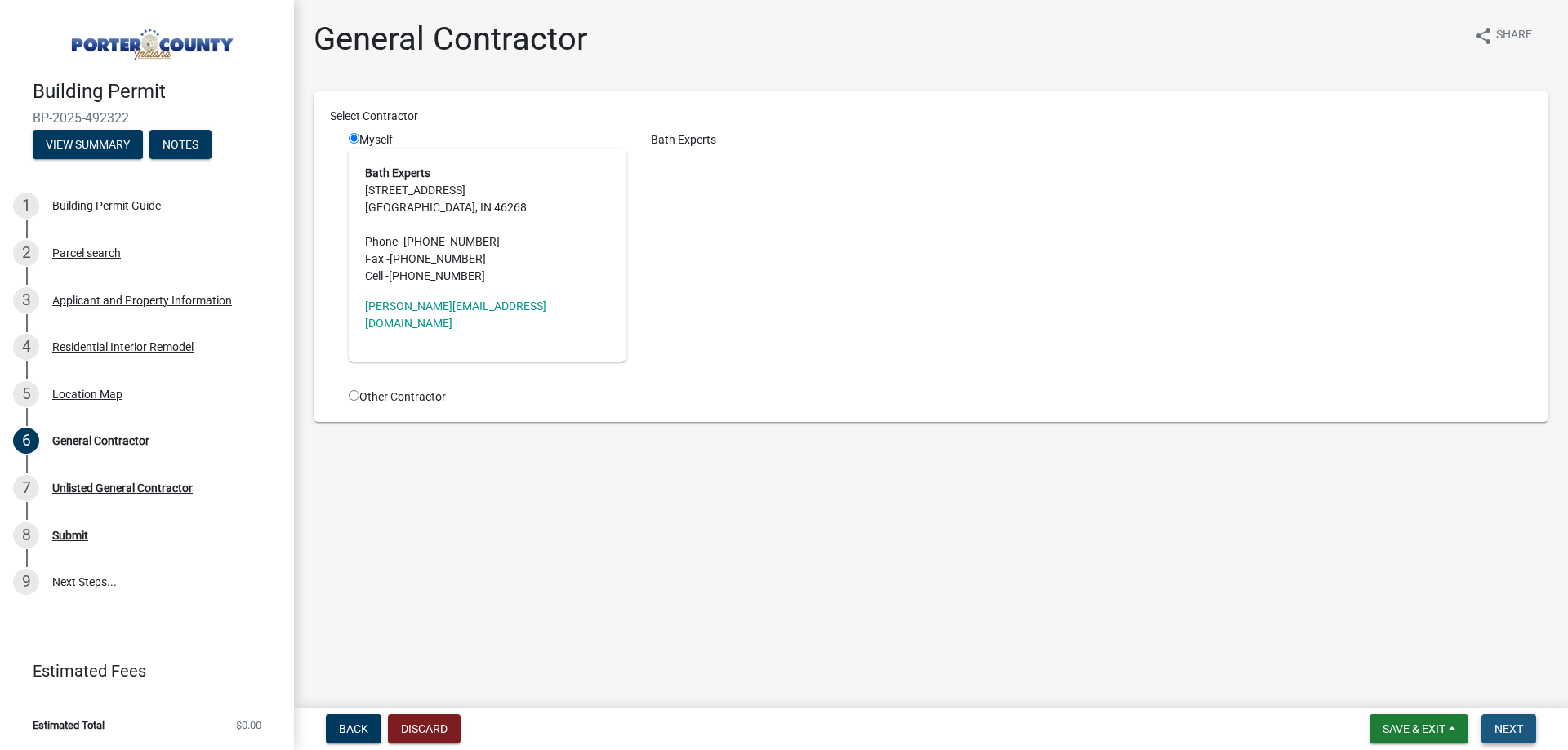
click at [1519, 720] on button "Next" at bounding box center [1509, 728] width 55 height 29
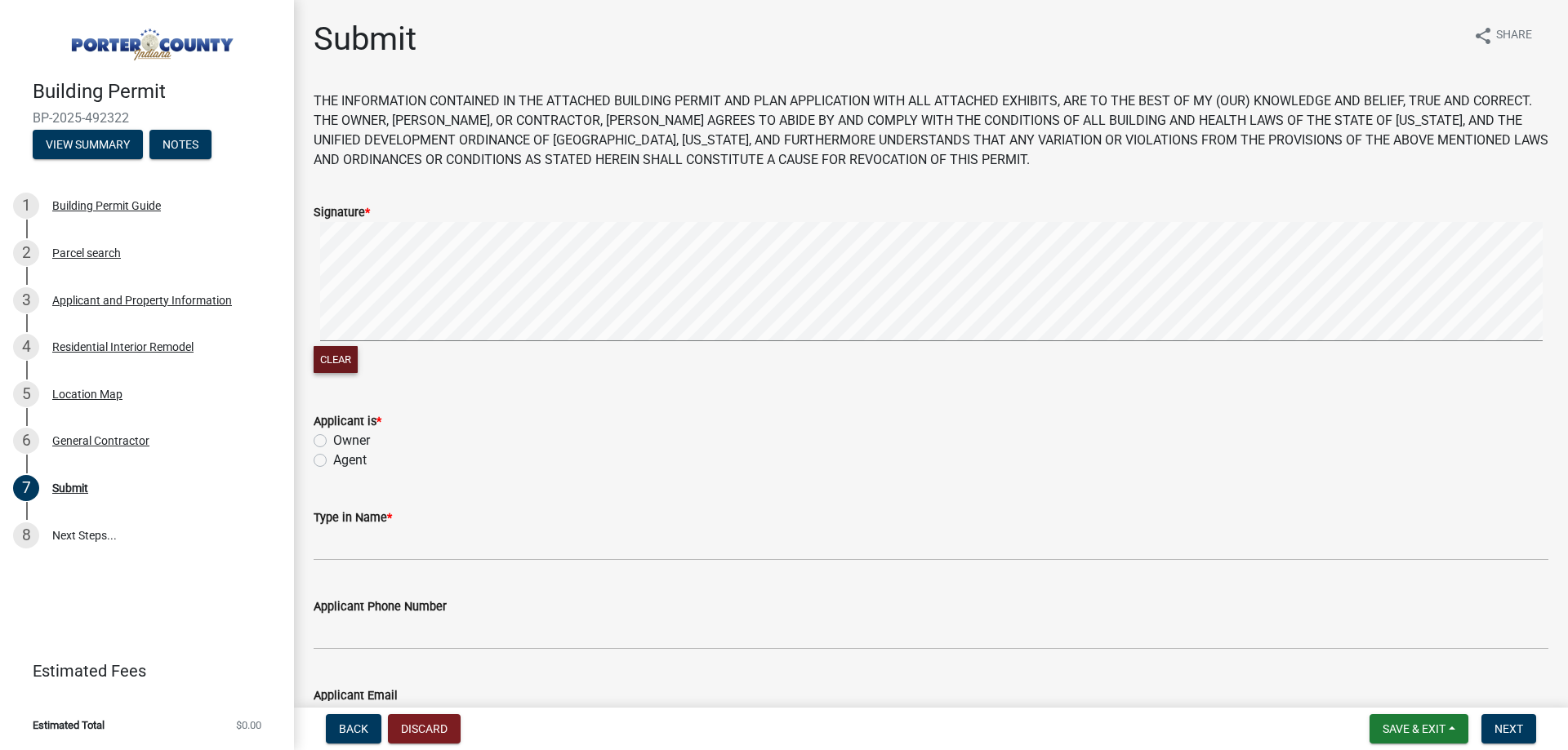
click at [333, 355] on button "Clear" at bounding box center [335, 359] width 44 height 27
drag, startPoint x: 348, startPoint y: 352, endPoint x: 394, endPoint y: 342, distance: 47.1
click at [351, 352] on button "Clear" at bounding box center [335, 359] width 44 height 27
click at [695, 433] on wm-data-entity-input-list "THE INFORMATION CONTAINED IN THE ATTACHED BUILDING PERMIT AND PLAN APPLICATION …" at bounding box center [931, 472] width 1234 height 762
click at [342, 358] on button "Clear" at bounding box center [335, 359] width 44 height 27
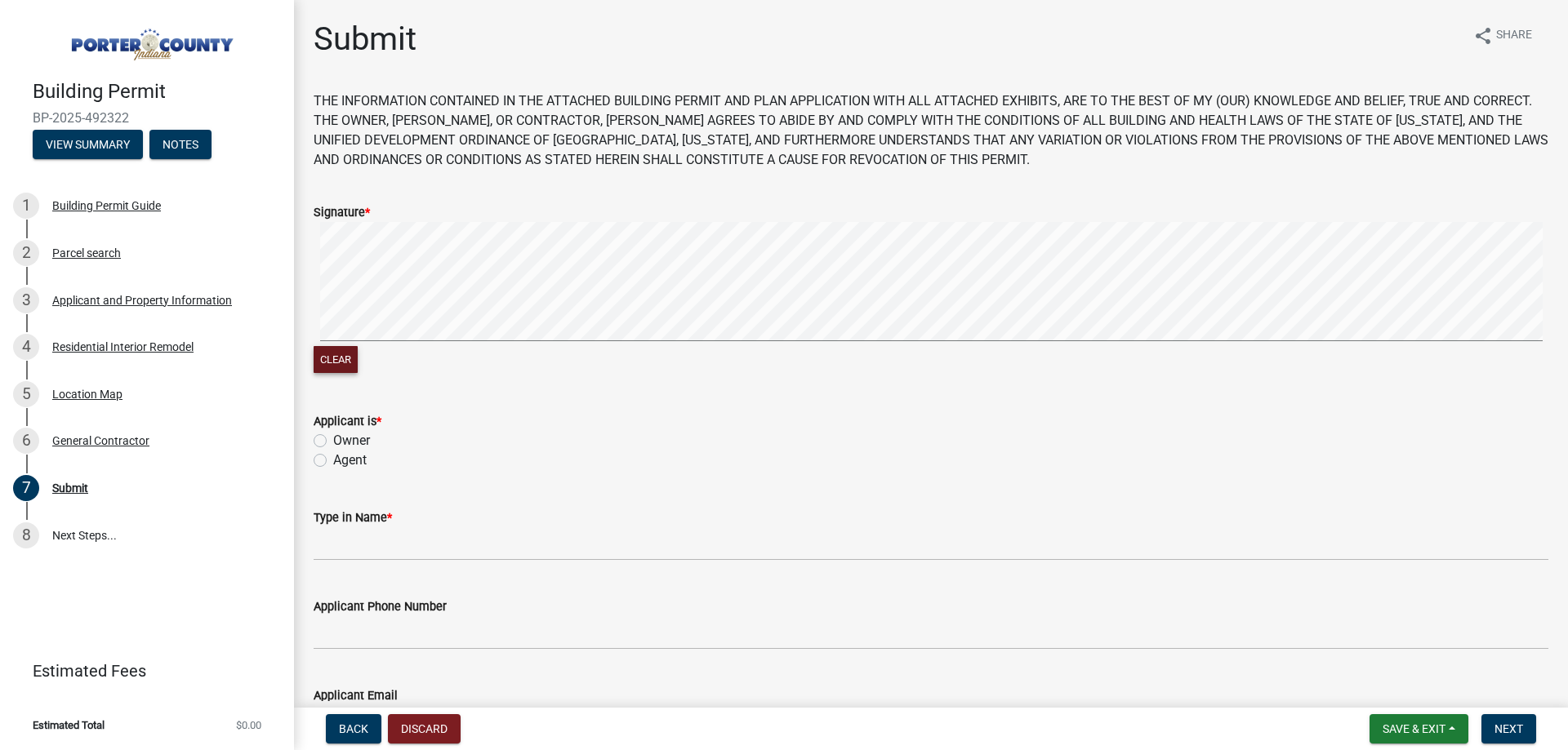
click at [652, 360] on div "Clear" at bounding box center [931, 300] width 1234 height 155
click at [356, 361] on div "Clear" at bounding box center [931, 361] width 1234 height 31
click at [355, 357] on button "Clear" at bounding box center [335, 359] width 44 height 27
click at [678, 355] on div "Clear" at bounding box center [931, 300] width 1234 height 155
click at [334, 462] on label "Agent" at bounding box center [351, 460] width 34 height 20
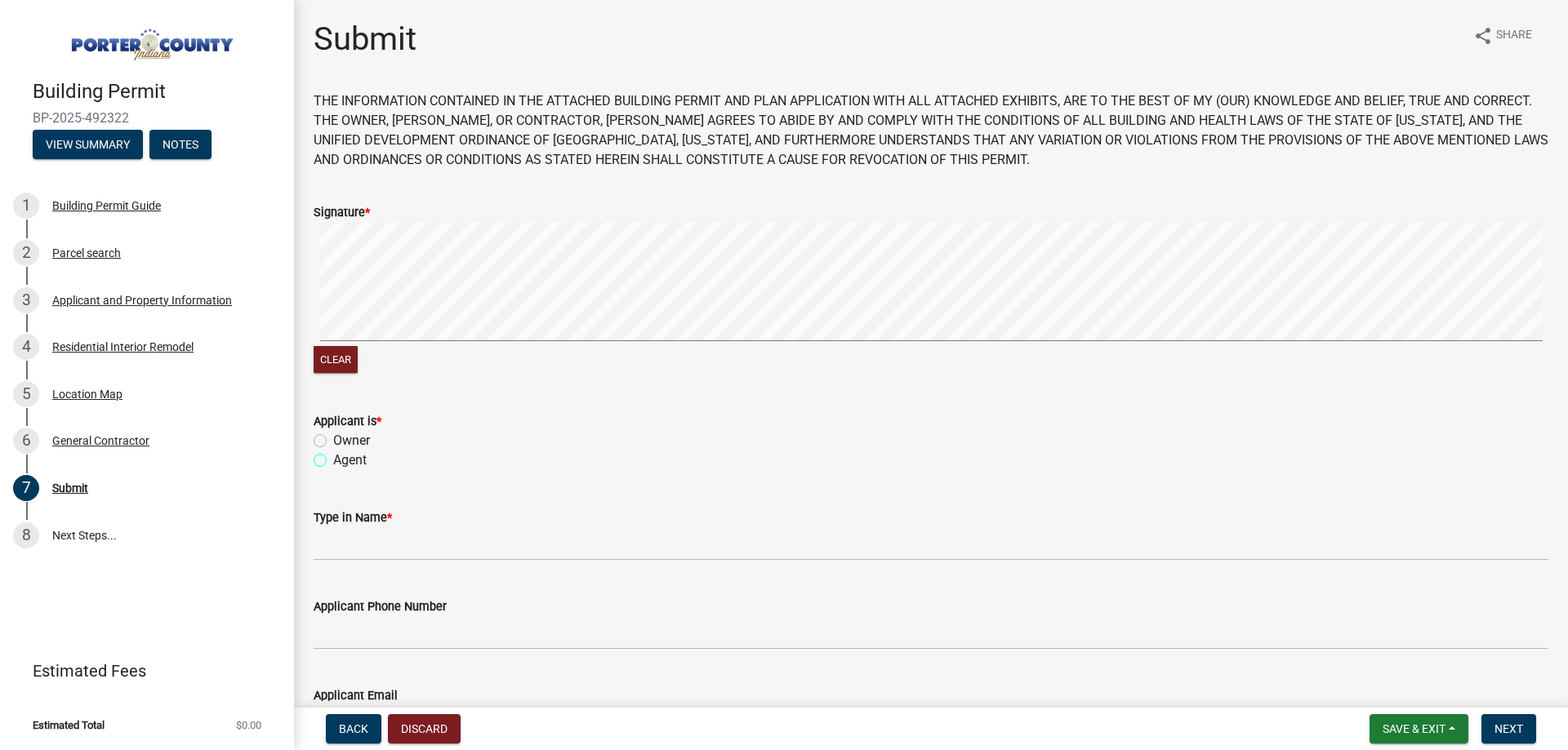
click at [334, 462] on input "Agent" at bounding box center [338, 455] width 10 height 10
radio input "true"
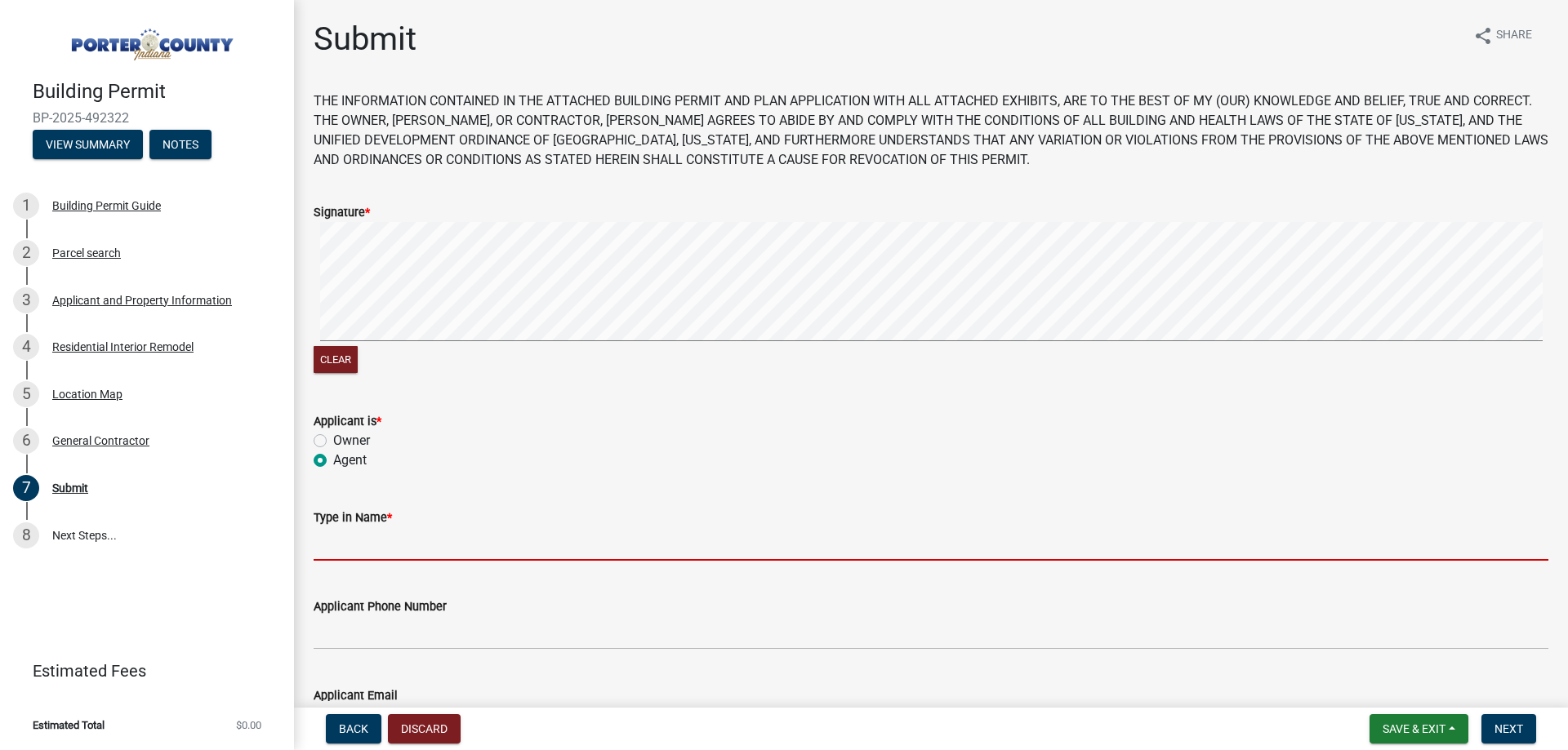
click at [390, 540] on input "Type in Name *" at bounding box center [931, 545] width 1234 height 34
type input "[PERSON_NAME]"
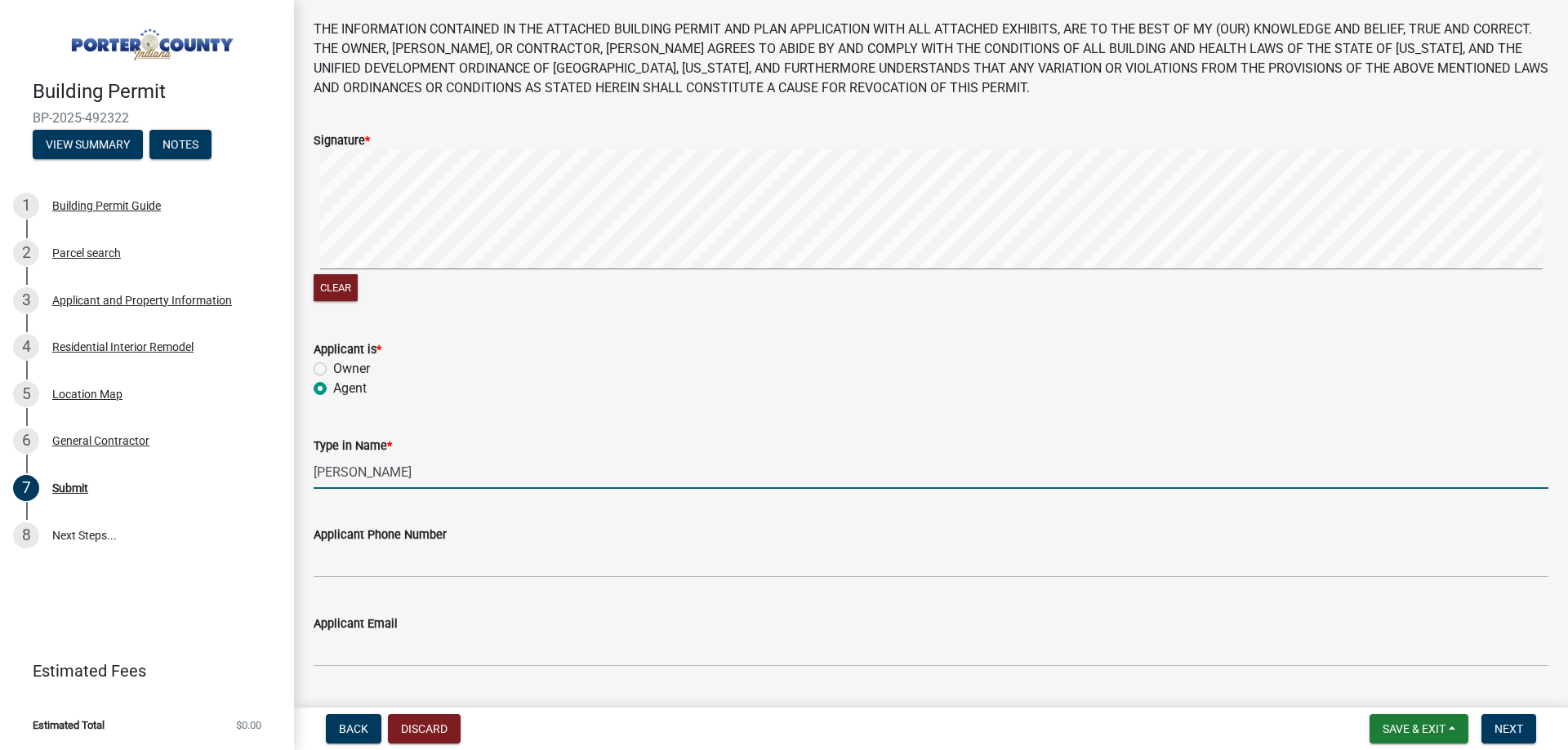
scroll to position [216, 0]
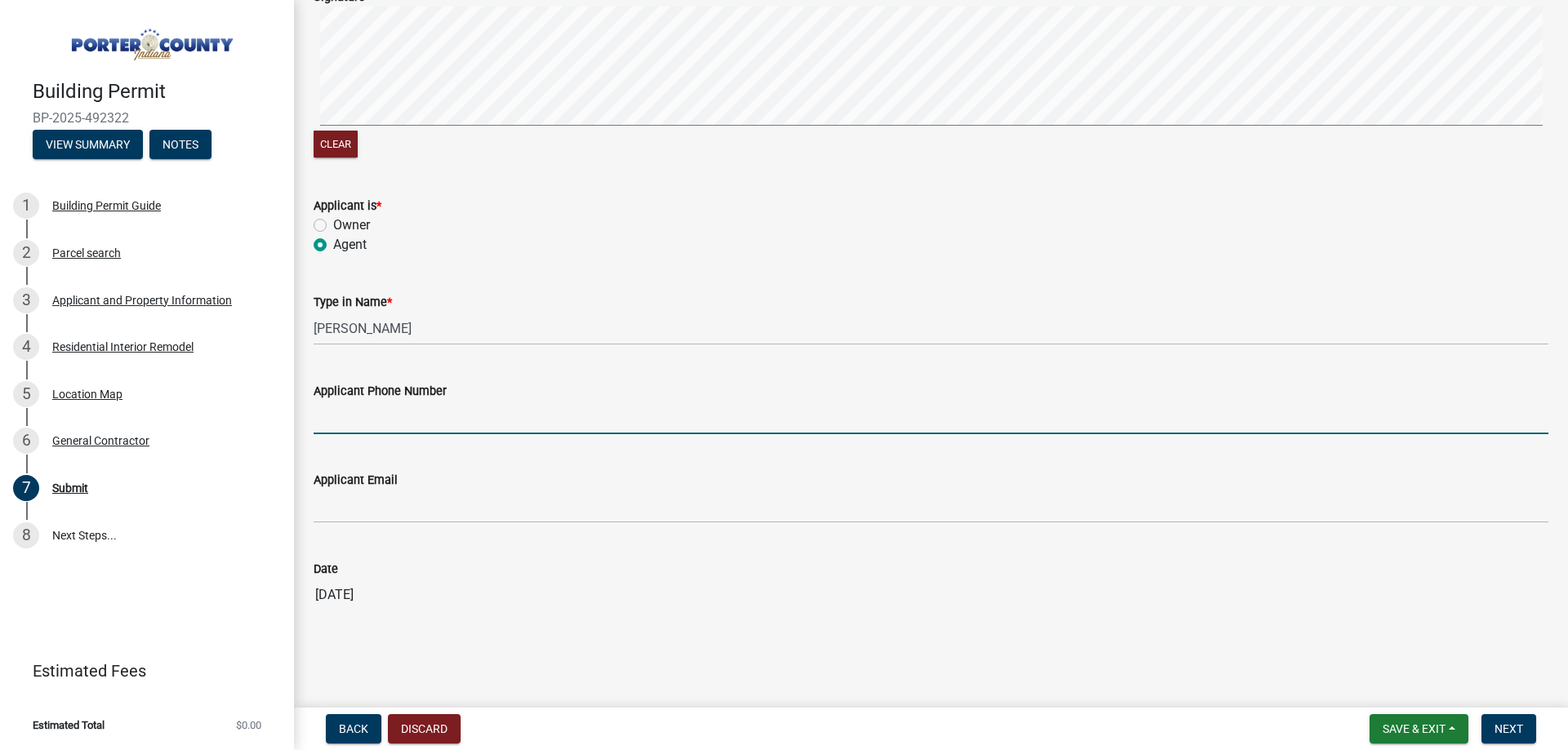
drag, startPoint x: 389, startPoint y: 411, endPoint x: 397, endPoint y: 430, distance: 20.6
click at [389, 411] on input "Applicant Phone Number" at bounding box center [931, 418] width 1234 height 34
type input "[PHONE_NUMBER]"
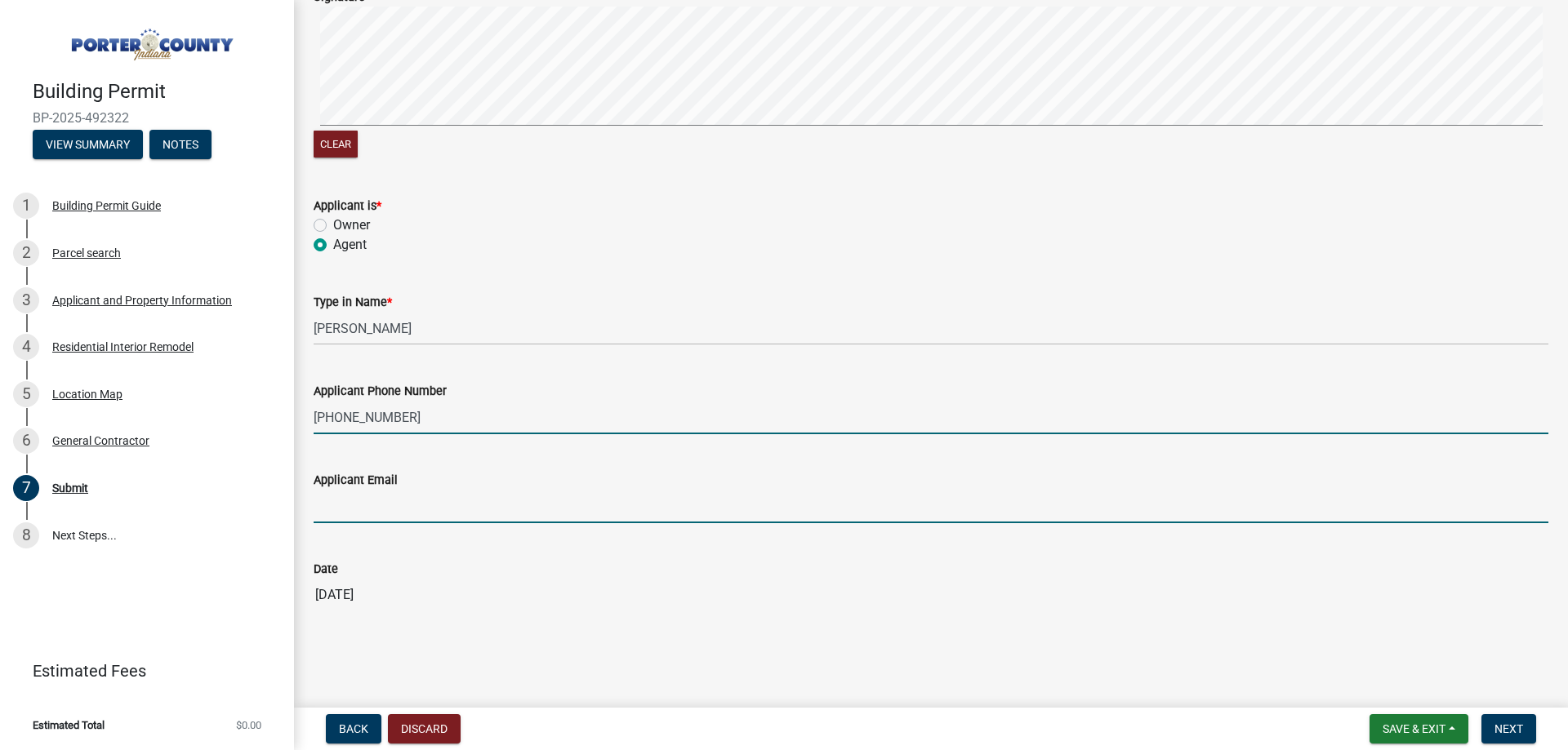
click at [395, 514] on input "Applicant Email" at bounding box center [931, 507] width 1234 height 34
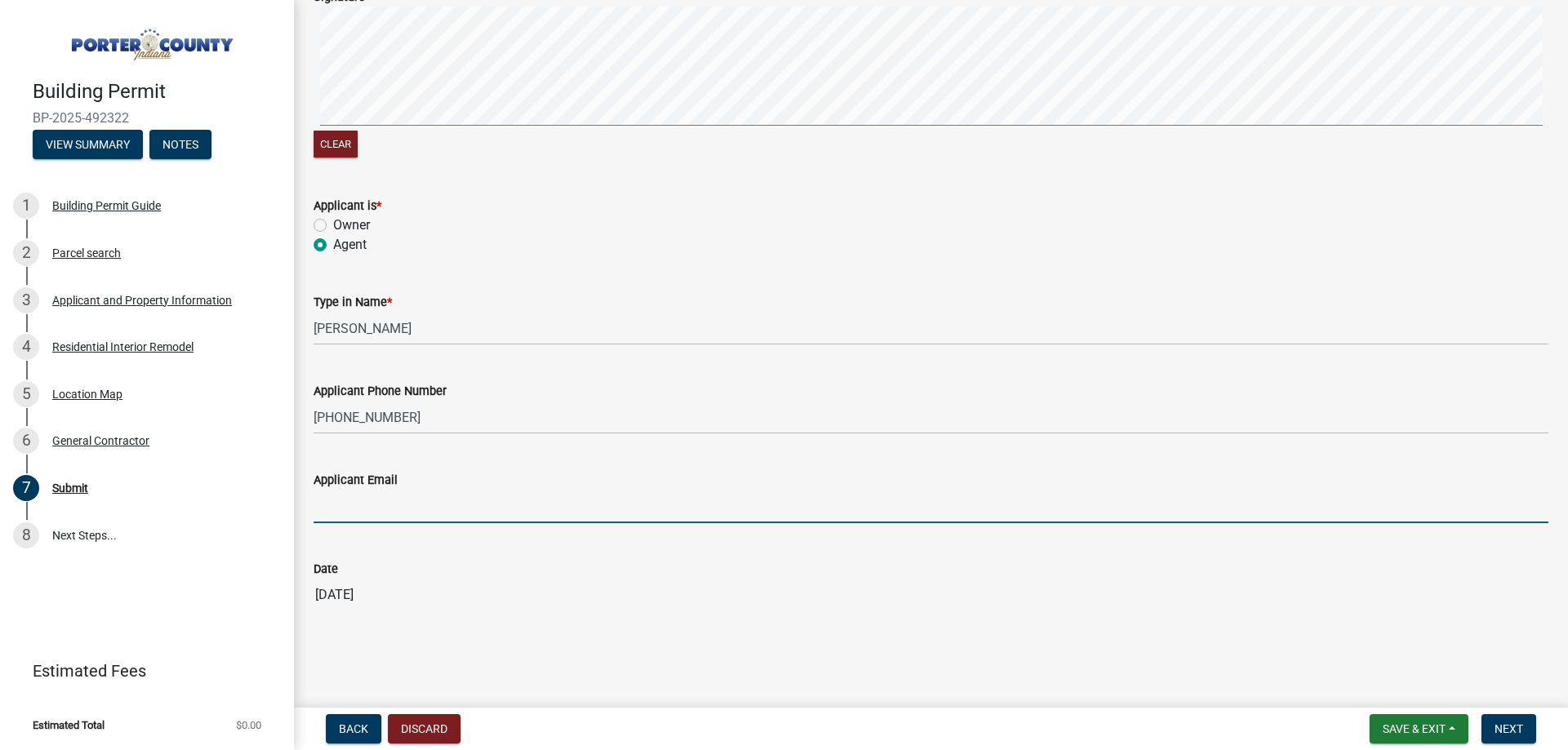
type input "[EMAIL_ADDRESS][DOMAIN_NAME]"
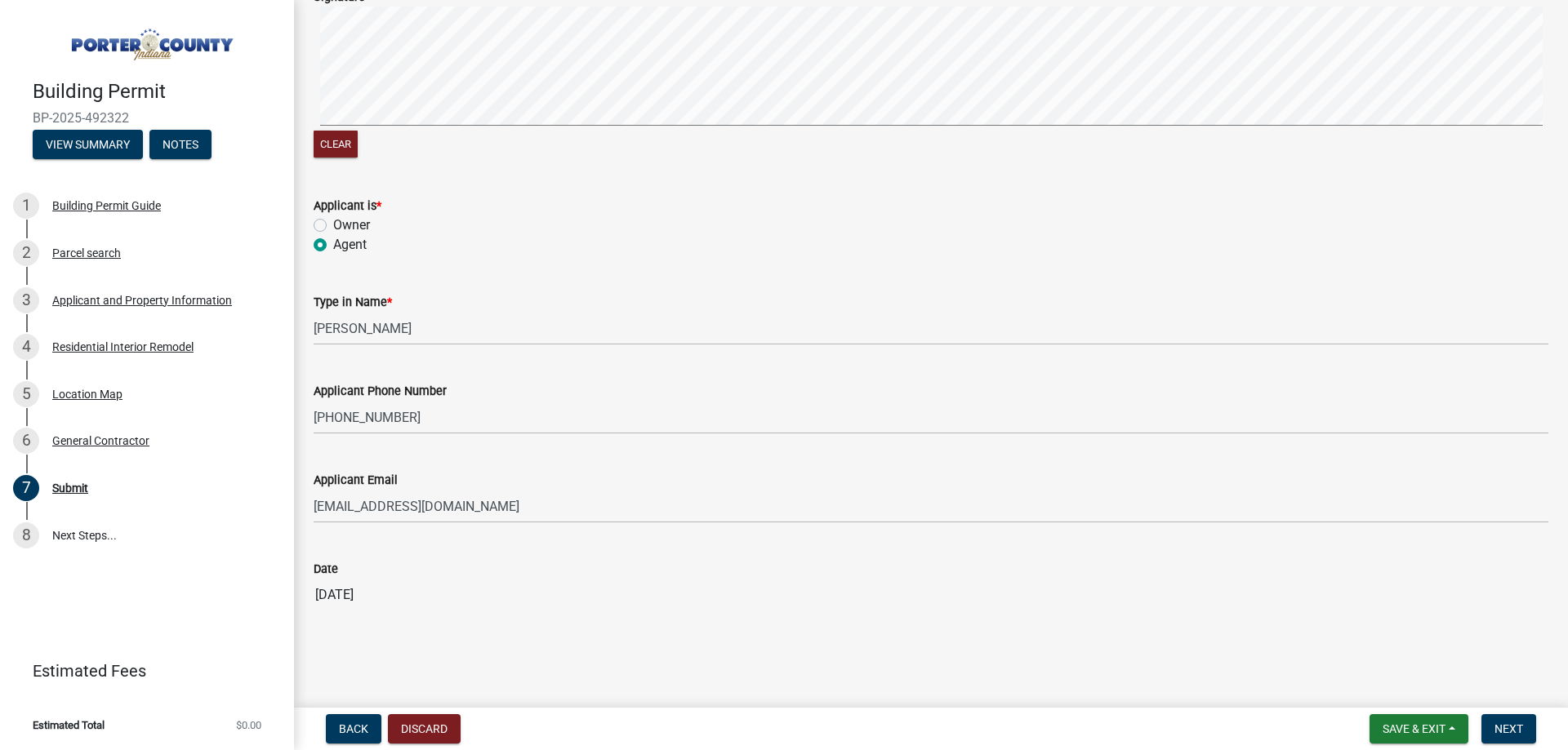
click at [548, 579] on input "[DATE]" at bounding box center [931, 595] width 1234 height 33
click at [493, 554] on div "Date [DATE]" at bounding box center [931, 574] width 1234 height 75
click at [1502, 724] on span "Next" at bounding box center [1509, 729] width 28 height 13
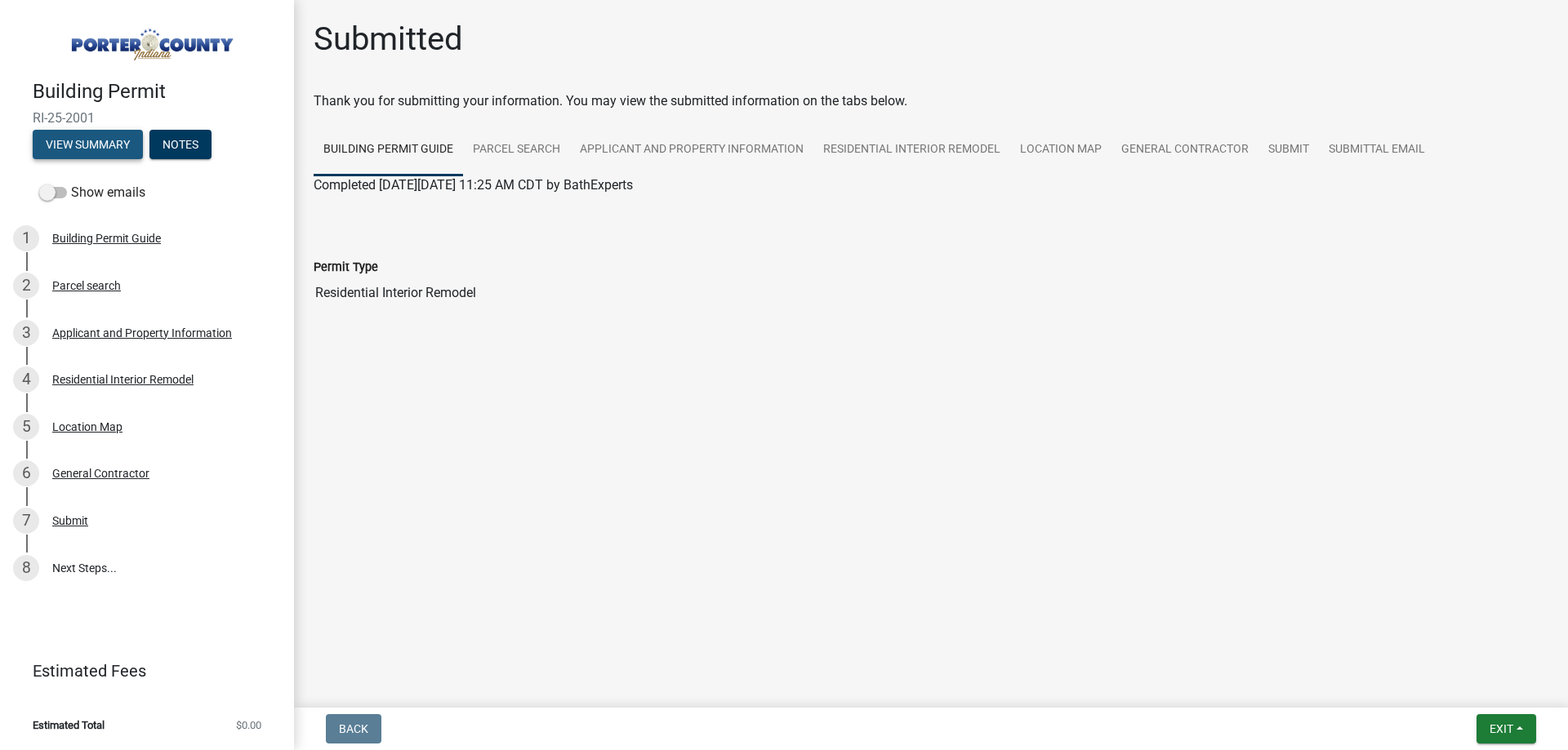
click at [104, 144] on button "View Summary" at bounding box center [88, 144] width 110 height 29
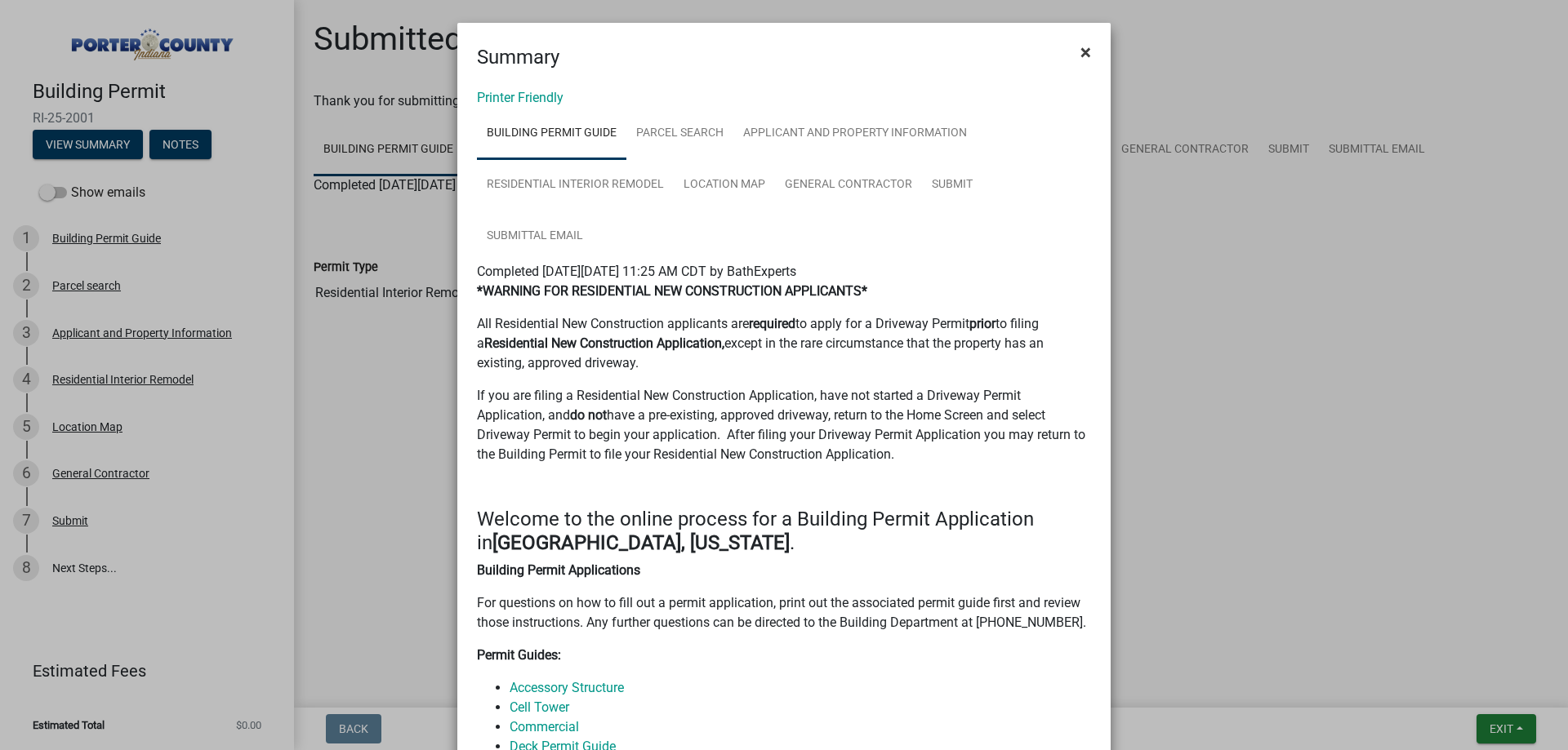
click at [1081, 52] on span "×" at bounding box center [1086, 52] width 10 height 23
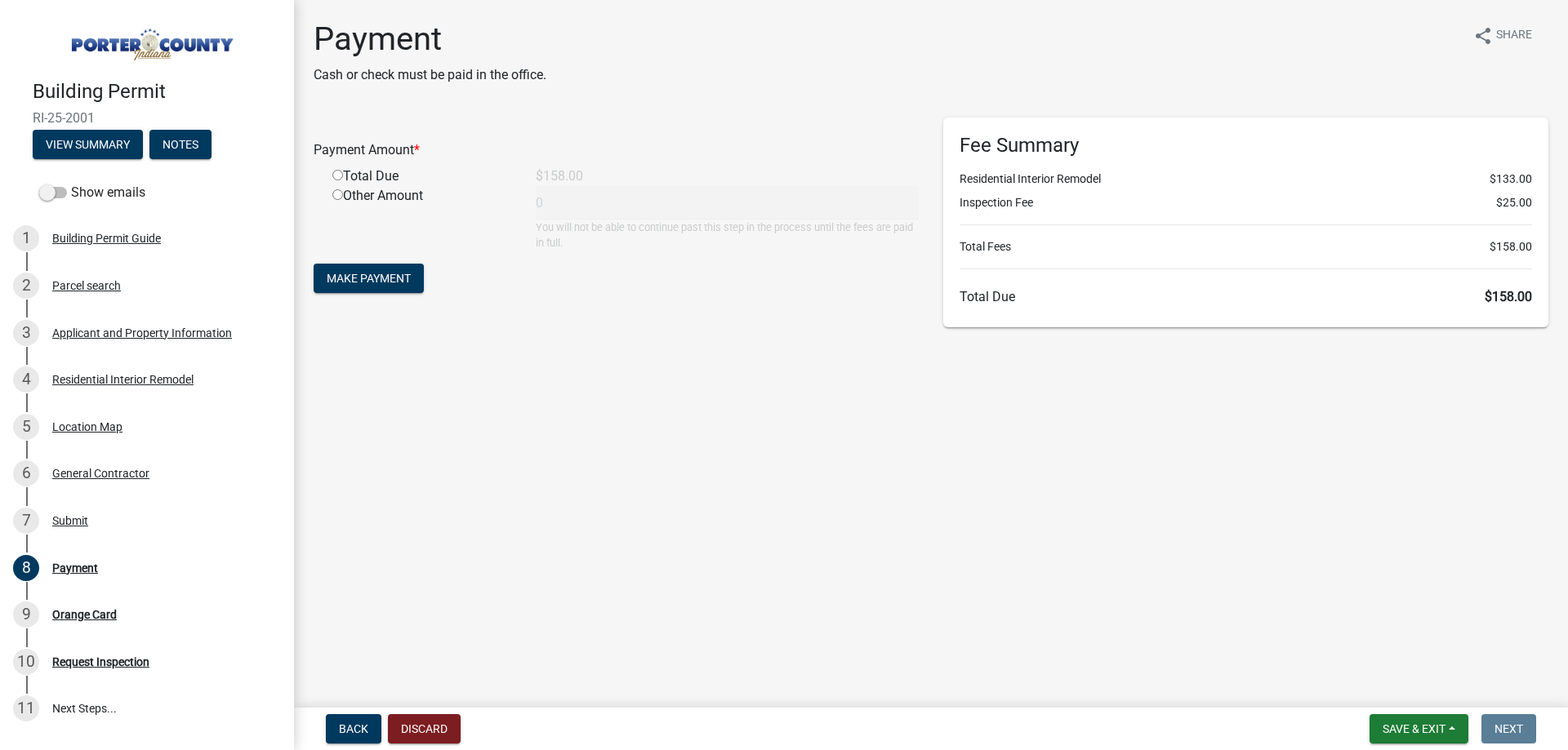
click at [337, 174] on input "radio" at bounding box center [337, 174] width 10 height 10
radio input "true"
type input "158"
click at [62, 188] on span at bounding box center [53, 192] width 27 height 11
click at [71, 183] on input "Show emails" at bounding box center [71, 183] width 0 height 0
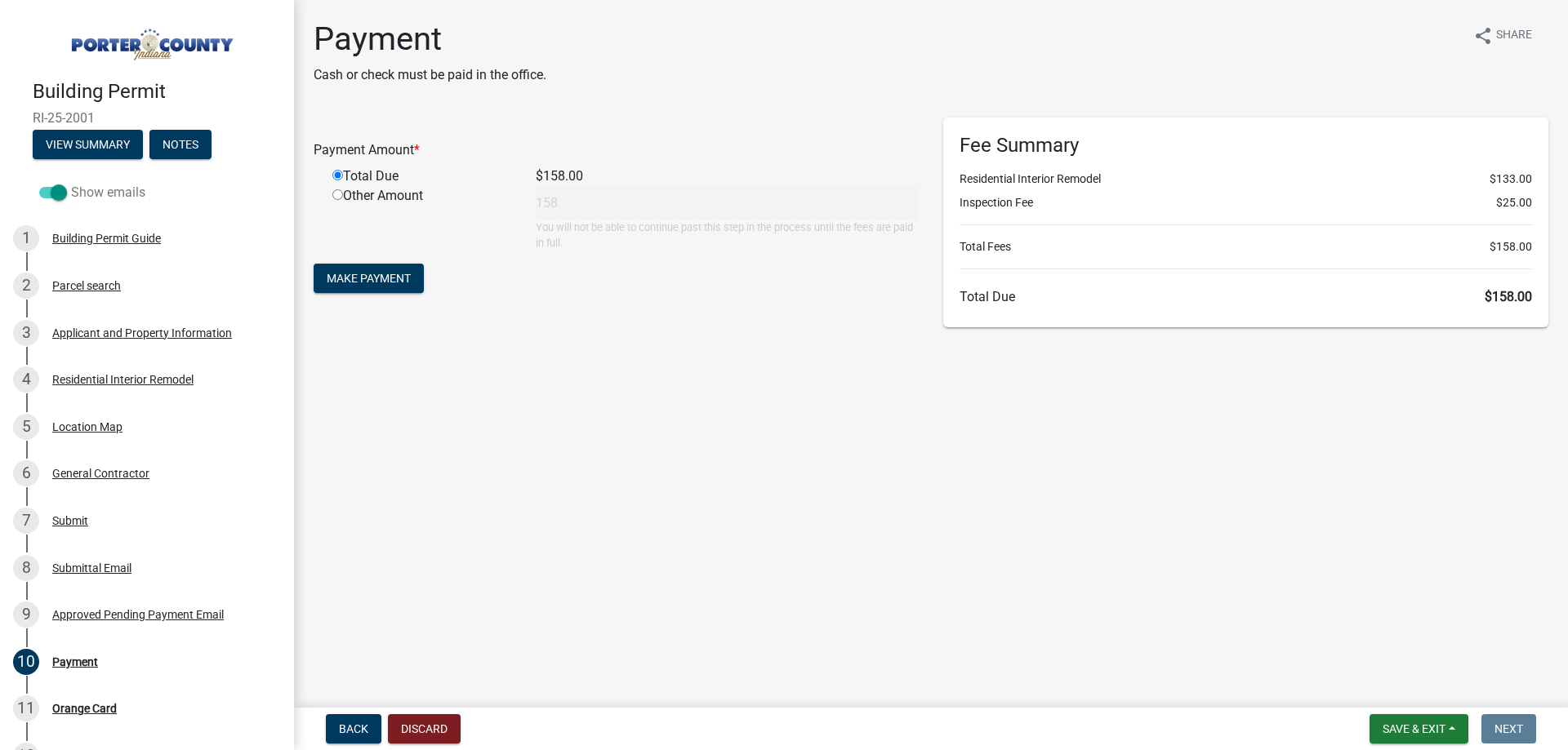
click at [62, 188] on span at bounding box center [53, 192] width 27 height 11
click at [71, 183] on input "Show emails" at bounding box center [71, 183] width 0 height 0
click at [62, 188] on span at bounding box center [53, 192] width 27 height 11
click at [71, 183] on input "Show emails" at bounding box center [71, 183] width 0 height 0
click at [62, 188] on span at bounding box center [53, 192] width 27 height 11
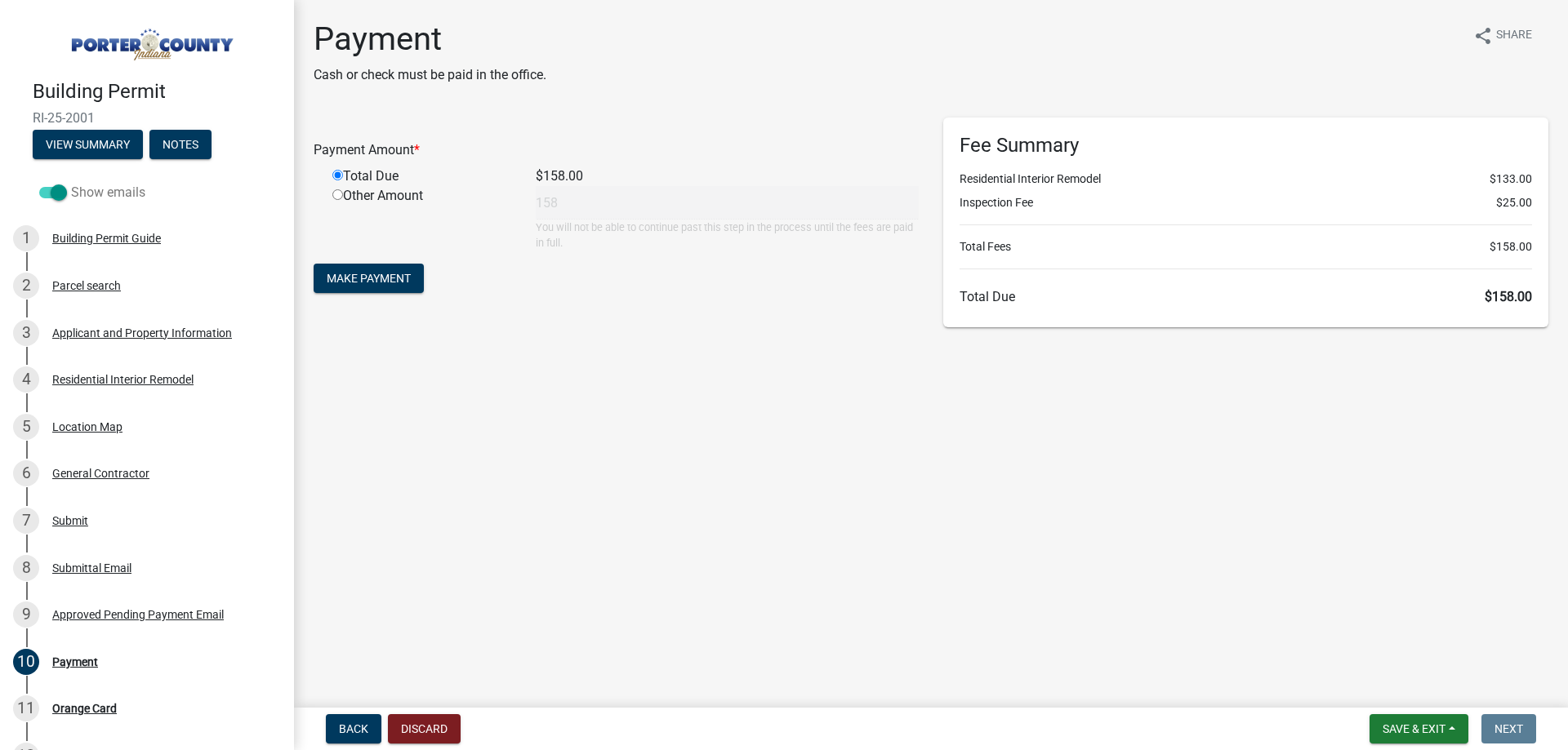
click at [71, 183] on input "Show emails" at bounding box center [71, 183] width 0 height 0
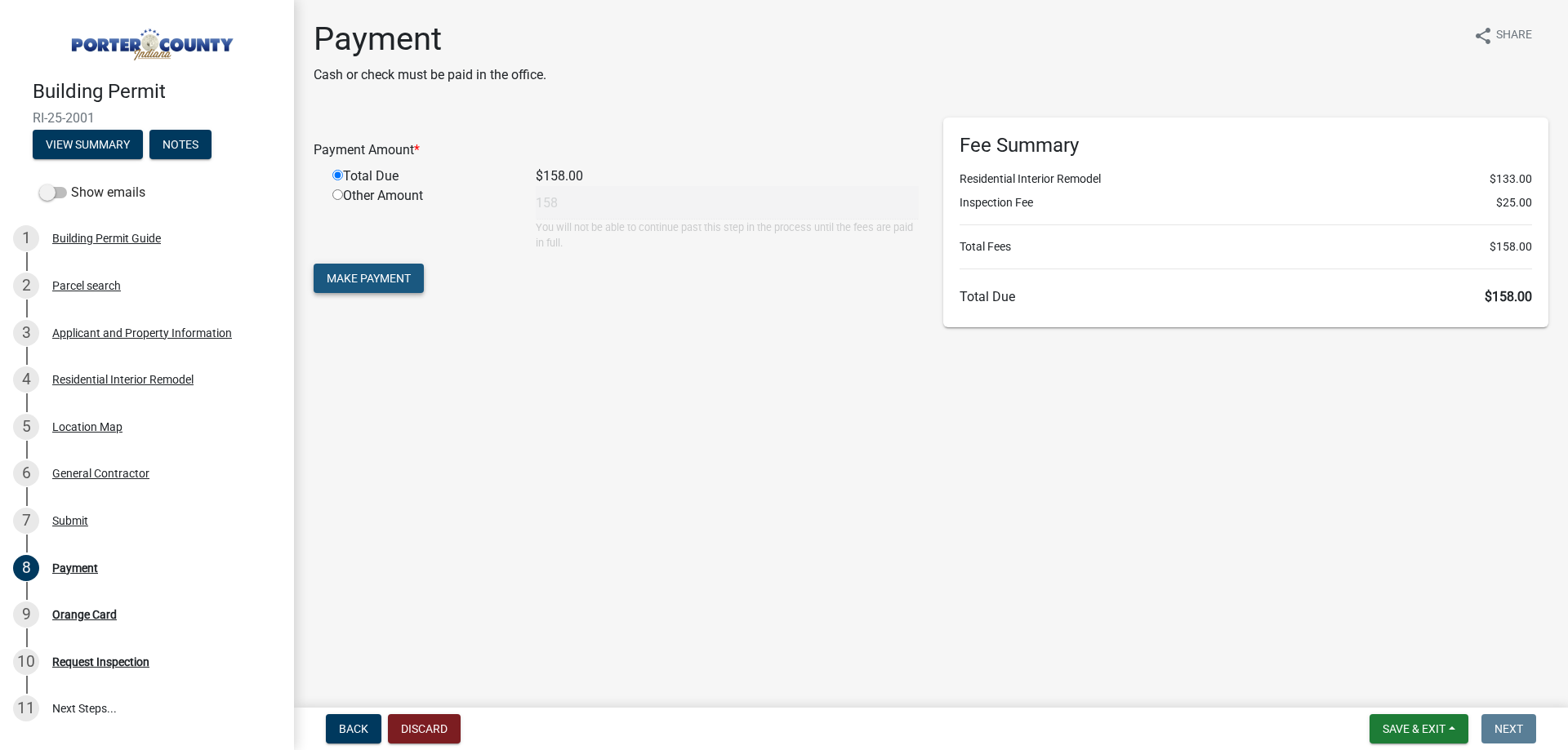
click at [390, 284] on span "Make Payment" at bounding box center [368, 279] width 84 height 13
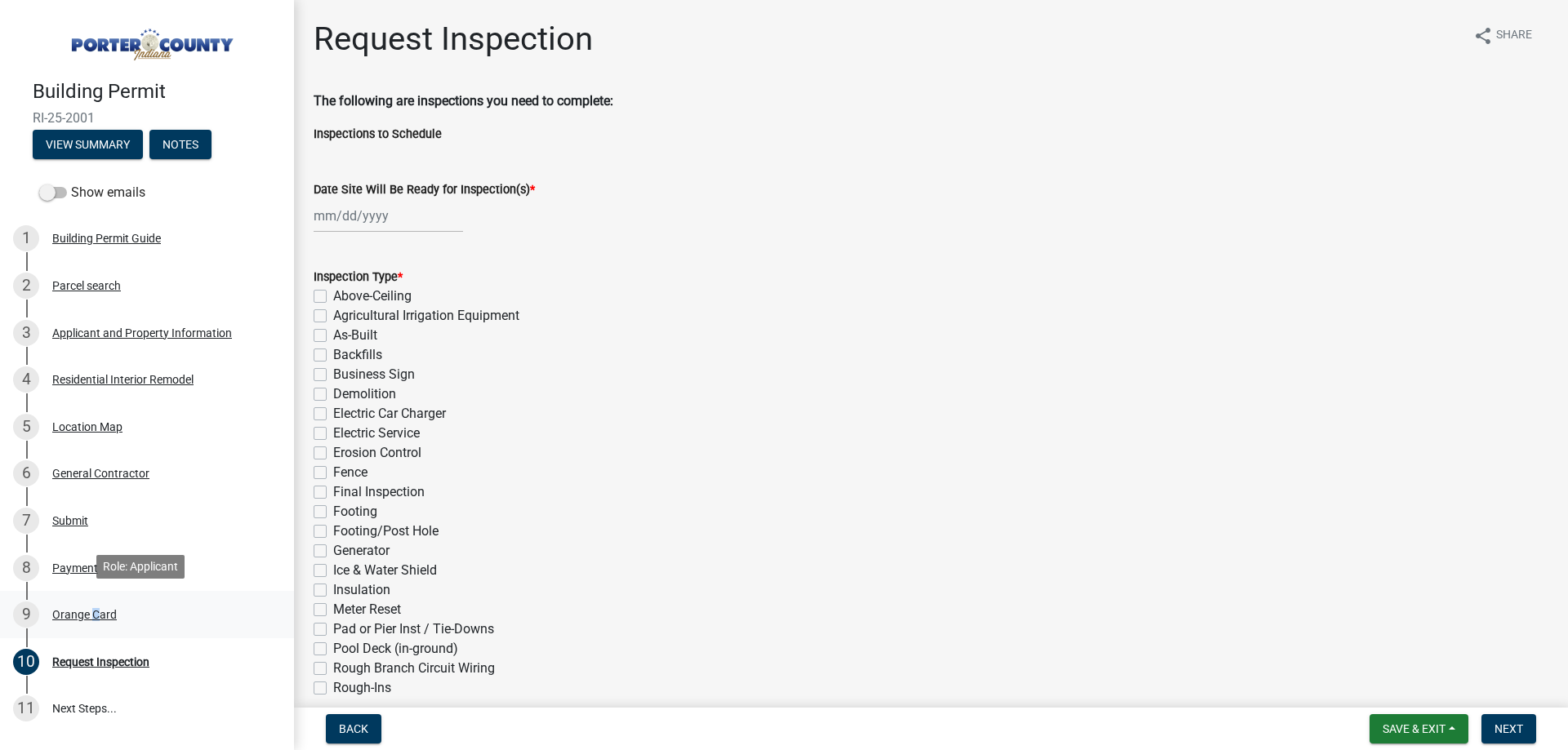
click at [89, 611] on div "Orange Card" at bounding box center [84, 615] width 64 height 11
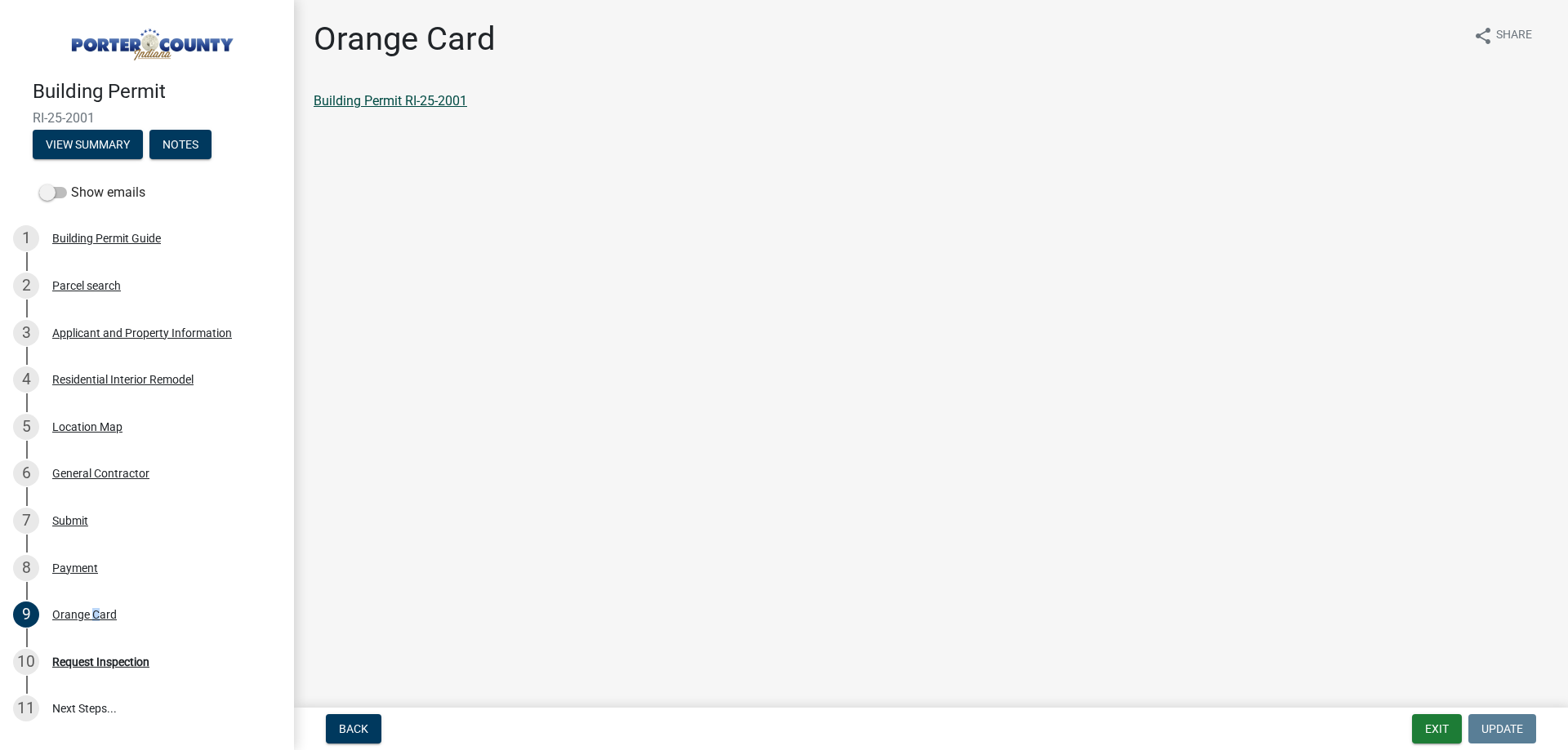
click at [379, 100] on link "Building Permit RI-25-2001" at bounding box center [390, 101] width 154 height 15
click at [71, 565] on div "Payment" at bounding box center [74, 568] width 46 height 11
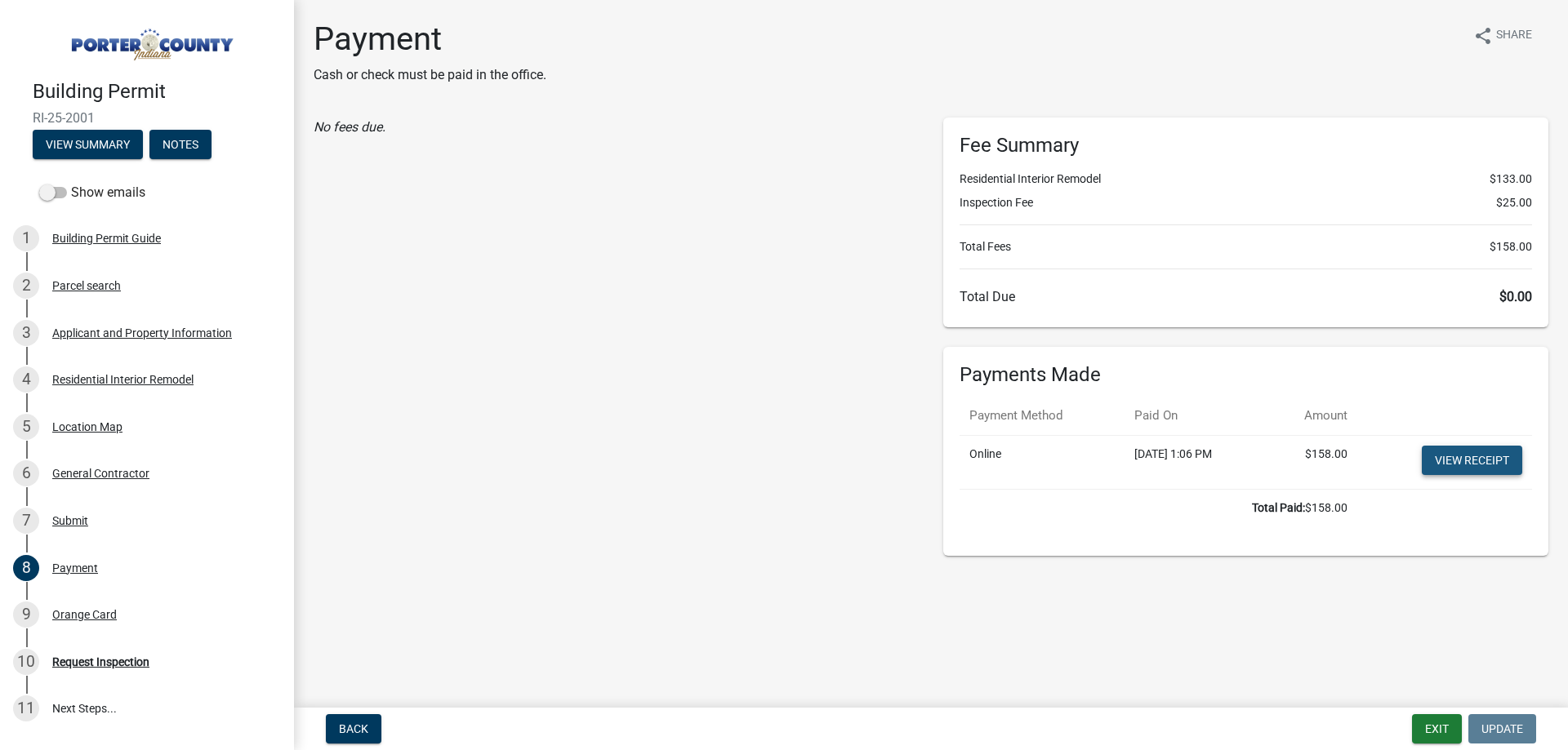
click at [1465, 465] on link "View receipt" at bounding box center [1472, 460] width 101 height 29
